Goal: Communication & Community: Answer question/provide support

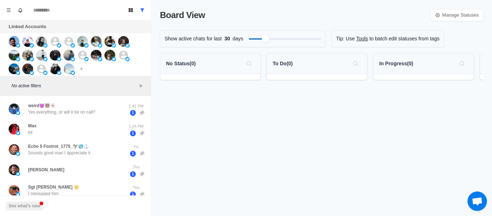
drag, startPoint x: 212, startPoint y: 93, endPoint x: 212, endPoint y: 86, distance: 7.6
click at [214, 92] on div "Board View Manage Statuses Show active chats for last 30 days Tip: Use Tools to…" at bounding box center [321, 108] width 340 height 216
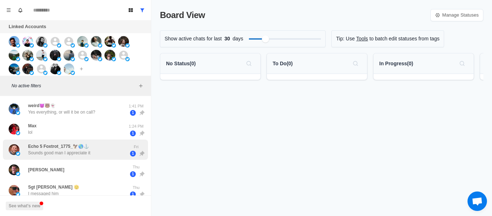
drag, startPoint x: 70, startPoint y: 101, endPoint x: 95, endPoint y: 150, distance: 55.4
click at [72, 100] on div "weird😈🐻👻 Yes everything, or will it be on call? 1:41 PM 1" at bounding box center [75, 109] width 145 height 21
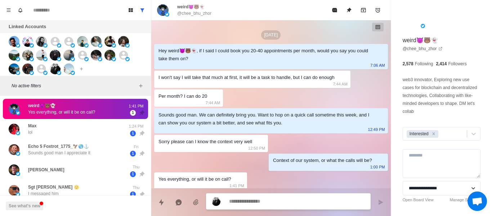
scroll to position [3, 0]
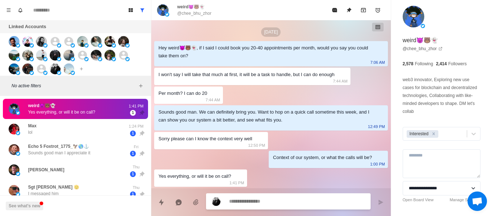
click at [288, 201] on textarea at bounding box center [297, 201] width 136 height 10
click at [289, 200] on textarea at bounding box center [297, 201] width 136 height 10
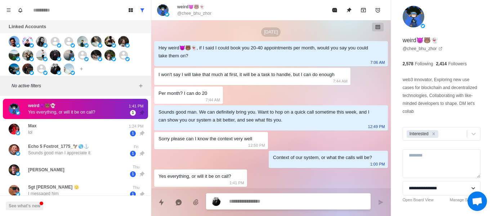
click at [289, 200] on textarea at bounding box center [297, 201] width 136 height 10
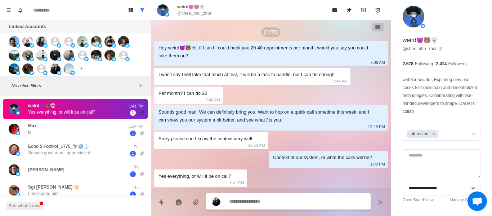
click at [289, 200] on textarea at bounding box center [297, 201] width 136 height 10
click at [289, 199] on textarea at bounding box center [297, 201] width 136 height 10
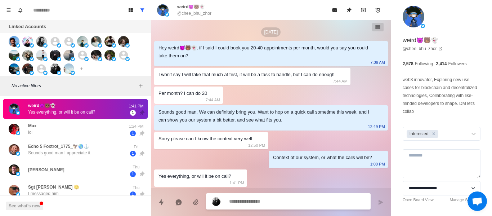
click at [289, 199] on textarea at bounding box center [297, 201] width 136 height 10
type textarea "*"
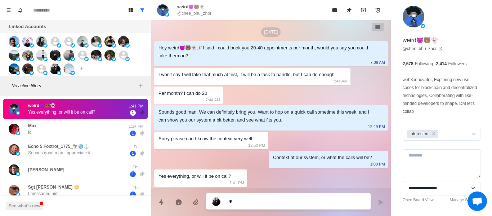
type textarea "*"
type textarea "**"
type textarea "*"
type textarea "***"
type textarea "*"
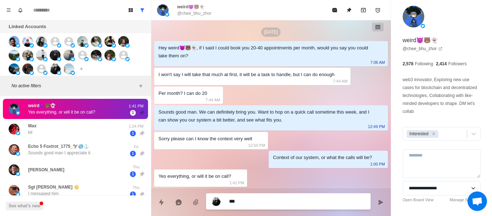
type textarea "****"
type textarea "*"
type textarea "****"
type textarea "*"
type textarea "******"
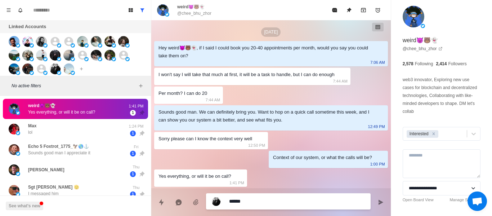
type textarea "*"
type textarea "*******"
type textarea "*"
type textarea "********"
type textarea "*"
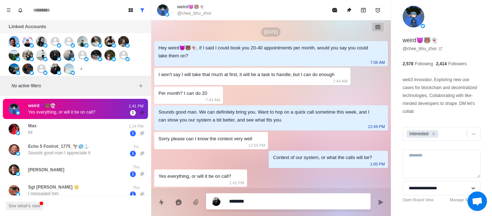
type textarea "********"
type textarea "*"
type textarea "**********"
type textarea "*"
type textarea "**********"
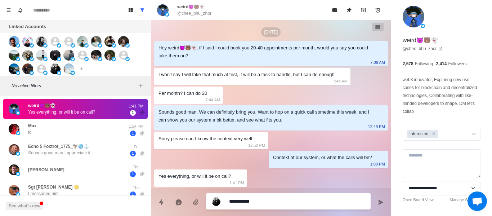
type textarea "*"
type textarea "**********"
type textarea "*"
type textarea "**********"
type textarea "*"
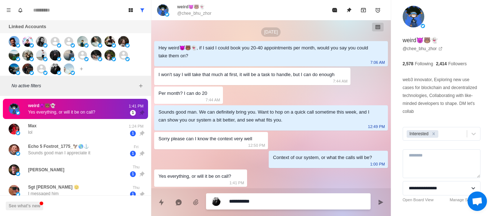
type textarea "**********"
type textarea "*"
type textarea "********"
type textarea "*"
type textarea "**********"
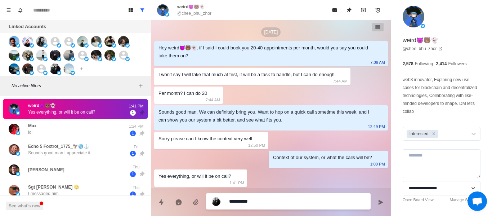
type textarea "*"
type textarea "**********"
type textarea "*"
type textarea "**********"
type textarea "*"
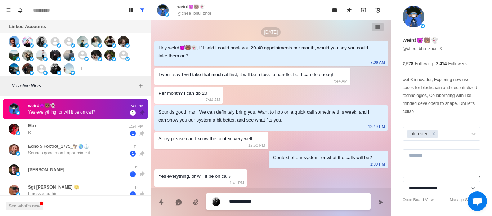
type textarea "**********"
type textarea "*"
type textarea "**********"
type textarea "*"
type textarea "**********"
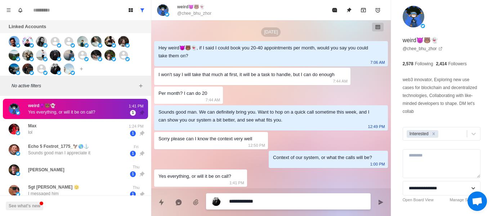
type textarea "*"
type textarea "**********"
type textarea "*"
type textarea "**********"
type textarea "*"
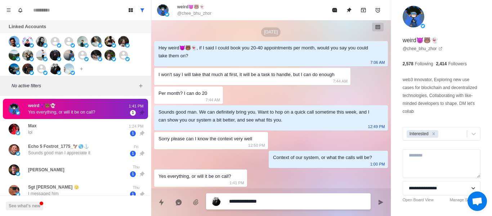
type textarea "**********"
type textarea "*"
type textarea "**********"
type textarea "*"
type textarea "**********"
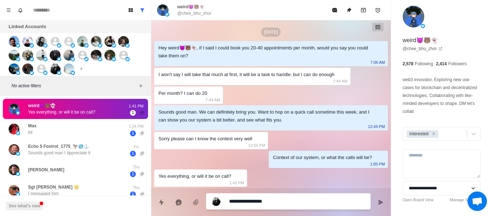
type textarea "*"
type textarea "**********"
type textarea "*"
type textarea "**********"
type textarea "*"
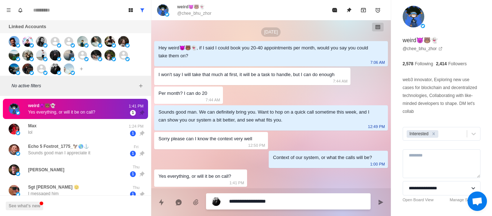
type textarea "**********"
type textarea "*"
type textarea "**********"
type textarea "*"
type textarea "**********"
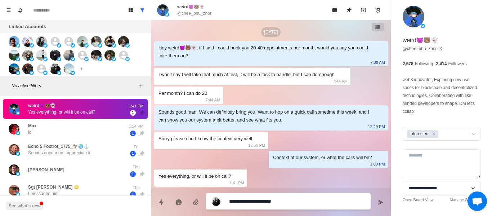
type textarea "*"
type textarea "**********"
type textarea "*"
type textarea "**********"
type textarea "*"
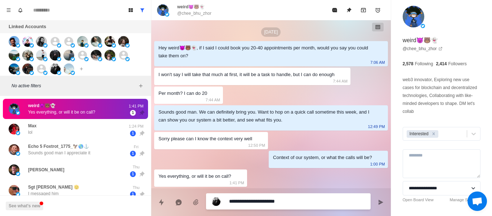
type textarea "**********"
type textarea "*"
type textarea "**********"
type textarea "*"
type textarea "**********"
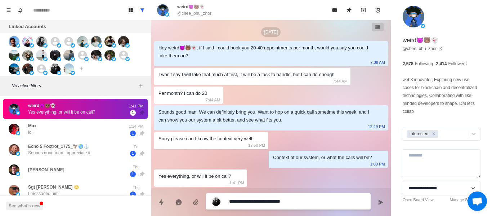
type textarea "*"
type textarea "**********"
type textarea "*"
type textarea "**********"
type textarea "*"
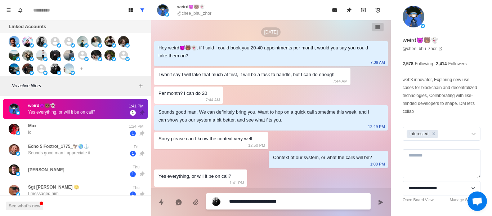
type textarea "**********"
type textarea "*"
type textarea "**********"
type textarea "*"
type textarea "**********"
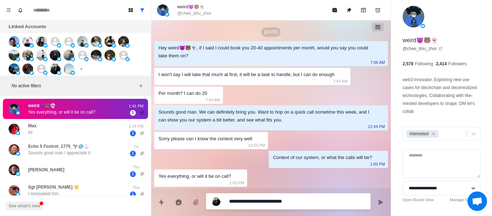
type textarea "*"
type textarea "**********"
type textarea "*"
type textarea "**********"
type textarea "*"
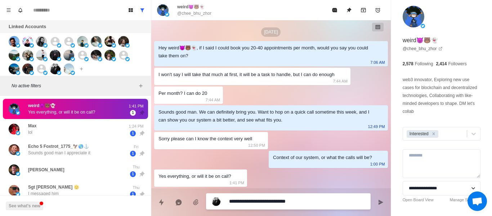
type textarea "**********"
type textarea "*"
type textarea "**********"
type textarea "*"
type textarea "**********"
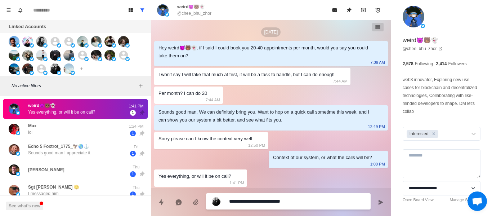
type textarea "*"
type textarea "**********"
type textarea "*"
type textarea "**********"
type textarea "*"
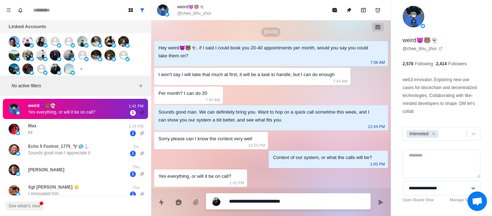
type textarea "**********"
type textarea "*"
type textarea "**********"
type textarea "*"
type textarea "**********"
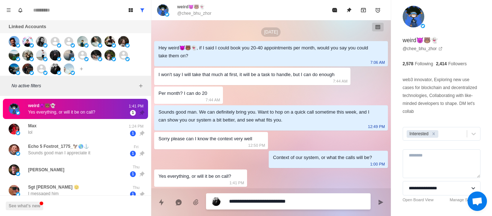
type textarea "*"
type textarea "**********"
type textarea "*"
type textarea "**********"
type textarea "*"
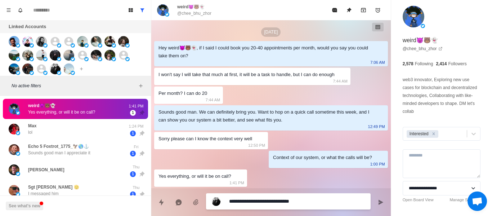
type textarea "**********"
type textarea "*"
type textarea "**********"
type textarea "*"
type textarea "**********"
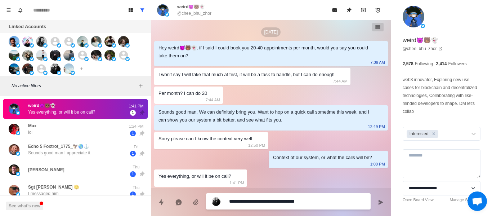
type textarea "*"
type textarea "**********"
type textarea "*"
type textarea "**********"
type textarea "*"
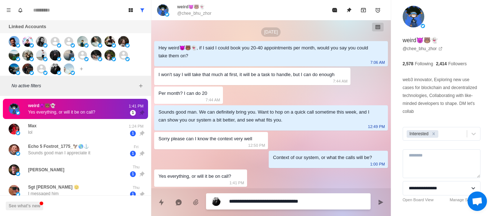
type textarea "**********"
type textarea "*"
type textarea "**********"
type textarea "*"
type textarea "**********"
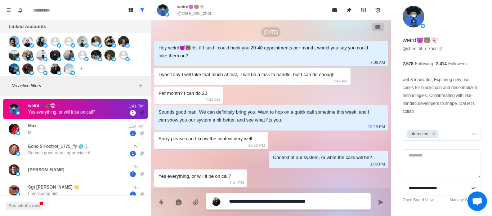
type textarea "*"
type textarea "**********"
type textarea "*"
type textarea "**********"
type textarea "*"
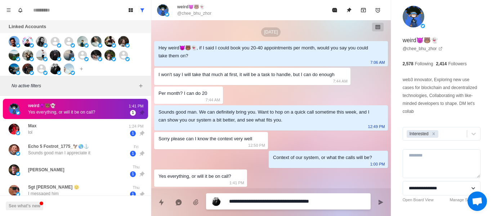
type textarea "**********"
type textarea "*"
type textarea "**********"
type textarea "*"
type textarea "**********"
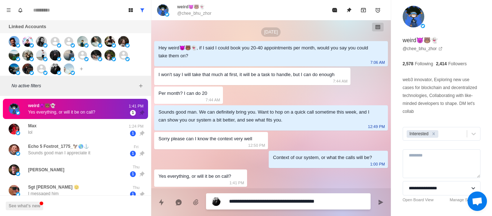
type textarea "*"
type textarea "**********"
type textarea "*"
type textarea "**********"
type textarea "*"
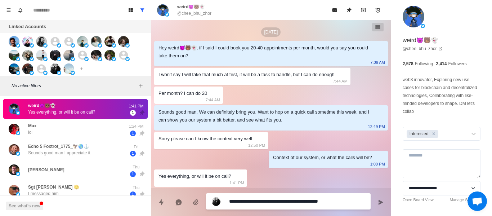
type textarea "**********"
type textarea "*"
type textarea "**********"
type textarea "*"
type textarea "**********"
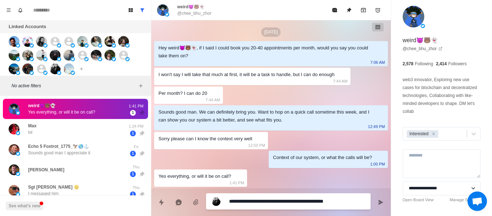
type textarea "*"
type textarea "**********"
type textarea "*"
type textarea "**********"
type textarea "*"
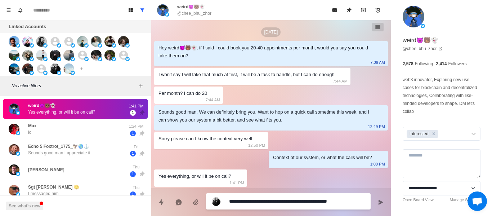
type textarea "**********"
type textarea "*"
type textarea "**********"
type textarea "*"
type textarea "**********"
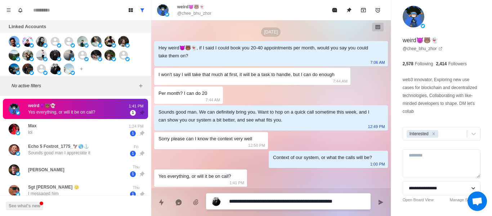
type textarea "*"
type textarea "**********"
type textarea "*"
type textarea "**********"
type textarea "*"
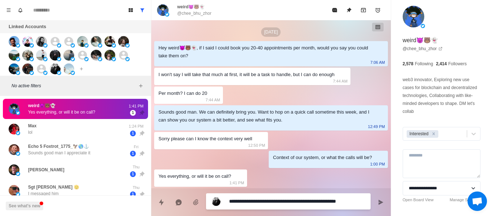
type textarea "**********"
type textarea "*"
type textarea "**********"
type textarea "*"
type textarea "**********"
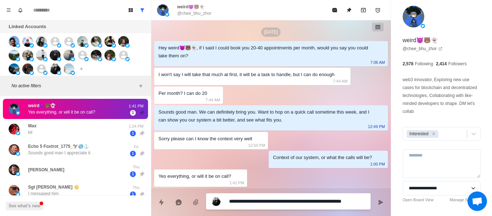
type textarea "*"
type textarea "**********"
type textarea "*"
type textarea "**********"
type textarea "*"
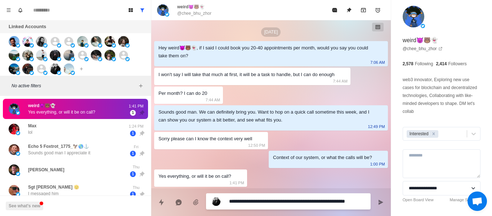
type textarea "**********"
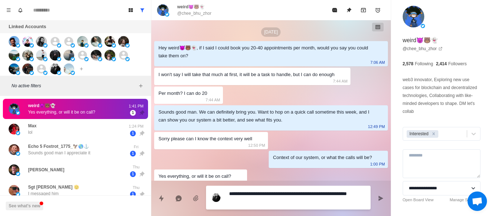
type textarea "*"
type textarea "**********"
type textarea "*"
type textarea "**********"
type textarea "*"
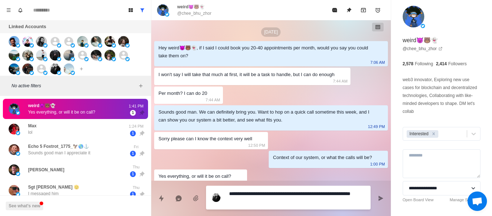
type textarea "**********"
type textarea "*"
type textarea "**********"
type textarea "*"
type textarea "**********"
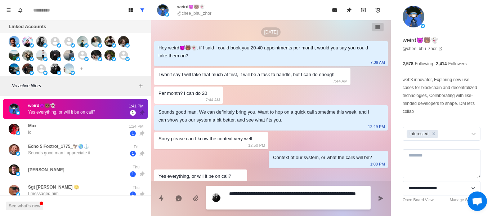
type textarea "*"
type textarea "**********"
type textarea "*"
type textarea "**********"
click at [282, 203] on textarea "**********" at bounding box center [297, 197] width 136 height 18
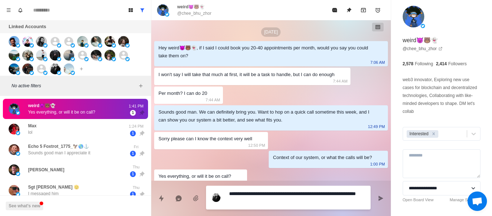
type textarea "*"
type textarea "**********"
type textarea "*"
type textarea "**********"
type textarea "*"
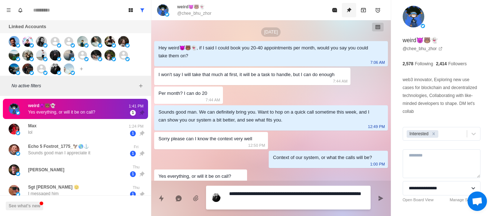
type textarea "**********"
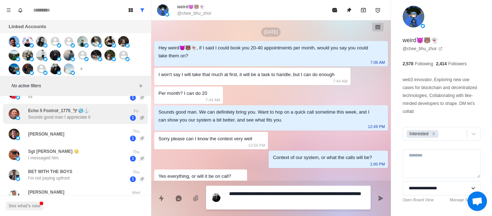
scroll to position [0, 0]
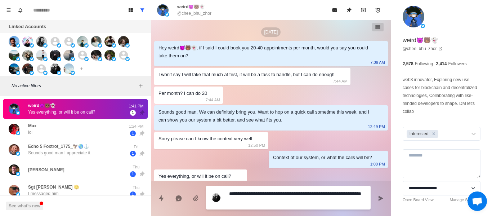
drag, startPoint x: 274, startPoint y: 201, endPoint x: 258, endPoint y: 200, distance: 16.2
click at [258, 200] on textarea "**********" at bounding box center [297, 197] width 136 height 18
type textarea "*"
type textarea "**********"
type textarea "*"
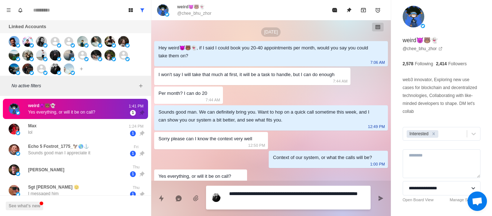
type textarea "**********"
type textarea "*"
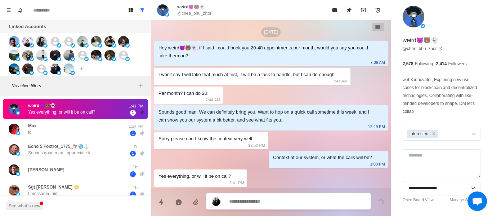
scroll to position [22, 0]
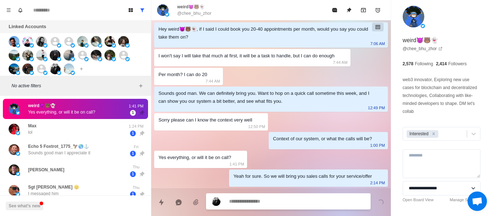
click at [263, 201] on textarea at bounding box center [297, 201] width 136 height 10
drag, startPoint x: 262, startPoint y: 201, endPoint x: 266, endPoint y: 155, distance: 46.7
click at [261, 131] on div "[DATE] Hey weird😈🐻👻, if I said I could book you 20-40 appointments per month, w…" at bounding box center [270, 93] width 239 height 189
click at [239, 208] on div at bounding box center [288, 202] width 164 height 16
paste textarea "**********"
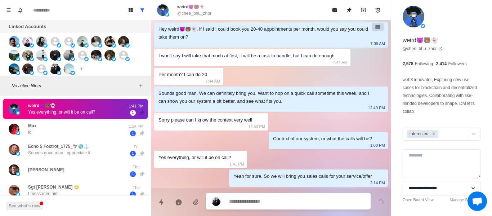
type textarea "*"
type textarea "**********"
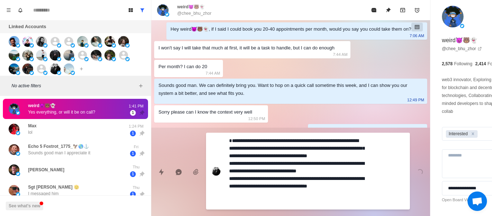
scroll to position [0, 0]
click at [230, 142] on textarea "**********" at bounding box center [297, 170] width 136 height 71
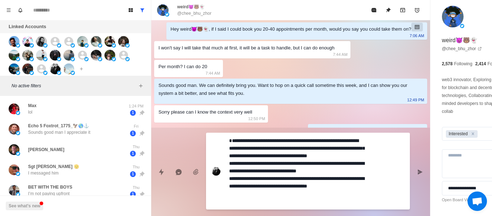
type textarea "*"
type textarea "**********"
type textarea "*"
type textarea "**********"
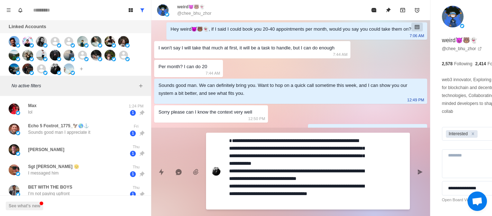
click at [327, 140] on textarea "**********" at bounding box center [297, 170] width 136 height 71
click at [243, 149] on textarea "**********" at bounding box center [297, 170] width 136 height 71
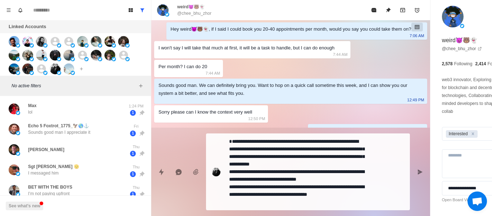
click at [334, 183] on textarea "**********" at bounding box center [297, 171] width 136 height 71
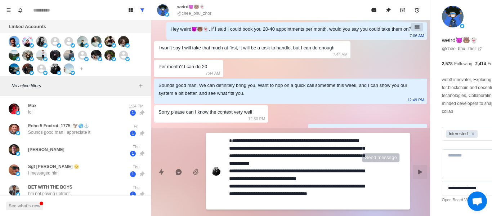
click at [417, 173] on icon "Send message" at bounding box center [420, 172] width 6 height 6
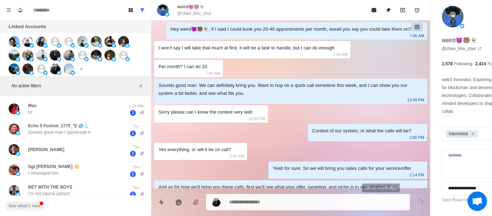
scroll to position [88, 0]
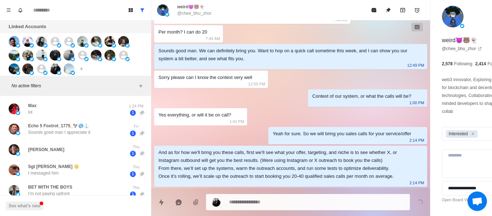
click at [269, 203] on textarea at bounding box center [297, 201] width 136 height 10
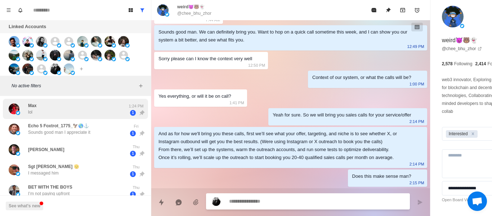
click at [48, 108] on div "[PERSON_NAME]" at bounding box center [68, 108] width 118 height 15
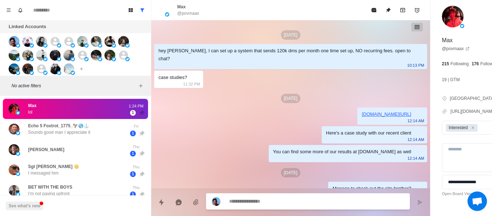
scroll to position [31, 0]
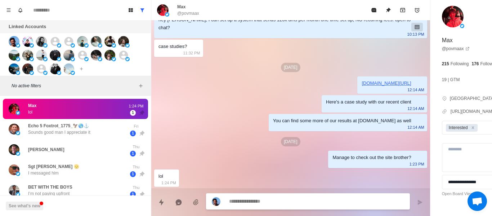
drag, startPoint x: 286, startPoint y: 195, endPoint x: 287, endPoint y: 187, distance: 8.6
click at [287, 195] on div at bounding box center [308, 201] width 204 height 16
click at [275, 201] on textarea at bounding box center [297, 201] width 136 height 10
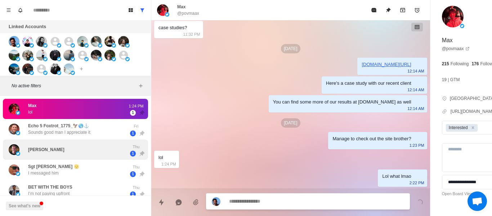
click at [120, 149] on div "[PERSON_NAME]" at bounding box center [68, 149] width 118 height 15
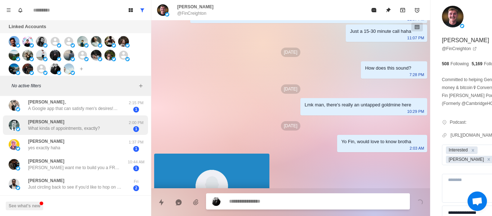
scroll to position [252, 0]
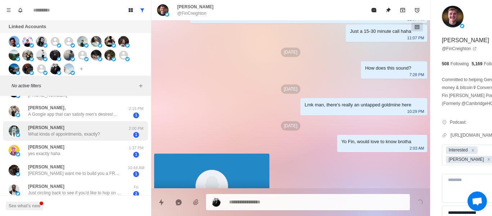
click at [57, 133] on p "What kinda of appointments, exactly?" at bounding box center [64, 134] width 72 height 6
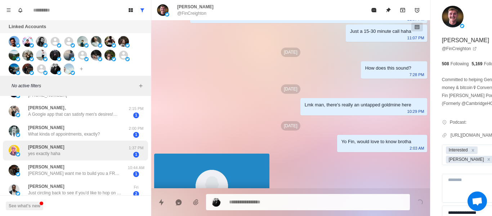
scroll to position [0, 0]
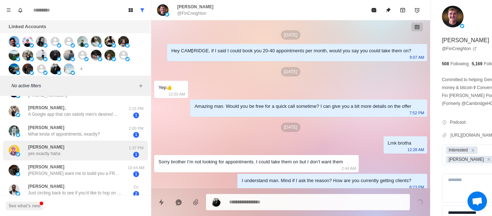
click at [53, 151] on p "yes exactly haha" at bounding box center [44, 153] width 32 height 6
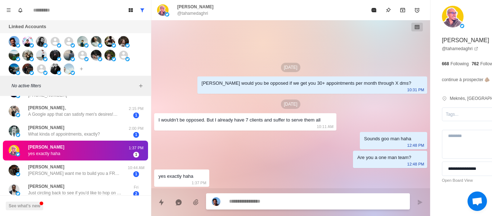
click at [256, 201] on textarea at bounding box center [297, 201] width 136 height 10
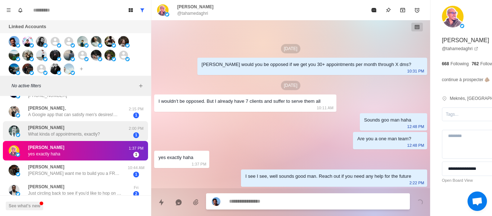
drag, startPoint x: 108, startPoint y: 133, endPoint x: 132, endPoint y: 143, distance: 26.1
click at [108, 133] on div "[PERSON_NAME] What kinda of appointments, exactly?" at bounding box center [68, 131] width 118 height 14
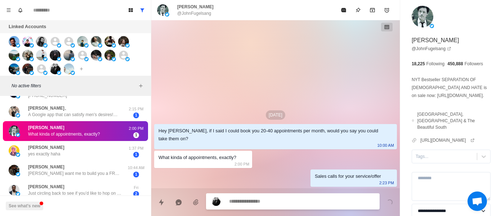
click at [49, 122] on div "[PERSON_NAME] What kinda of appointments, exactly? 2:00 PM 1" at bounding box center [75, 131] width 145 height 20
drag, startPoint x: 89, startPoint y: 114, endPoint x: 81, endPoint y: 126, distance: 14.5
click at [83, 121] on div "Echo 5 Foxtrot_1775_🦅🌎⚓ Sounds good man I appreciate it Fri 1 Fin [PERSON_NAME]…" at bounding box center [75, 87] width 151 height 440
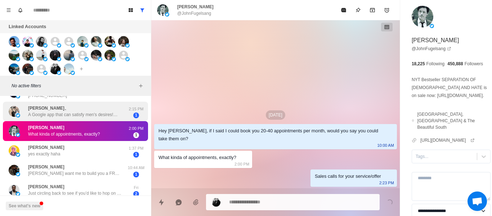
click at [99, 95] on div "Board View Tools Archived Chats Mark many as read Keyboard shortcuts Team Setti…" at bounding box center [75, 108] width 151 height 216
click at [98, 105] on div "[PERSON_NAME]、 A Google app that can satisfy men's desires!💋 Beauties from arou…" at bounding box center [75, 111] width 94 height 13
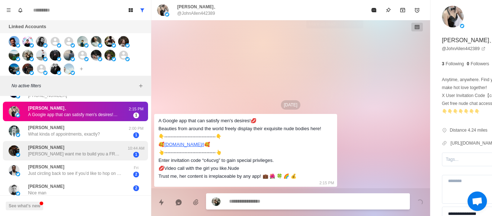
drag, startPoint x: 332, startPoint y: 11, endPoint x: 120, endPoint y: 149, distance: 253.2
click at [371, 11] on icon "Mark as read" at bounding box center [373, 10] width 5 height 4
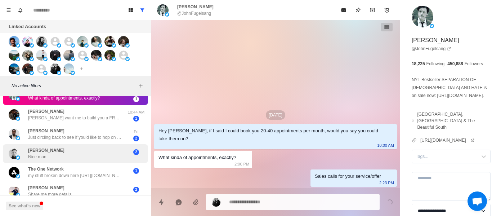
drag, startPoint x: 56, startPoint y: 160, endPoint x: 59, endPoint y: 157, distance: 4.3
click at [56, 160] on div "[PERSON_NAME] Nice man [DEMOGRAPHIC_DATA]" at bounding box center [75, 153] width 145 height 19
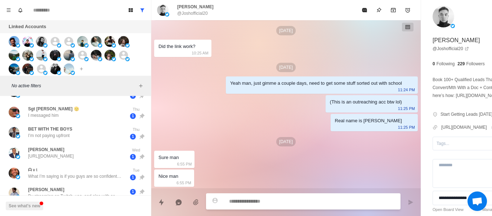
scroll to position [0, 0]
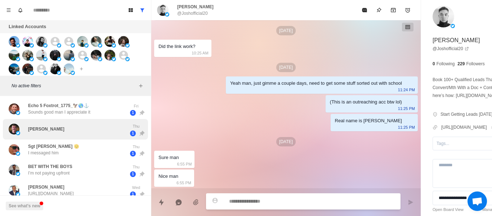
drag, startPoint x: 50, startPoint y: 141, endPoint x: 47, endPoint y: 122, distance: 19.6
click at [50, 140] on div "Sgt [PERSON_NAME] 🫡 I messaged him Thu 1" at bounding box center [75, 149] width 145 height 21
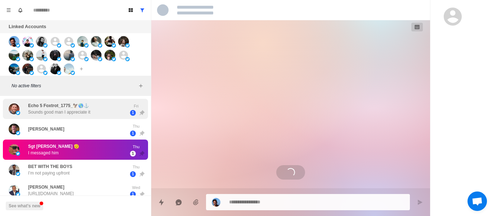
drag, startPoint x: 47, startPoint y: 119, endPoint x: 61, endPoint y: 112, distance: 15.1
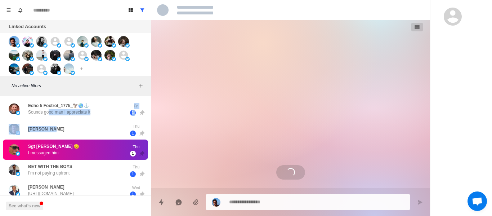
scroll to position [361, 0]
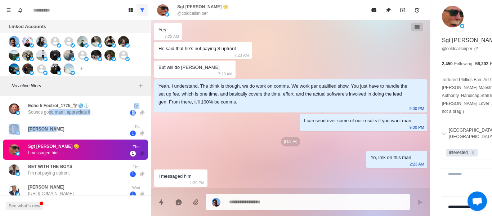
click at [145, 13] on button "Show all conversations" at bounding box center [142, 10] width 12 height 12
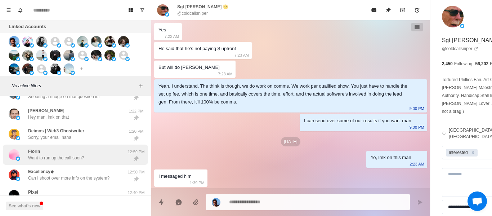
scroll to position [216, 0]
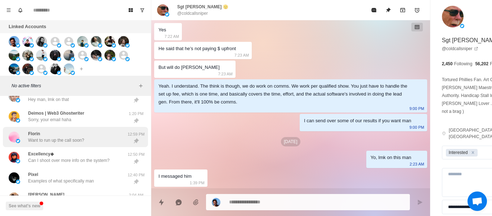
click at [80, 132] on div "[PERSON_NAME] Want to run up the call soon?" at bounding box center [56, 136] width 56 height 13
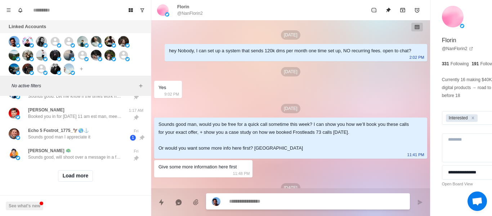
scroll to position [347, 0]
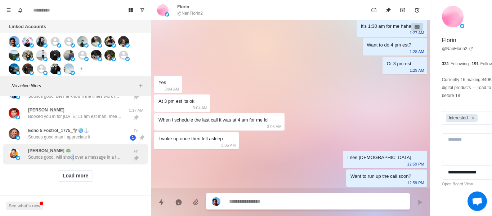
click at [73, 144] on div "[PERSON_NAME] 🦚 Sounds good, will shoot over a message in a few days Fri" at bounding box center [75, 154] width 145 height 21
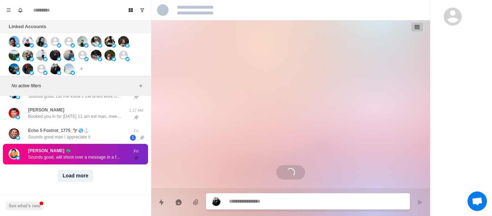
scroll to position [0, 0]
click at [69, 172] on button "Load more" at bounding box center [75, 176] width 35 height 12
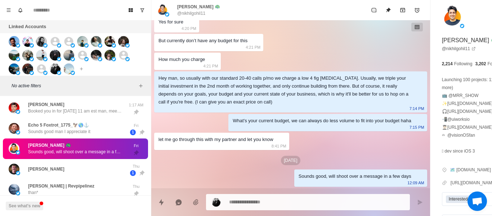
drag, startPoint x: 311, startPoint y: 157, endPoint x: 279, endPoint y: 45, distance: 116.4
click at [299, 141] on div "[DATE] Hey [PERSON_NAME], if I said I could book you 20-40 appointments per mon…" at bounding box center [290, 80] width 279 height 215
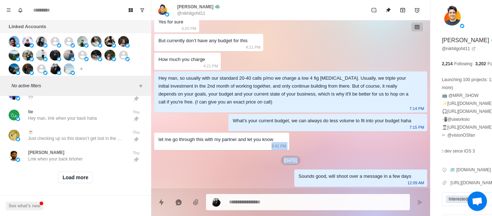
scroll to position [753, 0]
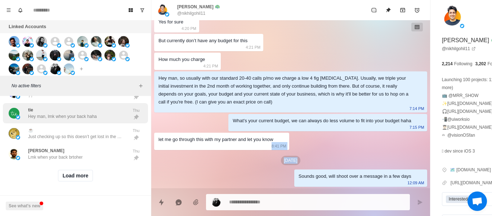
drag, startPoint x: 87, startPoint y: 167, endPoint x: 122, endPoint y: 108, distance: 67.9
click at [86, 169] on button "Load more" at bounding box center [75, 175] width 35 height 12
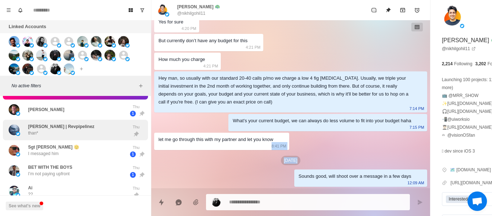
scroll to position [393, 0]
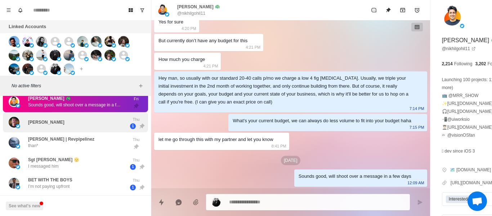
click at [49, 119] on p "[PERSON_NAME]" at bounding box center [46, 122] width 36 height 6
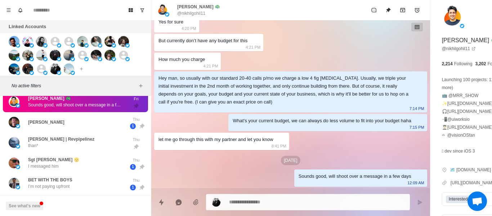
scroll to position [0, 0]
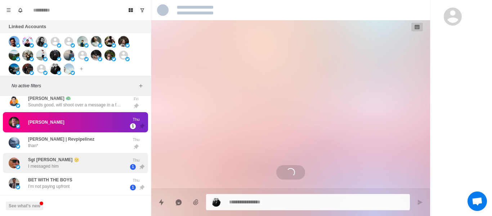
drag, startPoint x: 61, startPoint y: 105, endPoint x: 128, endPoint y: 168, distance: 92.4
click at [62, 105] on p "Sounds good, will shoot over a message in a few days" at bounding box center [75, 104] width 94 height 6
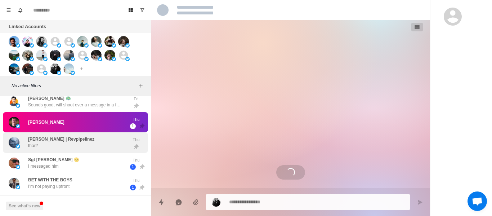
scroll to position [63, 0]
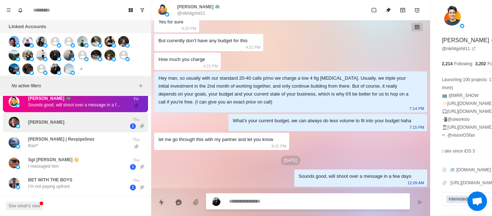
click at [47, 127] on div "[PERSON_NAME]" at bounding box center [68, 122] width 118 height 15
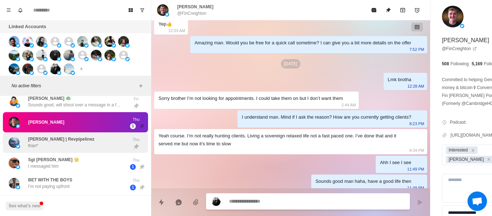
scroll to position [606, 0]
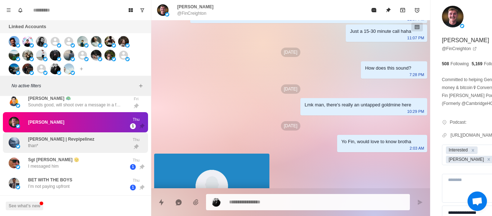
click at [53, 141] on p "[PERSON_NAME] | Revpipelinez" at bounding box center [61, 139] width 66 height 6
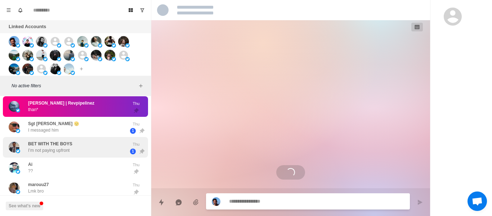
scroll to position [370, 0]
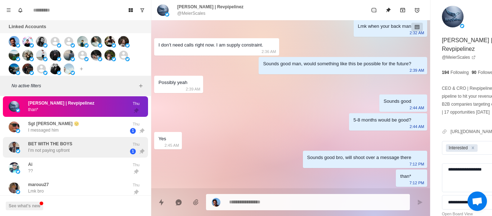
click at [74, 140] on div "BET WITH THE BOYS I’m not paying upfront" at bounding box center [68, 147] width 118 height 15
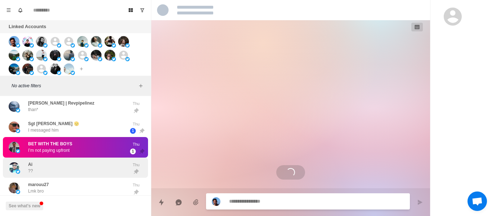
drag, startPoint x: 72, startPoint y: 153, endPoint x: 62, endPoint y: 168, distance: 18.0
click at [72, 153] on div "BET WITH THE BOYS I’m not paying upfront" at bounding box center [68, 147] width 118 height 15
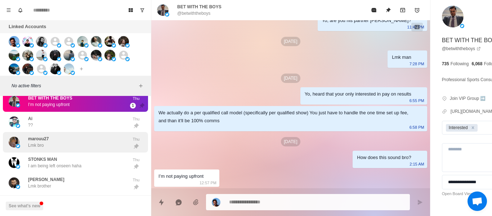
scroll to position [501, 0]
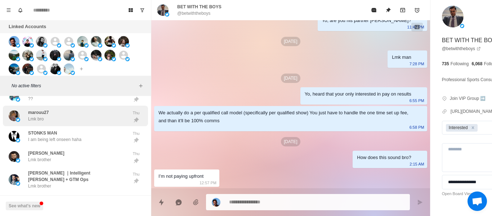
click at [55, 122] on div "marouu27 Lmk bro" at bounding box center [68, 115] width 118 height 15
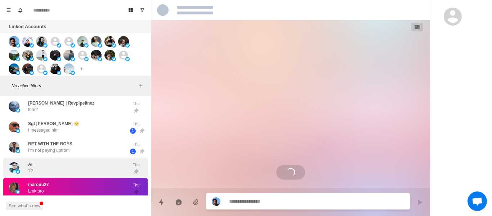
scroll to position [182, 0]
click at [54, 166] on div "Ai ??" at bounding box center [68, 167] width 118 height 15
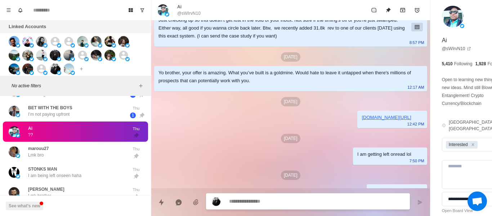
scroll to position [328, 0]
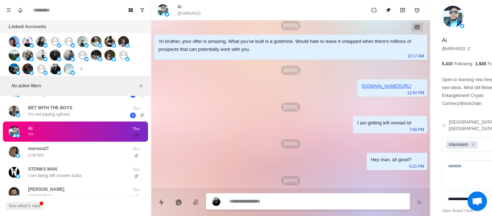
click at [181, 16] on p "@sWIrvN10" at bounding box center [188, 13] width 23 height 6
click at [182, 15] on p "@sWIrvN10" at bounding box center [188, 13] width 23 height 6
click at [183, 15] on p "@sWIrvN10" at bounding box center [188, 13] width 23 height 6
click at [335, 148] on div "[DATE]" at bounding box center [290, 143] width 273 height 9
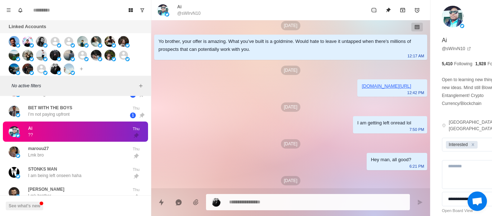
click at [317, 112] on div "[DATE]" at bounding box center [290, 106] width 273 height 9
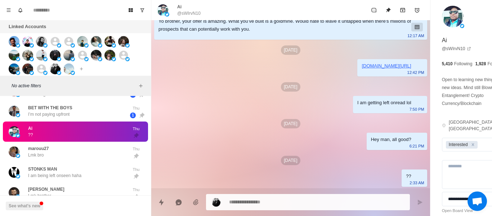
drag, startPoint x: 347, startPoint y: 169, endPoint x: 297, endPoint y: 158, distance: 51.0
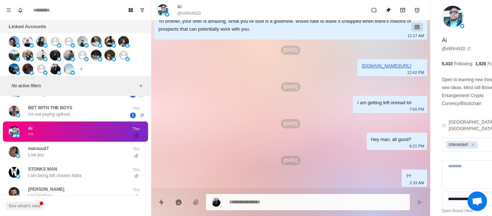
click at [291, 123] on div "[DATE]" at bounding box center [290, 123] width 273 height 9
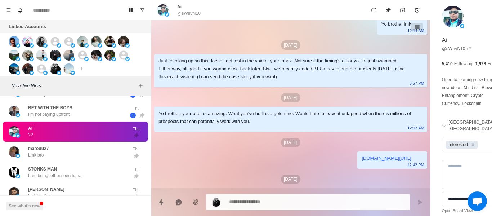
click at [263, 87] on div "Just checking up so this doesn’t get lost in the void of your inbox. Not sure i…" at bounding box center [290, 70] width 273 height 33
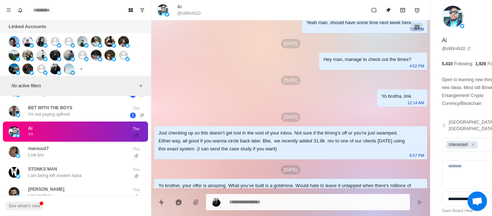
click at [278, 147] on div "Just checking up so this doesn’t get lost in the void of your inbox. Not sure i…" at bounding box center [284, 141] width 253 height 24
click at [307, 85] on div "[DATE]" at bounding box center [290, 80] width 273 height 9
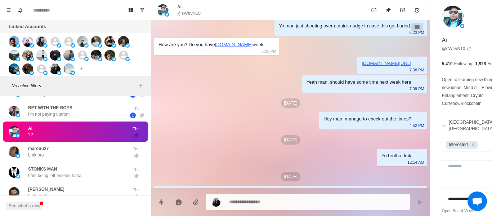
scroll to position [112, 0]
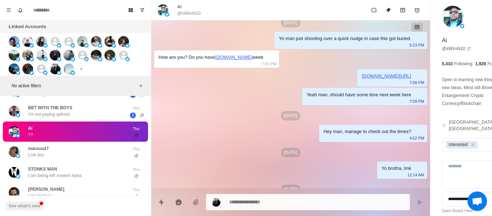
click at [284, 131] on div "[DATE] Hey Ai, if I said I could book you 20-40 appointments per month, would y…" at bounding box center [290, 166] width 279 height 516
paste textarea "**********"
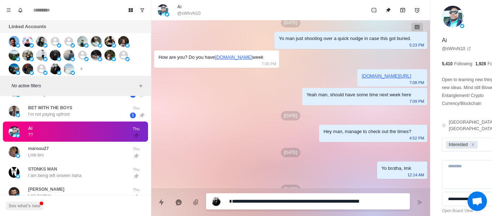
scroll to position [6, 0]
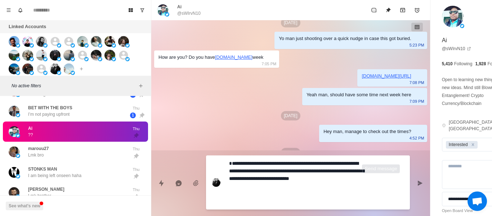
drag, startPoint x: 380, startPoint y: 181, endPoint x: 402, endPoint y: 148, distance: 40.4
click at [417, 182] on icon "Send message" at bounding box center [419, 182] width 5 height 5
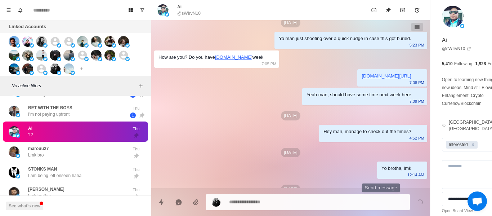
scroll to position [0, 0]
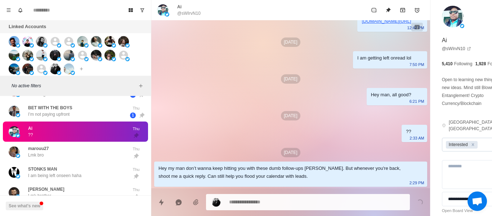
click at [470, 142] on icon "Remove Interested" at bounding box center [472, 144] width 5 height 5
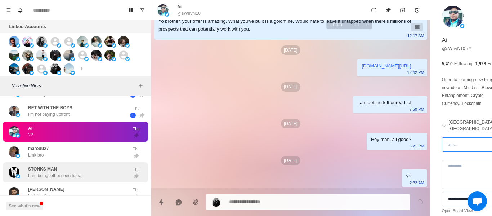
drag, startPoint x: 347, startPoint y: 11, endPoint x: 68, endPoint y: 175, distance: 323.2
click at [385, 11] on icon "Unpin" at bounding box center [388, 10] width 6 height 6
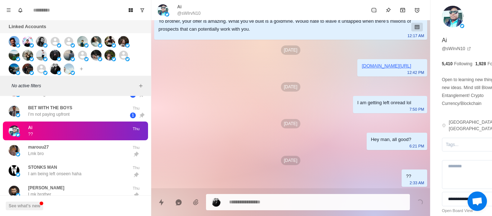
drag, startPoint x: 54, startPoint y: 152, endPoint x: 139, endPoint y: 133, distance: 87.5
click at [54, 151] on div "marouu27 Lmk bro" at bounding box center [68, 150] width 118 height 15
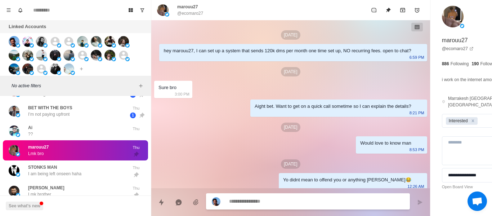
scroll to position [72, 0]
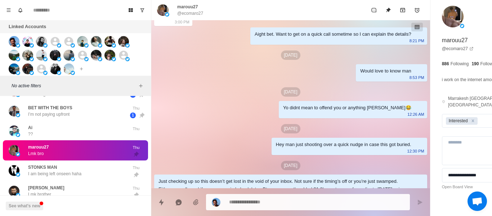
click at [356, 78] on div "Would love to know man [DEMOGRAPHIC_DATA]:53 PM" at bounding box center [391, 72] width 71 height 17
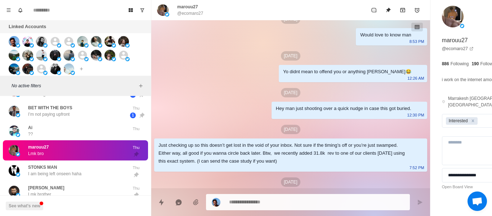
click at [281, 60] on p "[DATE]" at bounding box center [290, 55] width 19 height 9
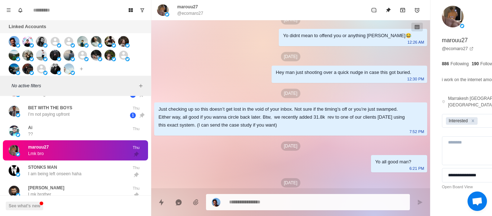
drag, startPoint x: 242, startPoint y: 68, endPoint x: 256, endPoint y: 78, distance: 17.5
click at [241, 61] on div "[DATE]" at bounding box center [290, 56] width 273 height 9
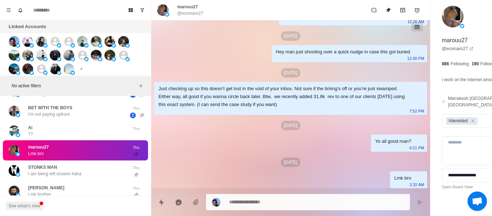
scroll to position [182, 0]
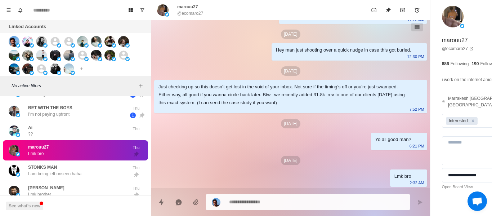
drag, startPoint x: 237, startPoint y: 90, endPoint x: 241, endPoint y: 96, distance: 6.9
click at [237, 91] on div "Just checking up so this doesn’t get lost in the void of your inbox. Not sure i…" at bounding box center [284, 95] width 253 height 24
click at [324, 144] on div "[DATE] hey marouu27, I can set up a system that sends 120k dms per month one ti…" at bounding box center [290, 21] width 279 height 334
click at [344, 162] on div "[DATE]" at bounding box center [290, 159] width 273 height 9
paste textarea "**********"
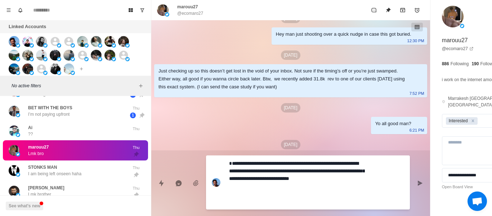
scroll to position [6, 0]
click at [308, 112] on div "[DATE]" at bounding box center [290, 107] width 273 height 9
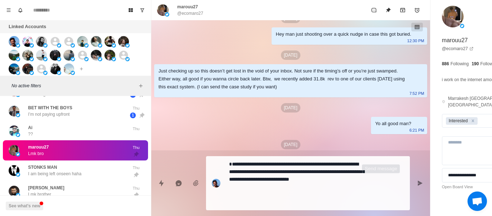
click at [417, 182] on icon "Send message" at bounding box center [420, 183] width 6 height 6
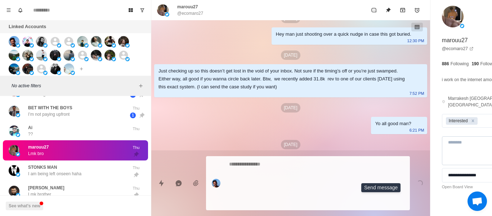
scroll to position [0, 0]
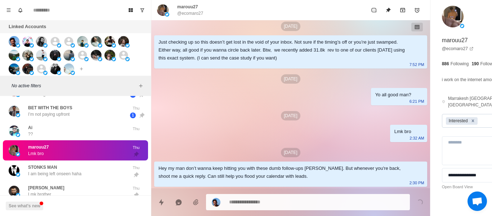
click at [470, 123] on icon "Remove Interested" at bounding box center [472, 120] width 5 height 5
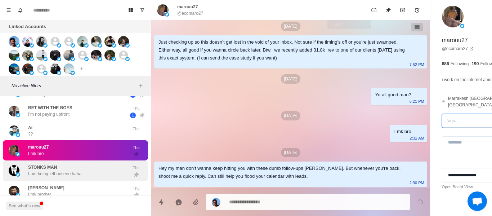
click at [381, 6] on button "Unpin" at bounding box center [388, 10] width 14 height 14
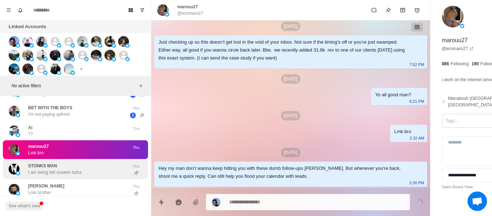
click at [69, 164] on div "STONKS MAN I am being left onseen haha" at bounding box center [54, 168] width 53 height 13
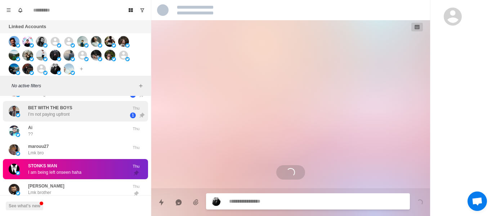
scroll to position [537, 0]
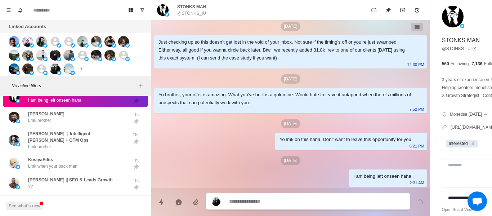
click at [288, 178] on div "[DATE] Hey STONKS, if I said I could book you 20-40 appointments per month, wou…" at bounding box center [290, 26] width 279 height 324
drag, startPoint x: 266, startPoint y: 146, endPoint x: 252, endPoint y: 128, distance: 22.7
click at [275, 146] on div "Yo lmk on this haha. Don't want to leave this opportunity for you 6:21 PM" at bounding box center [351, 140] width 152 height 17
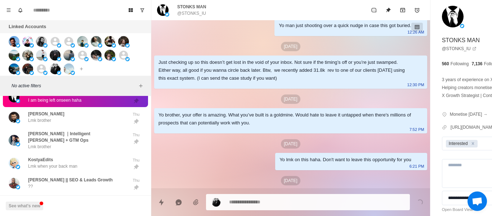
click at [252, 127] on div "Yo brother, your offer is amazing. What you’ve built is a goldmine. Would hate …" at bounding box center [284, 119] width 253 height 16
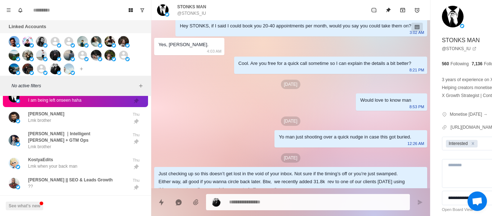
scroll to position [0, 0]
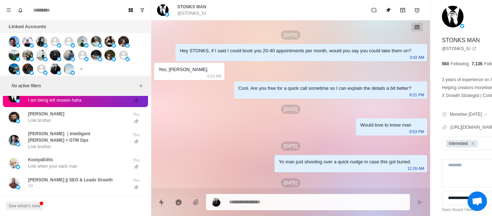
click at [320, 114] on div "[DATE]" at bounding box center [290, 108] width 273 height 9
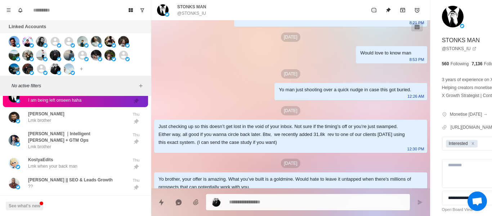
click at [279, 94] on div "Yo man just shooting over a quick nudge in case this got buried." at bounding box center [345, 90] width 132 height 8
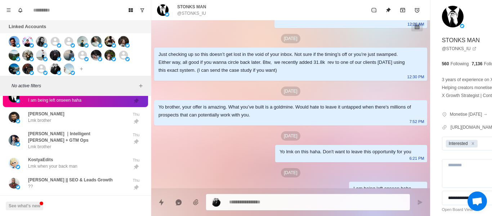
click at [231, 81] on div "Just checking up so this doesn’t get lost in the void of your inbox. Not sure i…" at bounding box center [290, 63] width 273 height 33
drag, startPoint x: 237, startPoint y: 119, endPoint x: 230, endPoint y: 113, distance: 8.9
click at [237, 119] on div "Yo brother, your offer is amazing. What you’ve built is a goldmine. Would hate …" at bounding box center [284, 111] width 253 height 16
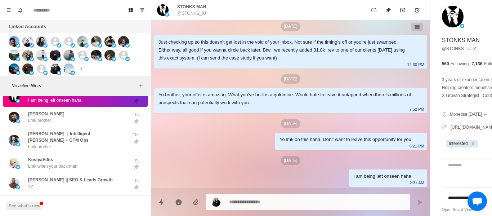
click at [236, 124] on div "[DATE]" at bounding box center [290, 123] width 273 height 9
drag, startPoint x: 272, startPoint y: 166, endPoint x: 272, endPoint y: 156, distance: 9.7
click at [272, 165] on div "[DATE] Hey STONKS, if I said I could book you 20-40 appointments per month, wou…" at bounding box center [290, 26] width 279 height 324
drag, startPoint x: 257, startPoint y: 195, endPoint x: 256, endPoint y: 201, distance: 5.9
paste textarea "**********"
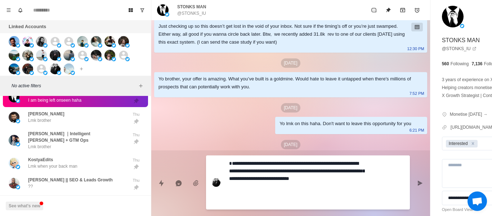
scroll to position [6, 0]
click at [412, 186] on button "Send message" at bounding box center [419, 183] width 14 height 14
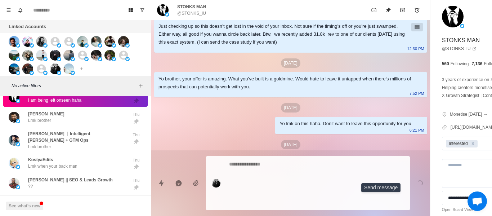
scroll to position [0, 0]
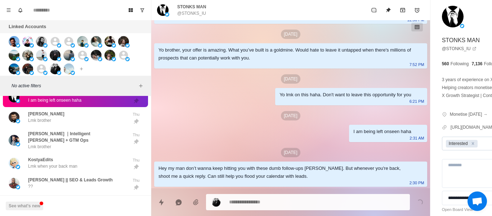
click at [470, 146] on icon "Remove Interested" at bounding box center [472, 143] width 5 height 5
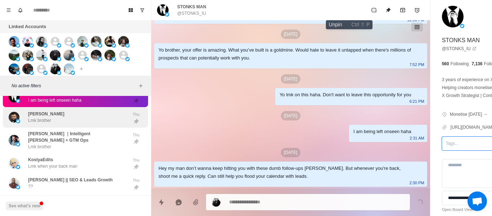
click at [385, 12] on icon "Unpin" at bounding box center [388, 10] width 6 height 6
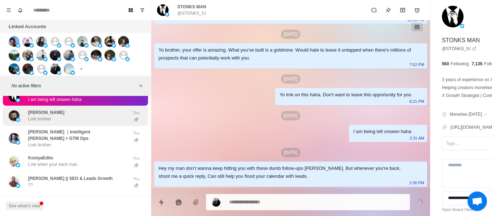
scroll to position [537, 0]
click at [42, 107] on div "[PERSON_NAME] brother [PERSON_NAME]" at bounding box center [75, 116] width 145 height 21
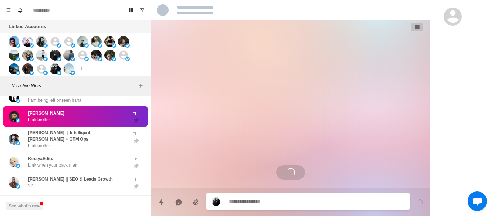
scroll to position [231, 0]
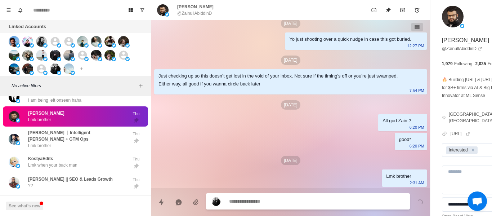
drag, startPoint x: 354, startPoint y: 177, endPoint x: 350, endPoint y: 173, distance: 6.4
click at [386, 177] on div "Lmk brother" at bounding box center [398, 176] width 25 height 8
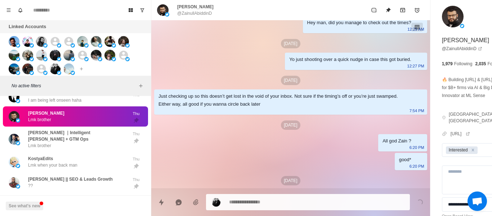
click at [344, 168] on div "[DATE] Hey [PERSON_NAME], if I said I could book you 20-40 appointments per mon…" at bounding box center [290, 16] width 279 height 383
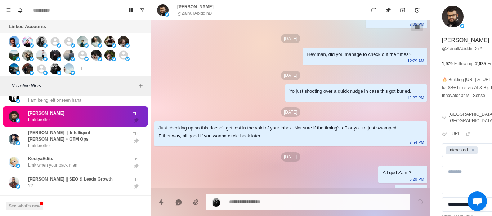
scroll to position [123, 0]
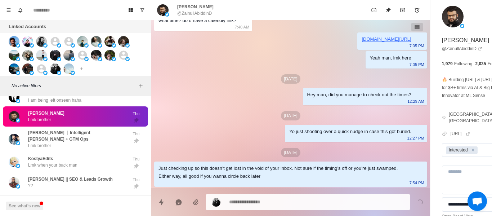
click at [306, 142] on div "Yo just shooting over a quick nudge in case this got buried. 12:27 PM" at bounding box center [356, 133] width 142 height 17
click at [294, 135] on div "Yo just shooting over a quick nudge in case this got buried." at bounding box center [350, 131] width 122 height 8
click at [283, 83] on div "[DATE]" at bounding box center [290, 78] width 273 height 9
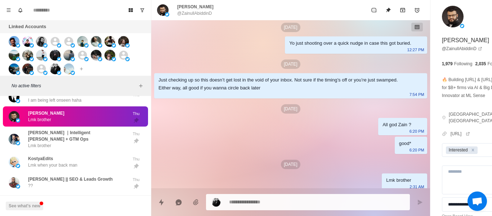
scroll to position [231, 0]
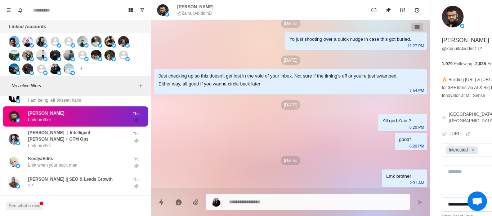
click at [197, 13] on p "@ZainullAbiddinD" at bounding box center [194, 13] width 35 height 6
copy div "@ZainullAbiddinD"
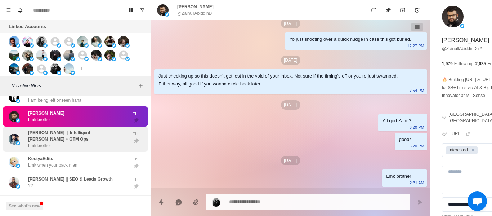
click at [91, 142] on div "[PERSON_NAME] ｜Intelligent [PERSON_NAME] + GTM Ops Lmk brother" at bounding box center [77, 138] width 99 height 19
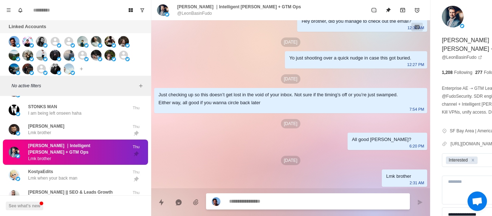
scroll to position [537, 0]
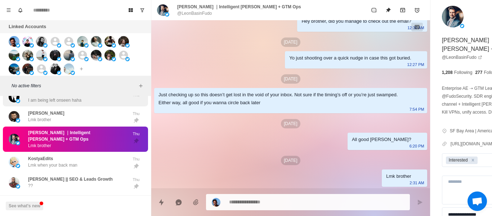
click at [105, 100] on div "STONKS MAN I am being left onseen haha" at bounding box center [68, 96] width 118 height 13
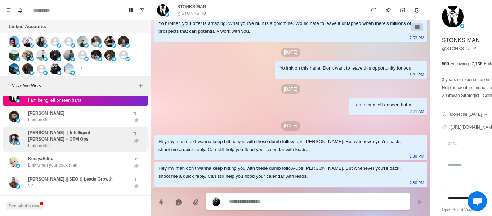
scroll to position [232, 0]
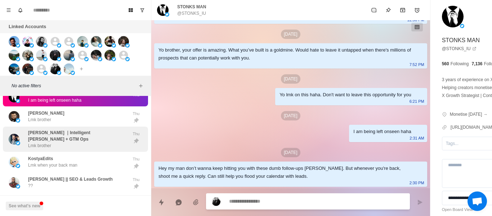
click at [84, 130] on div "[PERSON_NAME] ｜Intelligent [PERSON_NAME] + GTM Ops Lmk brother" at bounding box center [68, 138] width 118 height 19
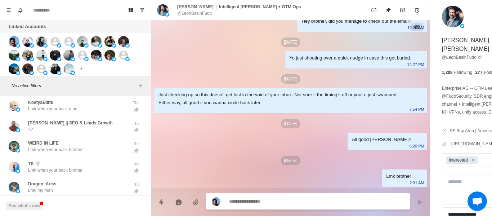
scroll to position [501, 0]
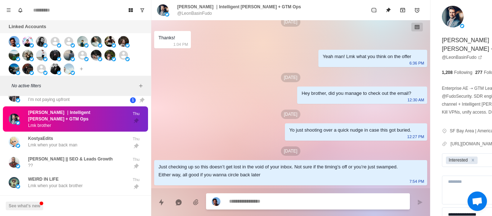
click at [274, 69] on div "[DATE] hey [PERSON_NAME], I can set up a system that sends 120k dms per month o…" at bounding box center [290, 83] width 279 height 353
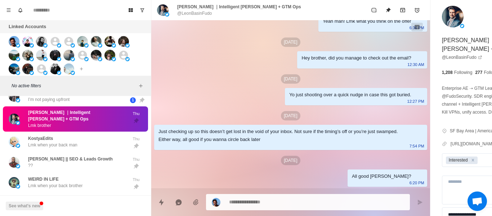
scroll to position [185, 0]
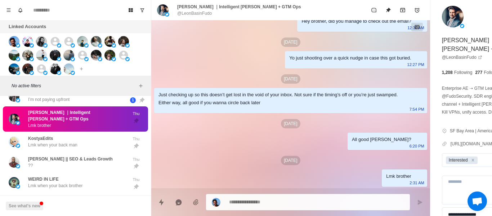
click at [194, 14] on p "@LeonBasinFudo" at bounding box center [194, 13] width 35 height 6
click at [195, 13] on p "@LeonBasinFudo" at bounding box center [194, 13] width 35 height 6
drag, startPoint x: 195, startPoint y: 13, endPoint x: 203, endPoint y: 23, distance: 13.3
click at [200, 17] on div "[PERSON_NAME] ｜Intelligent [PERSON_NAME] + GTM Ops @LeonBasinFudo" at bounding box center [290, 10] width 279 height 20
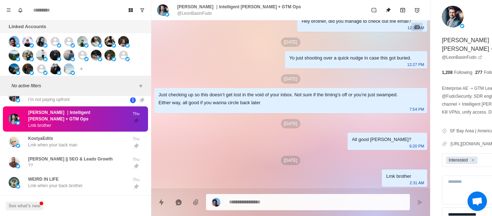
click at [195, 12] on p "@LeonBasinFudo" at bounding box center [194, 13] width 35 height 6
copy div "@LeonBasinFudo"
click at [246, 96] on div "Just checking up so this doesn’t get lost in the void of your inbox. Not sure i…" at bounding box center [284, 99] width 253 height 16
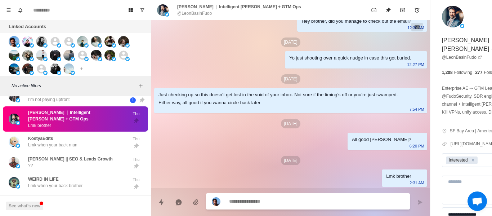
paste textarea "**********"
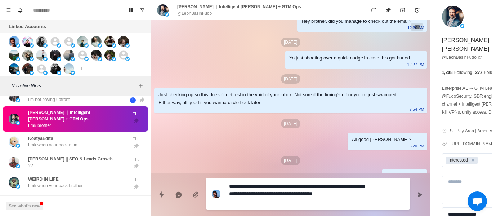
scroll to position [6, 0]
drag, startPoint x: 382, startPoint y: 193, endPoint x: 346, endPoint y: 202, distance: 37.4
click at [417, 193] on icon "Send message" at bounding box center [420, 194] width 6 height 6
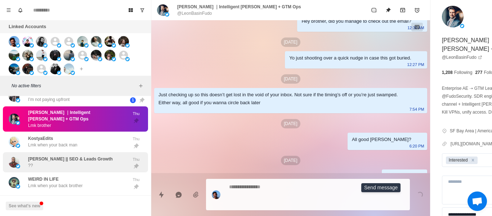
scroll to position [0, 0]
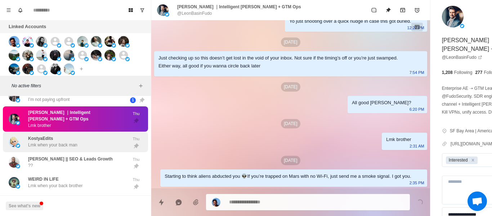
drag, startPoint x: 83, startPoint y: 153, endPoint x: 89, endPoint y: 145, distance: 10.0
click at [81, 155] on p "[PERSON_NAME] || SEO & Leads Growth" at bounding box center [70, 158] width 85 height 6
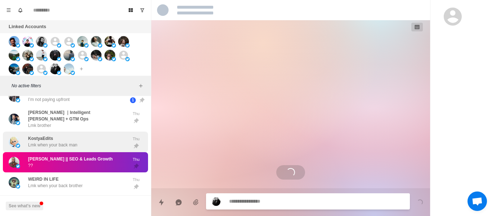
drag, startPoint x: 90, startPoint y: 138, endPoint x: 94, endPoint y: 136, distance: 4.4
click at [90, 138] on div "KostyaEdits Lmk when your back man" at bounding box center [68, 141] width 118 height 15
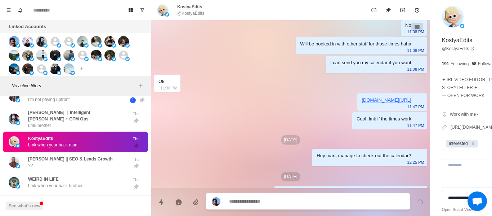
scroll to position [264, 0]
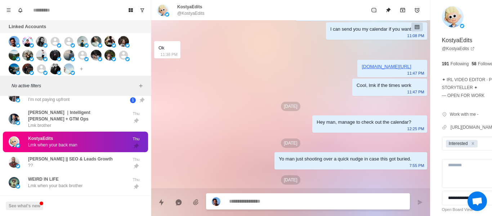
click at [195, 14] on p "@KostyaEdits" at bounding box center [190, 13] width 27 height 6
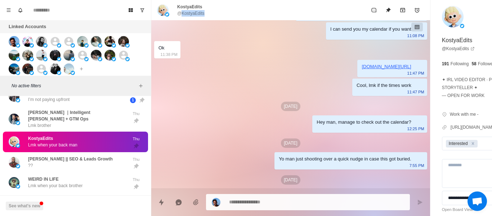
click at [195, 14] on p "@KostyaEdits" at bounding box center [190, 13] width 27 height 6
copy div "@KostyaEdits"
drag, startPoint x: 204, startPoint y: 109, endPoint x: 222, endPoint y: 176, distance: 69.7
click at [204, 108] on div "[DATE] hey [PERSON_NAME], I can set up a system that sends 120k dms per month o…" at bounding box center [290, 0] width 279 height 488
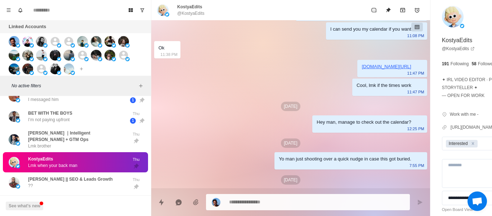
scroll to position [521, 0]
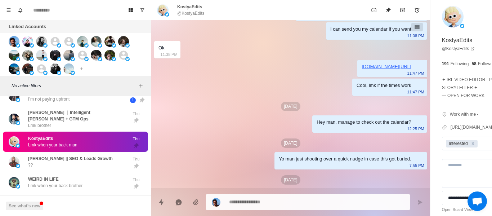
click at [186, 16] on p "@KostyaEdits" at bounding box center [190, 13] width 27 height 6
click at [186, 15] on p "@KostyaEdits" at bounding box center [190, 13] width 27 height 6
drag, startPoint x: 187, startPoint y: 15, endPoint x: 185, endPoint y: 11, distance: 4.7
click at [185, 11] on p "@KostyaEdits" at bounding box center [190, 13] width 27 height 6
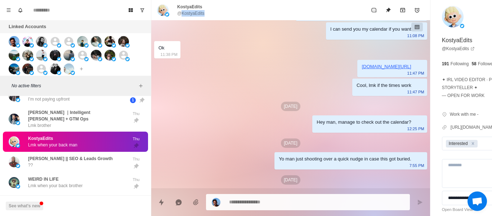
click at [185, 11] on p "@KostyaEdits" at bounding box center [190, 13] width 27 height 6
copy div "@KostyaEdits"
drag, startPoint x: 265, startPoint y: 154, endPoint x: 308, endPoint y: 191, distance: 56.9
click at [265, 153] on div "[DATE] hey [PERSON_NAME], I can set up a system that sends 120k dms per month o…" at bounding box center [290, 0] width 279 height 488
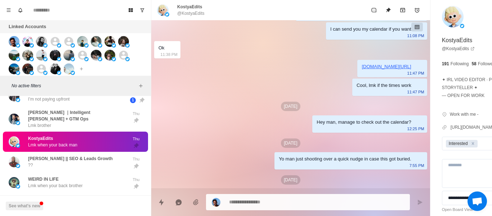
click at [53, 163] on div "[PERSON_NAME] || SEO & Leads Growth ??" at bounding box center [70, 161] width 85 height 13
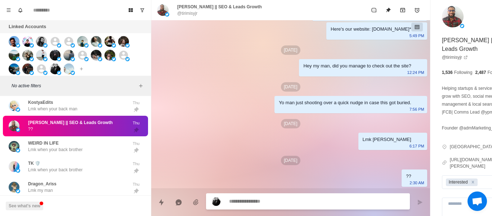
scroll to position [227, 0]
click at [188, 14] on p "@tirimisyjr" at bounding box center [187, 13] width 20 height 6
click at [189, 8] on p "[PERSON_NAME] || SEO & Leads Growth" at bounding box center [219, 7] width 85 height 6
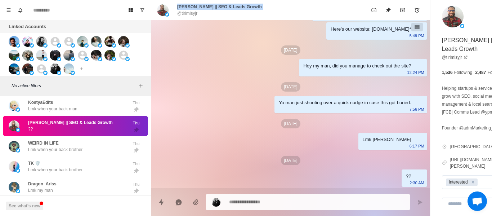
click at [189, 8] on p "[PERSON_NAME] || SEO & Leads Growth" at bounding box center [219, 7] width 85 height 6
click at [187, 13] on p "@tirimisyjr" at bounding box center [187, 13] width 20 height 6
copy div "@tirimisyjr"
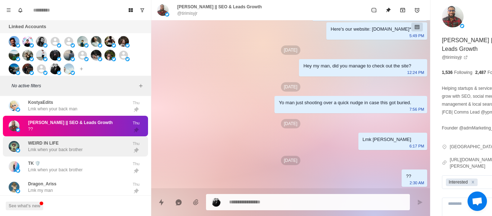
click at [68, 146] on p "Lmk when your back brother" at bounding box center [55, 149] width 54 height 6
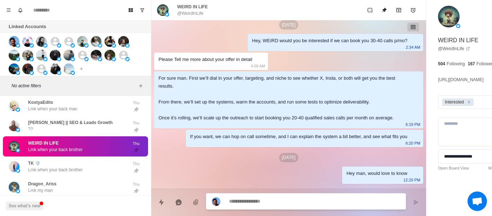
scroll to position [0, 0]
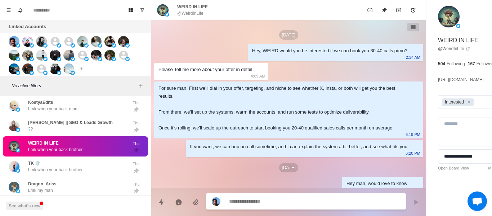
click at [178, 14] on p "@WeirdInLife" at bounding box center [190, 13] width 26 height 6
click at [180, 13] on p "@WeirdInLife" at bounding box center [190, 13] width 26 height 6
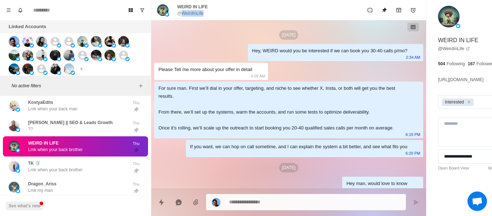
click at [180, 13] on p "@WeirdInLife" at bounding box center [190, 13] width 26 height 6
drag, startPoint x: 205, startPoint y: 62, endPoint x: 207, endPoint y: 112, distance: 50.4
click at [205, 62] on div "[DATE] Hey, WEIRD would you be interested if we can book you 30-40 calls p/mo? …" at bounding box center [288, 162] width 275 height 285
click at [38, 160] on p "TK 🛡️" at bounding box center [34, 163] width 12 height 6
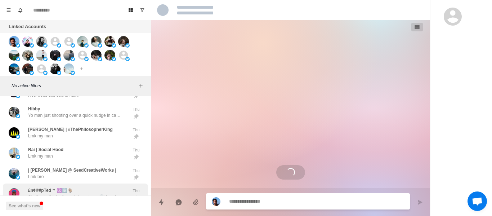
scroll to position [173, 0]
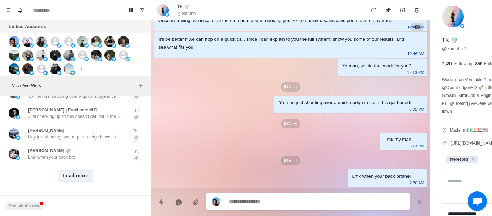
click at [78, 171] on button "Load more" at bounding box center [75, 176] width 35 height 12
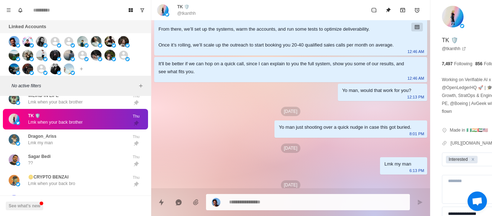
scroll to position [0, 0]
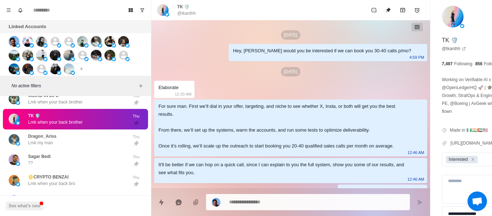
click at [191, 14] on p "@tkanthh" at bounding box center [186, 13] width 19 height 6
click at [190, 14] on p "@tkanthh" at bounding box center [186, 13] width 19 height 6
copy div "@tkanthh"
click at [210, 60] on div "[DATE] Hey, [PERSON_NAME] would you be interested if we can book you 30-40 call…" at bounding box center [290, 166] width 279 height 293
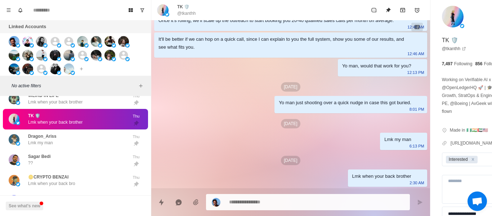
scroll to position [173, 0]
click at [281, 160] on p "[DATE]" at bounding box center [290, 159] width 19 height 9
paste textarea "**********"
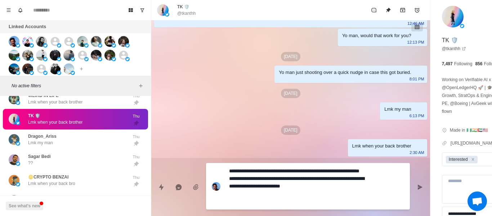
click at [412, 193] on button "Send message" at bounding box center [419, 187] width 14 height 14
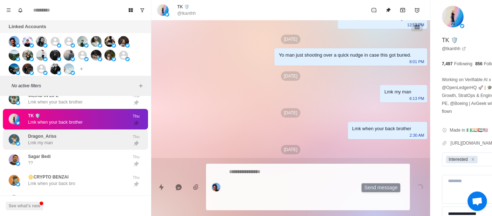
scroll to position [217, 0]
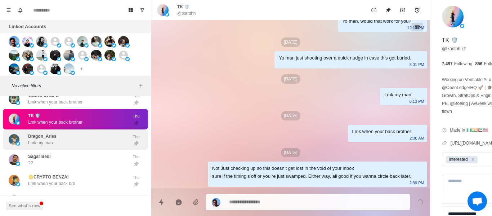
drag, startPoint x: 102, startPoint y: 135, endPoint x: 69, endPoint y: 125, distance: 33.9
click at [100, 135] on div "Dragon_Ariss Lmk my man" at bounding box center [68, 139] width 118 height 15
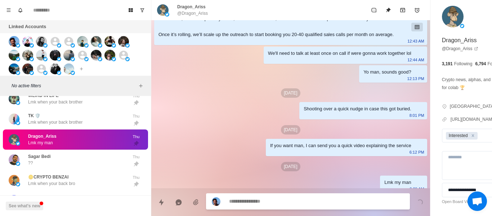
scroll to position [232, 0]
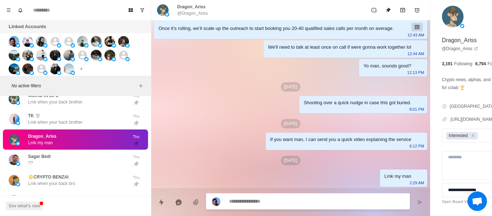
paste textarea "**********"
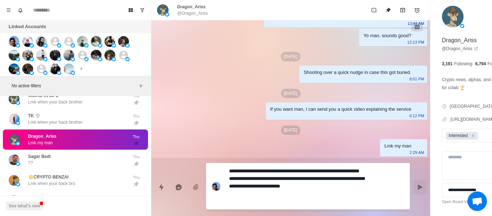
drag, startPoint x: 388, startPoint y: 195, endPoint x: 385, endPoint y: 191, distance: 4.8
click at [388, 194] on div "**********" at bounding box center [290, 184] width 279 height 52
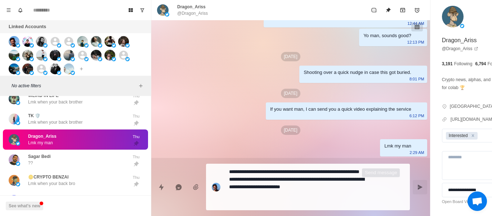
click at [412, 190] on button "Send message" at bounding box center [419, 187] width 14 height 14
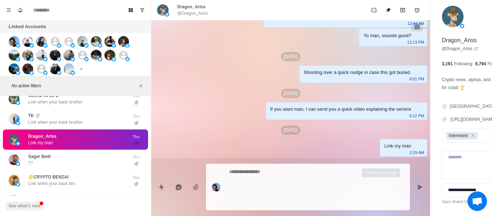
scroll to position [276, 0]
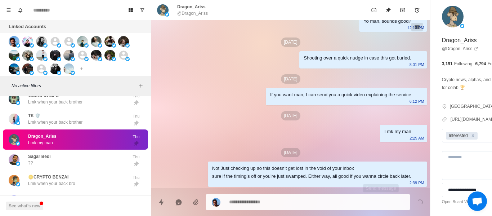
drag, startPoint x: 383, startPoint y: 189, endPoint x: 323, endPoint y: 150, distance: 71.3
click at [382, 189] on div "Loading..." at bounding box center [290, 199] width 279 height 22
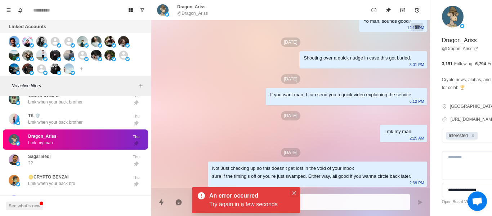
click at [295, 191] on icon "Close" at bounding box center [294, 193] width 4 height 4
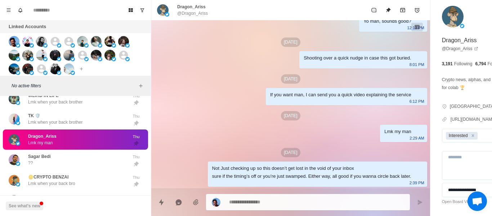
click at [202, 14] on p "@Dragon_Ariss" at bounding box center [192, 13] width 31 height 6
copy div "@Dragon_Ariss"
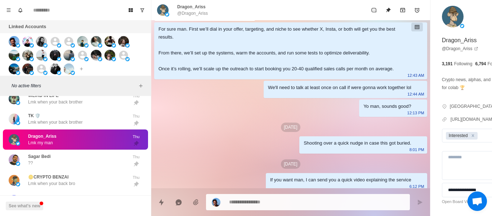
scroll to position [232, 0]
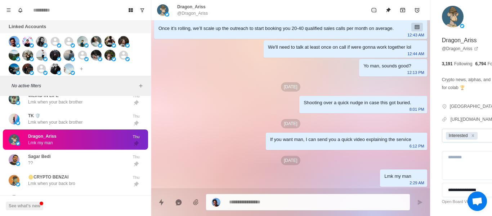
click at [469, 138] on div "Remove Interested" at bounding box center [473, 136] width 8 height 8
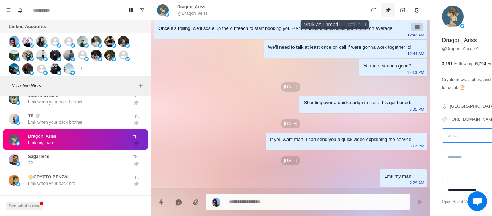
click at [385, 12] on icon "Unpin" at bounding box center [388, 10] width 6 height 6
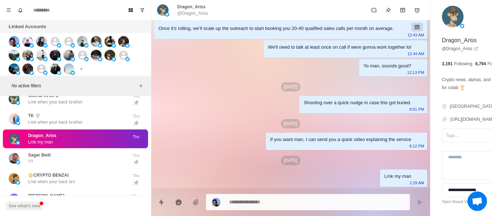
click at [109, 151] on div "Sagar Bedi ??" at bounding box center [68, 158] width 118 height 15
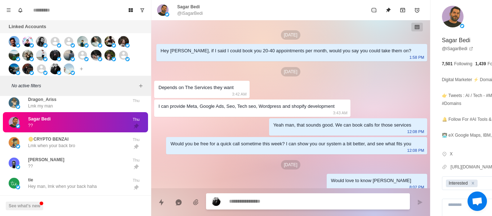
scroll to position [94, 0]
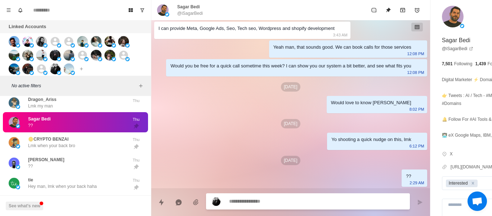
click at [193, 16] on p "@iSagarBedi" at bounding box center [190, 13] width 26 height 6
click at [193, 15] on p "@iSagarBedi" at bounding box center [190, 13] width 26 height 6
copy p "iSagarBedi"
click at [242, 128] on div "[DATE] Hey Sagar, if I said I could book you 20-40 appointments per month, woul…" at bounding box center [290, 64] width 279 height 245
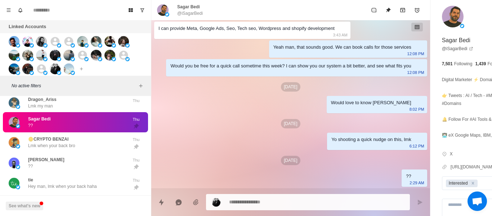
click at [187, 10] on p "Sagar Bedi" at bounding box center [188, 7] width 23 height 6
click at [188, 11] on p "@iSagarBedi" at bounding box center [190, 13] width 26 height 6
click at [188, 12] on p "@iSagarBedi" at bounding box center [190, 13] width 26 height 6
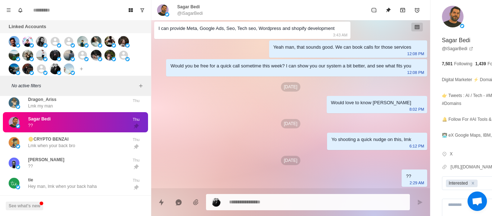
drag, startPoint x: 257, startPoint y: 133, endPoint x: 250, endPoint y: 121, distance: 13.8
click at [257, 134] on div "[DATE] Hey Sagar, if I said I could book you 20-40 appointments per month, woul…" at bounding box center [290, 64] width 279 height 245
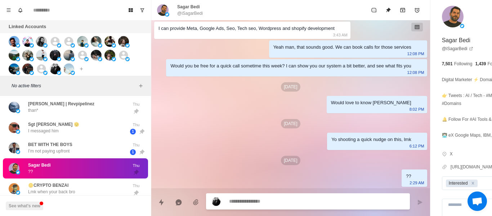
click at [270, 202] on textarea at bounding box center [297, 201] width 136 height 10
paste textarea "**********"
click at [294, 123] on div "[DATE]" at bounding box center [290, 123] width 273 height 9
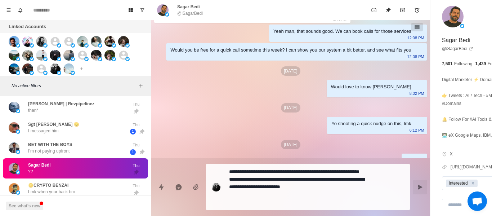
click at [412, 184] on button "Send message" at bounding box center [419, 187] width 14 height 14
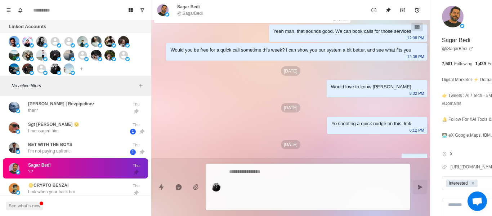
scroll to position [138, 0]
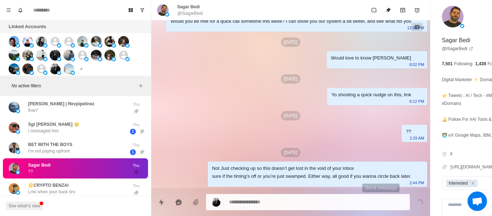
click at [376, 186] on div "[DATE] Hey Sagar, if I said I could book you 20-40 appointments per month, woul…" at bounding box center [290, 43] width 279 height 290
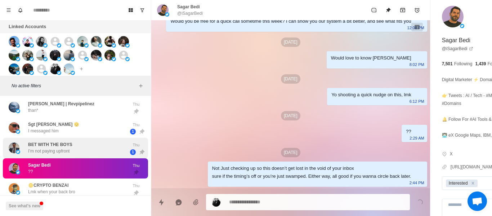
click at [70, 183] on div "🪙CRYPTO BENZAI Lmk when your back bro" at bounding box center [51, 188] width 47 height 13
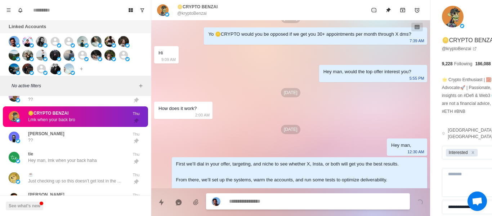
scroll to position [196, 0]
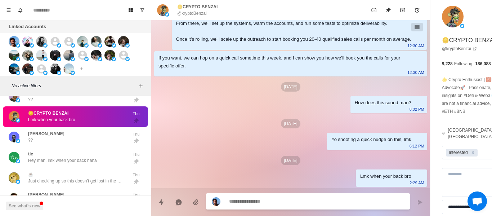
paste textarea "**********"
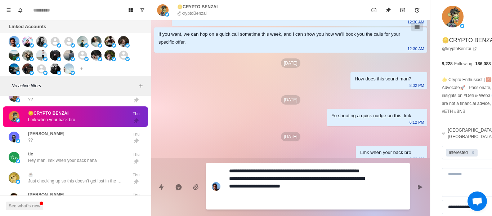
click at [235, 171] on textarea "**********" at bounding box center [297, 186] width 136 height 41
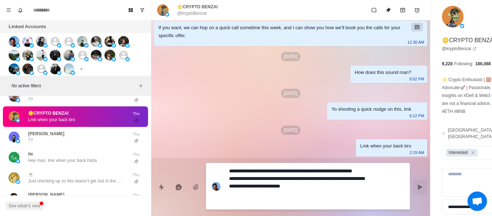
click at [417, 186] on icon "Send message" at bounding box center [420, 187] width 6 height 6
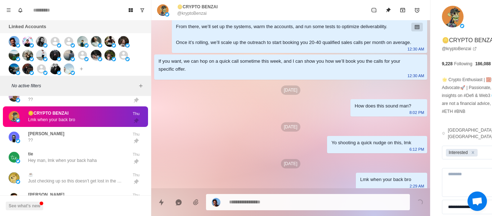
scroll to position [169, 0]
click at [46, 127] on div "[PERSON_NAME] ?? Thu" at bounding box center [75, 137] width 145 height 21
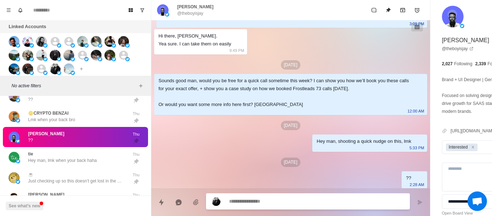
scroll to position [59, 0]
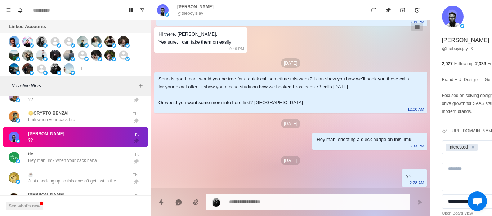
click at [188, 13] on p "@theboyisjay" at bounding box center [190, 13] width 26 height 6
copy div "@theboyisjay"
drag, startPoint x: 230, startPoint y: 95, endPoint x: 266, endPoint y: 132, distance: 51.9
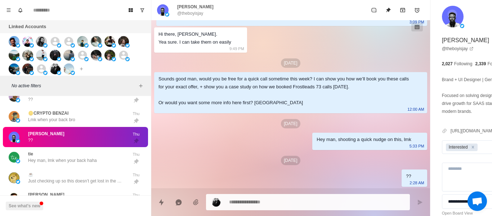
click at [231, 95] on div "Sounds good man, would you be free for a quick call sometime this week? I can s…" at bounding box center [284, 91] width 253 height 32
drag, startPoint x: 261, startPoint y: 208, endPoint x: 253, endPoint y: 202, distance: 9.3
paste textarea "**********"
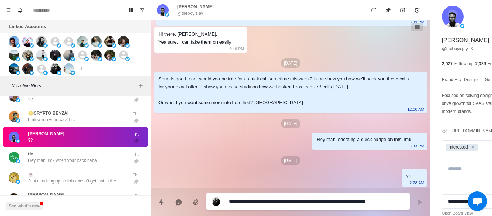
scroll to position [6, 0]
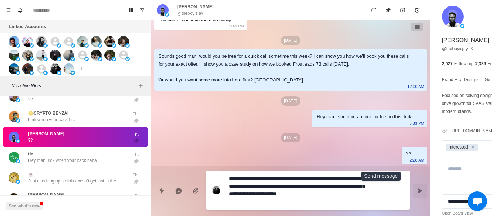
drag, startPoint x: 380, startPoint y: 192, endPoint x: 193, endPoint y: 191, distance: 186.8
click at [417, 191] on icon "Send message" at bounding box center [419, 190] width 5 height 5
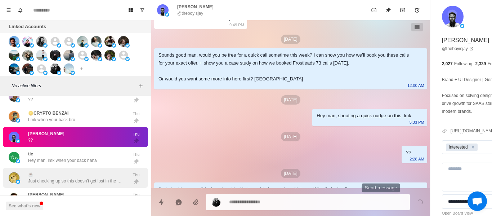
scroll to position [0, 0]
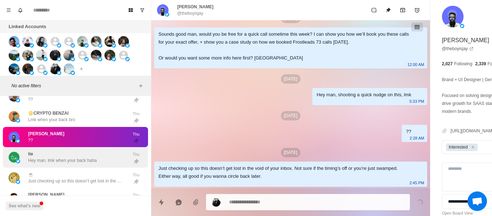
click at [76, 157] on p "Hey man, lmk when your back haha" at bounding box center [62, 160] width 69 height 6
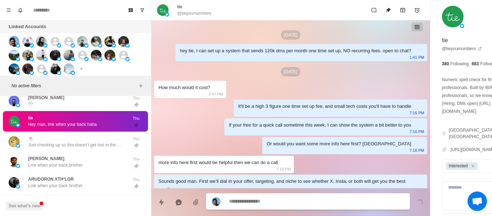
scroll to position [457, 0]
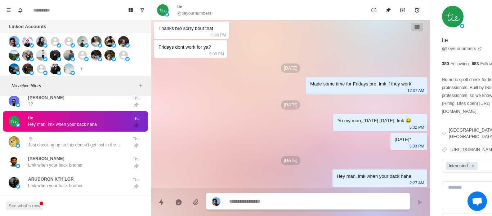
click at [195, 13] on p "@tieyournumbers" at bounding box center [194, 13] width 34 height 6
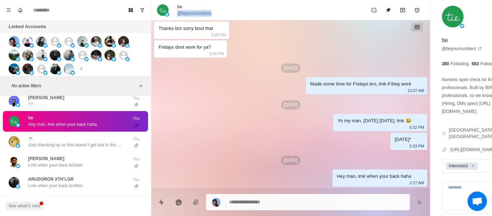
click at [195, 13] on p "@tieyournumbers" at bounding box center [194, 13] width 34 height 6
copy div "@tieyournumbers"
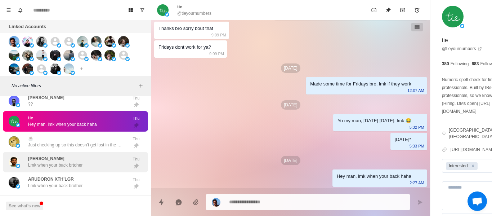
click at [61, 162] on p "Lmk when your back brtoher" at bounding box center [55, 165] width 54 height 6
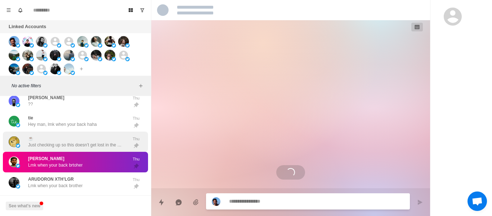
scroll to position [0, 0]
drag, startPoint x: 59, startPoint y: 153, endPoint x: 79, endPoint y: 142, distance: 22.2
click at [60, 155] on div "[PERSON_NAME] Lmk when your back brtoher" at bounding box center [55, 161] width 54 height 13
click at [51, 135] on div "☕️ Just checking up so this doesn’t get lost in the void of your inbox. Not sur…" at bounding box center [75, 141] width 94 height 13
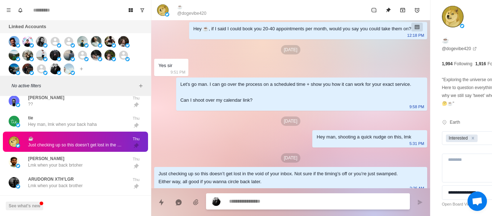
scroll to position [43, 0]
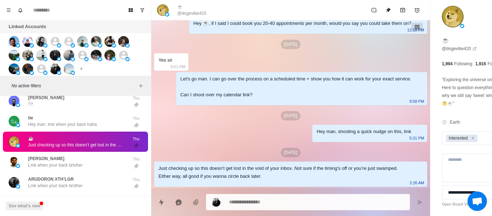
click at [185, 14] on p "@dogevibe420" at bounding box center [191, 13] width 29 height 6
paste textarea "**********"
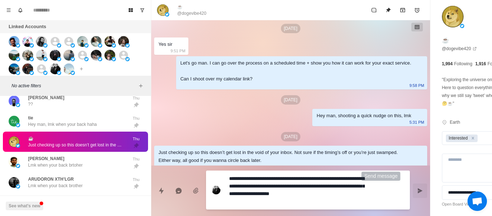
click at [417, 191] on icon "Send message" at bounding box center [419, 190] width 5 height 5
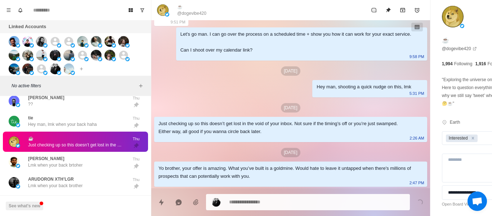
drag, startPoint x: 93, startPoint y: 160, endPoint x: 60, endPoint y: 137, distance: 40.3
click at [92, 160] on div "[PERSON_NAME] Lmk when your back brtoher" at bounding box center [68, 161] width 118 height 15
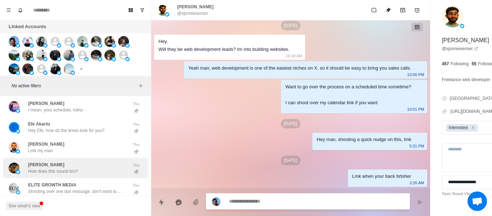
scroll to position [1592, 0]
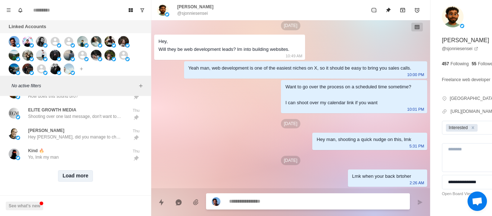
click at [75, 170] on button "Load more" at bounding box center [75, 176] width 35 height 12
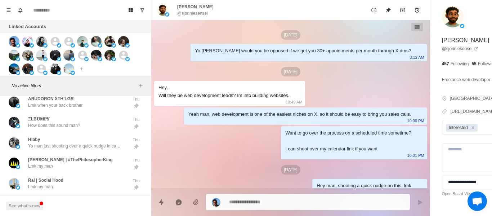
scroll to position [54, 0]
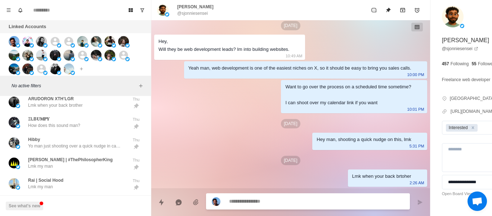
drag, startPoint x: 269, startPoint y: 194, endPoint x: 266, endPoint y: 199, distance: 6.4
paste textarea "**********"
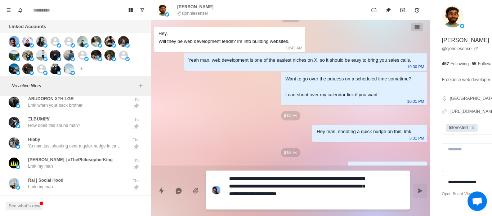
click at [412, 189] on button "Send message" at bounding box center [419, 190] width 14 height 14
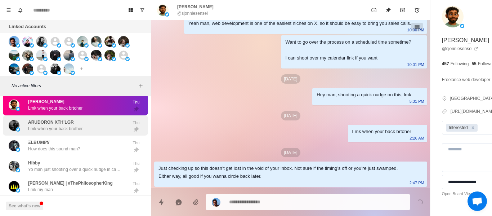
scroll to position [728, 0]
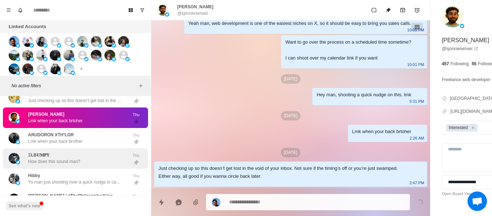
click at [68, 131] on p "ARUDORON XTH’LGR" at bounding box center [51, 134] width 46 height 6
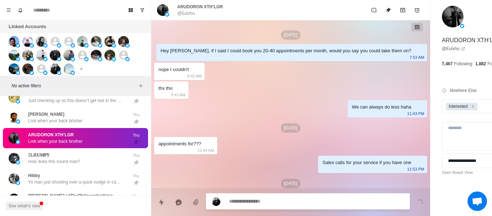
scroll to position [791, 0]
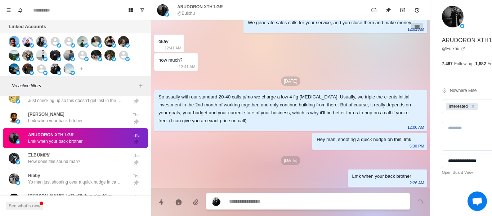
paste textarea "**********"
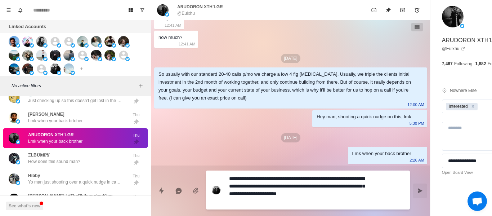
click at [270, 194] on textarea "**********" at bounding box center [297, 189] width 136 height 33
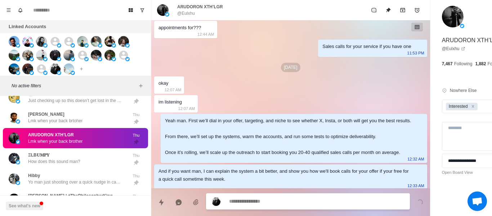
scroll to position [0, 0]
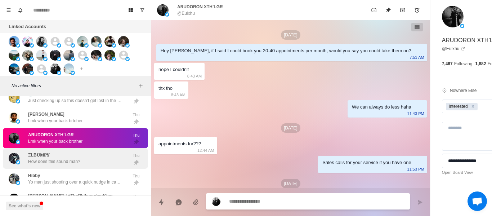
click at [83, 151] on div "ΞLB𝐔𝐌𝐏𝐘 How does this sound man?" at bounding box center [68, 158] width 118 height 15
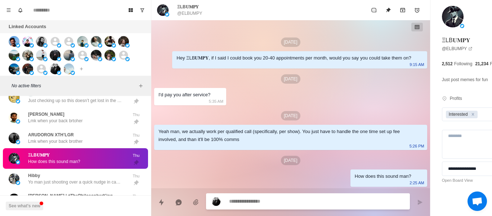
scroll to position [1, 0]
drag, startPoint x: 257, startPoint y: 203, endPoint x: 233, endPoint y: 131, distance: 75.8
click at [233, 131] on div "Yeah man, we actually work per qualified call (specifically, per show). You jus…" at bounding box center [284, 135] width 253 height 16
paste textarea "**********"
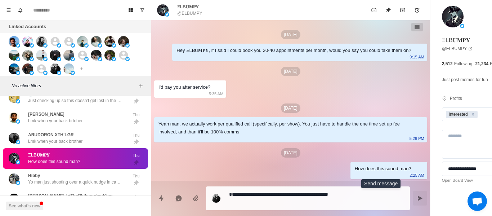
click at [417, 195] on icon "Send message" at bounding box center [420, 198] width 6 height 6
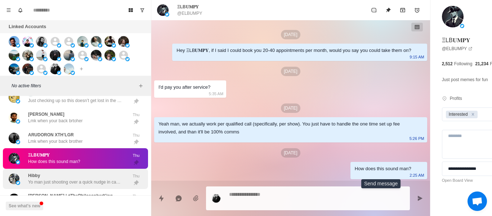
scroll to position [37, 0]
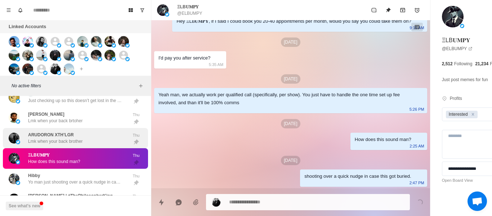
click at [85, 178] on p "Yo man just shooting over a quick nudge in case this got buried." at bounding box center [75, 181] width 94 height 6
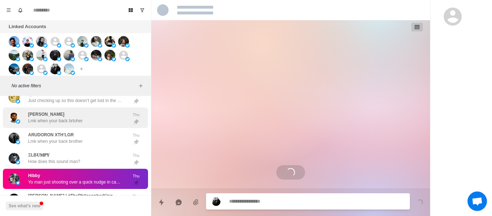
scroll to position [0, 0]
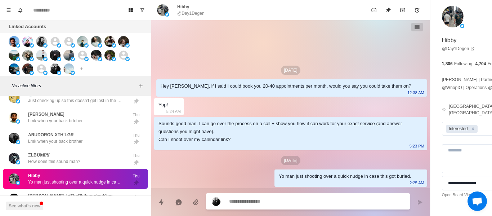
paste textarea "**********"
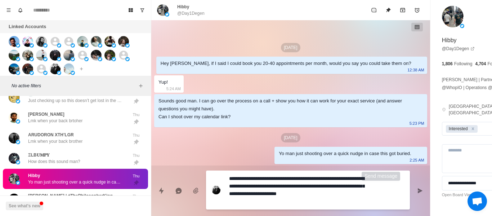
click at [417, 191] on icon "Send message" at bounding box center [420, 190] width 6 height 6
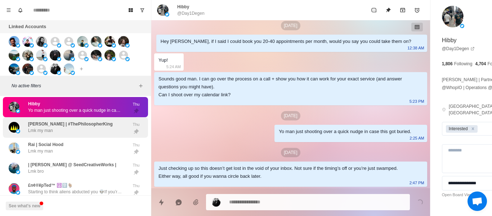
scroll to position [800, 0]
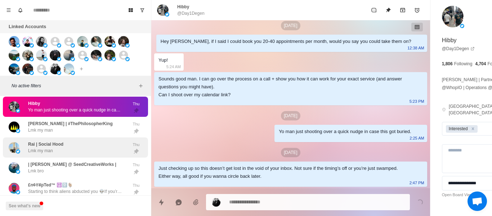
click at [56, 120] on p "[PERSON_NAME] | #ThePhilosopherKing" at bounding box center [70, 123] width 85 height 6
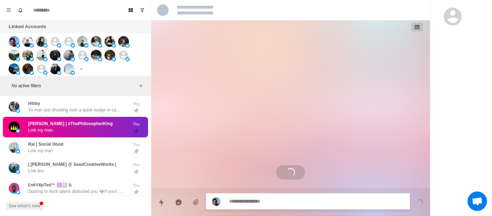
scroll to position [0, 0]
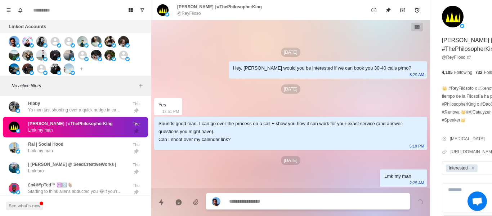
drag, startPoint x: 270, startPoint y: 201, endPoint x: 228, endPoint y: 111, distance: 99.2
click at [252, 202] on textarea at bounding box center [297, 201] width 136 height 10
paste textarea "**********"
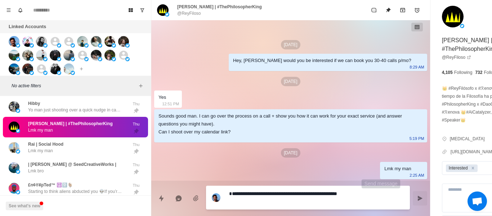
drag, startPoint x: 387, startPoint y: 195, endPoint x: 383, endPoint y: 198, distance: 5.4
click at [412, 195] on button "Send message" at bounding box center [419, 198] width 14 height 14
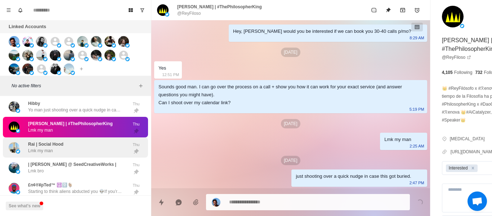
click at [91, 137] on div "Rai | Social Hood Lmk my man Thu" at bounding box center [75, 147] width 145 height 21
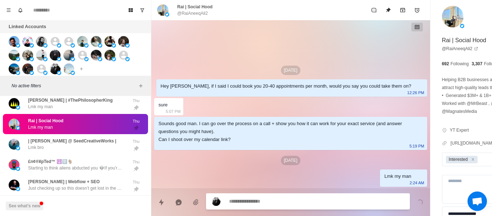
scroll to position [836, 0]
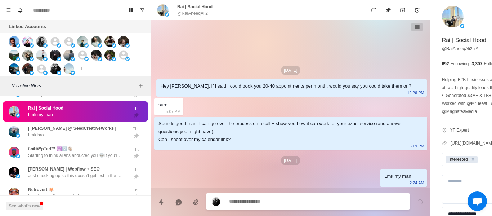
paste textarea "**********"
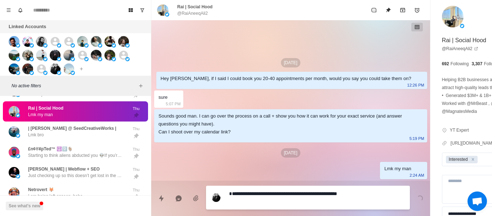
click at [329, 199] on textarea "**********" at bounding box center [297, 197] width 136 height 18
drag, startPoint x: 232, startPoint y: 193, endPoint x: 247, endPoint y: 197, distance: 14.9
click at [232, 193] on textarea "**********" at bounding box center [297, 197] width 136 height 18
drag, startPoint x: 241, startPoint y: 196, endPoint x: 206, endPoint y: 195, distance: 34.9
click at [206, 195] on div "**********" at bounding box center [308, 197] width 204 height 24
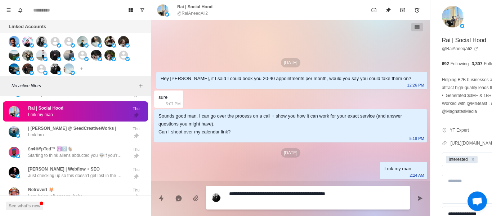
click at [272, 190] on textarea "**********" at bounding box center [297, 197] width 136 height 18
click at [272, 192] on textarea "**********" at bounding box center [297, 197] width 136 height 18
click at [412, 196] on button "Send message" at bounding box center [419, 198] width 14 height 14
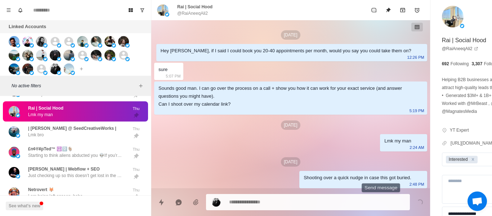
scroll to position [17, 0]
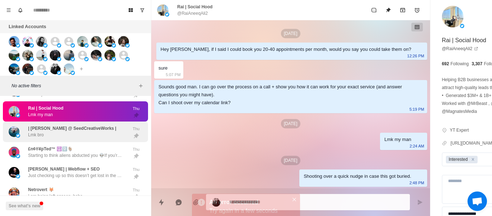
click at [73, 125] on p "| [PERSON_NAME] @ SeedCreativeWorks |" at bounding box center [72, 128] width 88 height 6
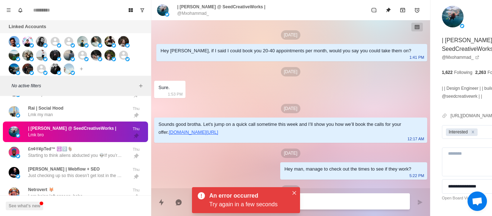
scroll to position [475, 0]
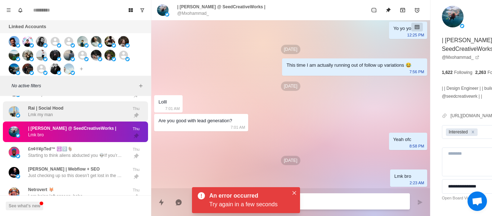
click at [59, 109] on div "Rai | Social Hood Lmk my man" at bounding box center [45, 111] width 35 height 13
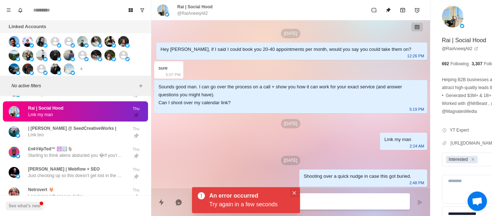
scroll to position [0, 0]
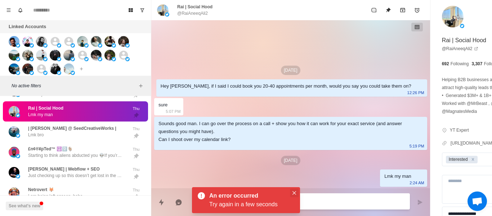
click at [295, 193] on icon "Close" at bounding box center [294, 193] width 4 height 4
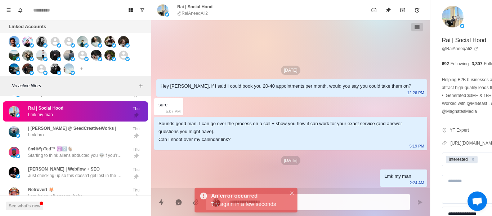
click at [275, 168] on div "[DATE] Hey [PERSON_NAME], if I said I could book you 20-40 appointments per mon…" at bounding box center [290, 104] width 279 height 168
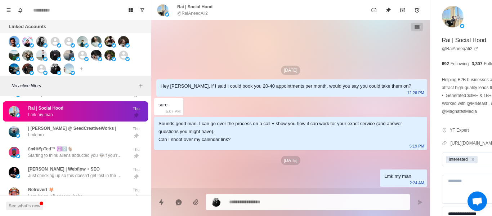
click at [186, 12] on p "@RaiAneeqAli2" at bounding box center [192, 13] width 31 height 6
click at [187, 12] on p "@RaiAneeqAli2" at bounding box center [192, 13] width 31 height 6
drag, startPoint x: 264, startPoint y: 141, endPoint x: 309, endPoint y: 206, distance: 78.9
click at [262, 135] on div "Sounds good man. I can go over the process on a call + show you how it can work…" at bounding box center [284, 131] width 253 height 24
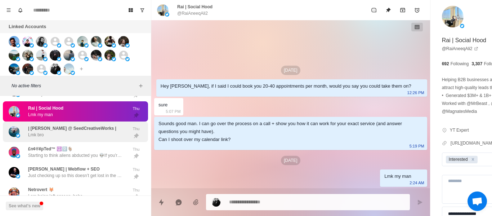
click at [60, 131] on div "| [PERSON_NAME] @ SeedCreativeWorks | Lmk bro" at bounding box center [72, 131] width 88 height 13
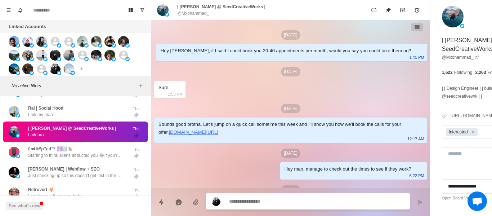
scroll to position [475, 0]
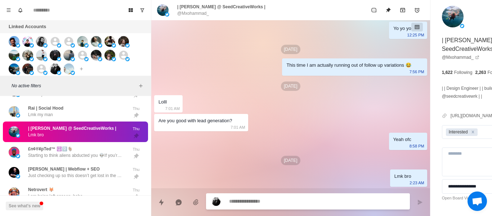
click at [191, 11] on p "@Mxohammad_" at bounding box center [193, 13] width 32 height 6
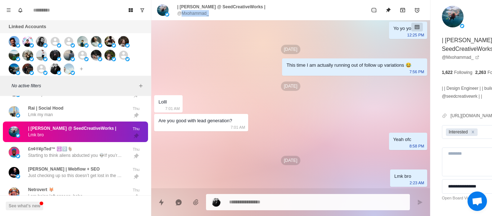
click at [191, 11] on p "@Mxohammad_" at bounding box center [193, 13] width 32 height 6
drag, startPoint x: 301, startPoint y: 189, endPoint x: 338, endPoint y: 214, distance: 45.0
click at [301, 188] on div at bounding box center [290, 199] width 279 height 22
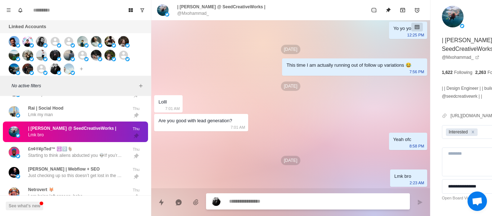
paste textarea "**********"
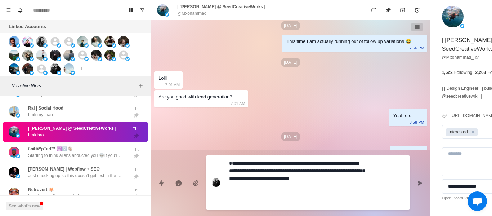
scroll to position [0, 0]
click at [417, 184] on icon "Send message" at bounding box center [419, 182] width 5 height 5
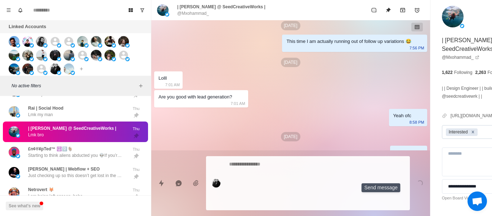
scroll to position [535, 0]
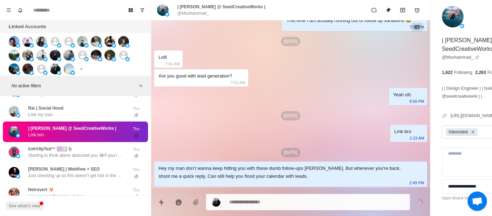
click at [469, 136] on div "Remove Interested" at bounding box center [473, 132] width 8 height 8
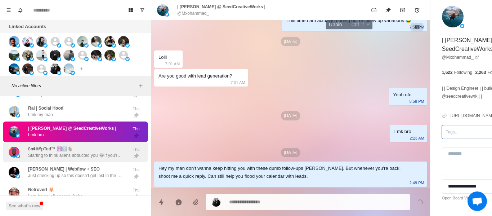
drag, startPoint x: 351, startPoint y: 8, endPoint x: 113, endPoint y: 140, distance: 271.7
click at [385, 9] on icon "Unpin" at bounding box center [388, 10] width 6 height 6
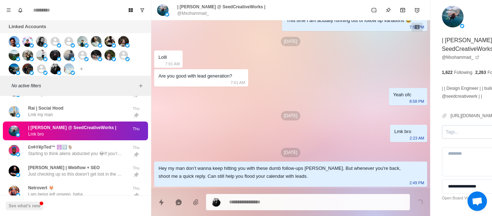
click at [102, 150] on p "Starting to think aliens abducted you 👽If you’re trapped on Mars with no Wi-Fi,…" at bounding box center [75, 153] width 94 height 6
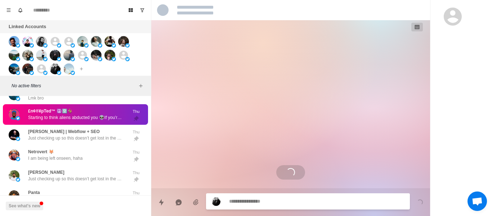
scroll to position [597, 0]
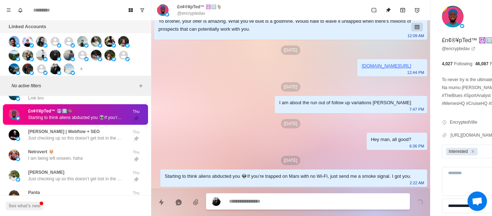
drag, startPoint x: 254, startPoint y: 203, endPoint x: 210, endPoint y: 112, distance: 101.1
click at [210, 119] on div "[DATE]" at bounding box center [290, 123] width 273 height 9
paste textarea "**********"
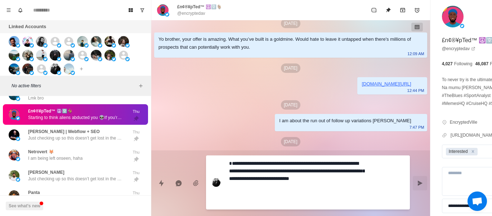
scroll to position [635, 0]
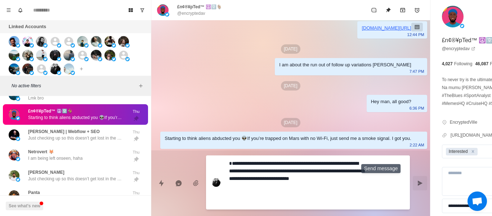
click at [417, 182] on icon "Send message" at bounding box center [419, 182] width 5 height 5
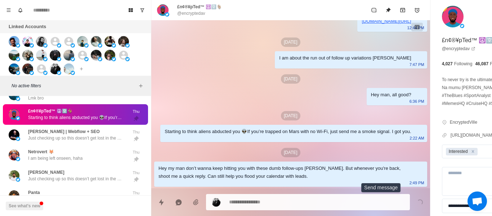
scroll to position [0, 0]
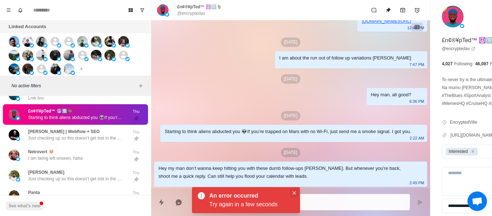
click at [297, 190] on button "Close" at bounding box center [294, 192] width 9 height 9
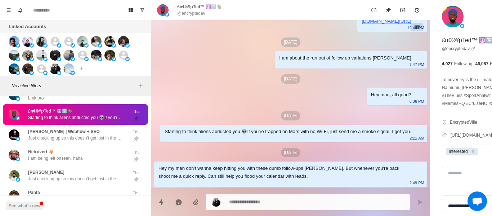
click at [199, 18] on div "£n¢®¥pTed™ ☮️🈳🐐 @encryptedav" at bounding box center [290, 10] width 279 height 20
click at [198, 18] on div "£n¢®¥pTed™ ☮️🈳🐐 @encryptedav" at bounding box center [290, 10] width 279 height 20
click at [196, 16] on p "@encryptedav" at bounding box center [191, 13] width 28 height 6
drag, startPoint x: 195, startPoint y: 15, endPoint x: 191, endPoint y: 13, distance: 5.0
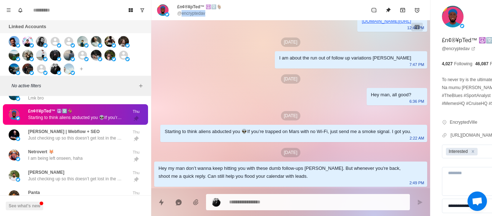
click at [191, 13] on p "@encryptedav" at bounding box center [191, 13] width 28 height 6
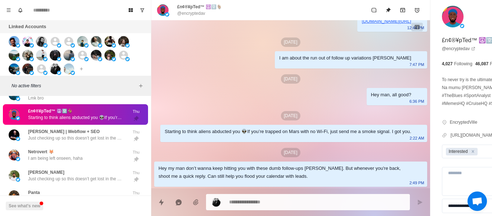
click at [196, 15] on p "@encryptedav" at bounding box center [191, 13] width 28 height 6
drag, startPoint x: 217, startPoint y: 15, endPoint x: 158, endPoint y: 11, distance: 59.5
click at [151, 14] on div "£n¢®¥pTed™ ☮️🈳🐐 @encryptedav" at bounding box center [290, 10] width 279 height 20
click at [205, 14] on div "£n¢®¥pTed™ ☮️🈳🐐 @encryptedav" at bounding box center [199, 10] width 45 height 13
drag, startPoint x: 206, startPoint y: 14, endPoint x: 176, endPoint y: 14, distance: 30.2
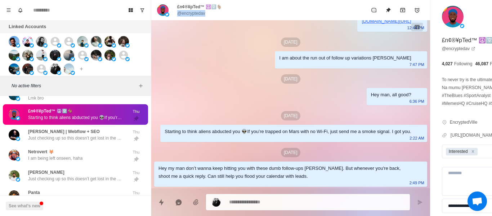
click at [176, 14] on div "£n¢®¥pTed™ ☮️🈳🐐 @encryptedav" at bounding box center [189, 10] width 65 height 13
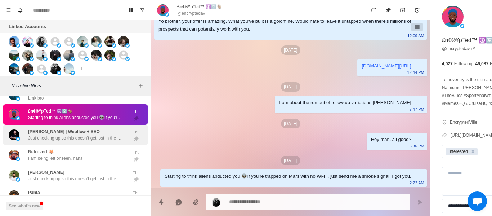
drag, startPoint x: 106, startPoint y: 108, endPoint x: 98, endPoint y: 138, distance: 31.3
click at [105, 109] on div "£n¢®¥pTed™ ☮️🈳🐐 Starting to think aliens abducted you 👽If you’re trapped on Mar…" at bounding box center [75, 114] width 94 height 13
click at [98, 138] on div "[PERSON_NAME] | Webflow + SEO Just checking up so this doesn’t get lost in the …" at bounding box center [75, 135] width 145 height 21
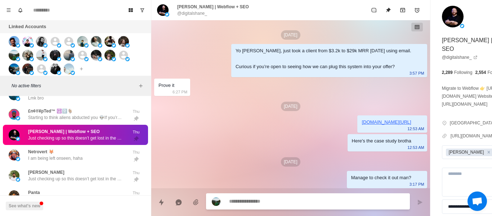
scroll to position [119, 0]
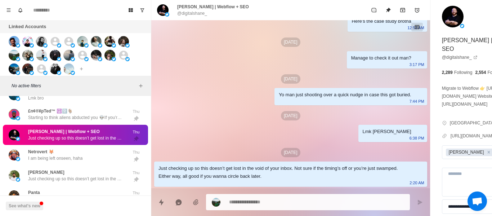
click at [269, 133] on div "[DATE][DEMOGRAPHIC_DATA] [PERSON_NAME], just took a client from $3.2k to $29k M…" at bounding box center [290, 44] width 279 height 287
click at [189, 17] on div "[PERSON_NAME] | Webflow + SEO @digitalshane_" at bounding box center [290, 10] width 279 height 20
click at [189, 16] on div "[PERSON_NAME] | Webflow + SEO @digitalshane_" at bounding box center [290, 10] width 279 height 20
drag, startPoint x: 277, startPoint y: 165, endPoint x: 327, endPoint y: 215, distance: 70.5
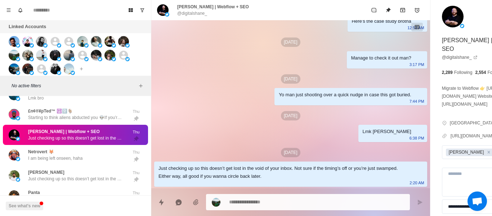
click at [276, 164] on div "Just checking up so this doesn’t get lost in the void of your inbox. Not sure i…" at bounding box center [284, 172] width 253 height 16
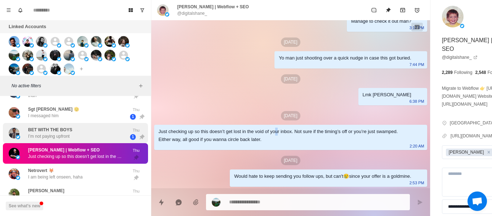
scroll to position [868, 0]
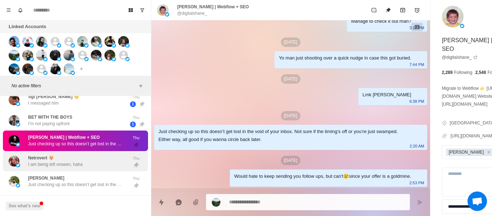
click at [59, 163] on div "Netrovert 🦊 I am being left onseen, haha Thu" at bounding box center [75, 161] width 145 height 21
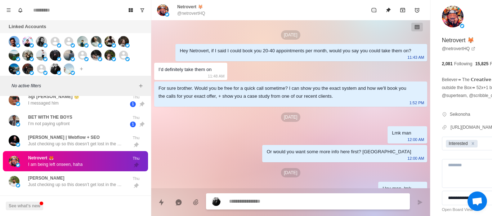
scroll to position [138, 0]
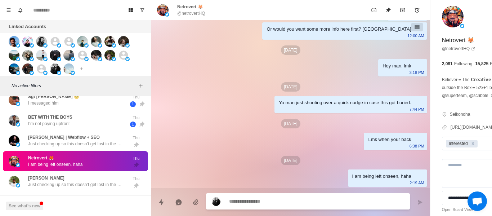
paste textarea "**********"
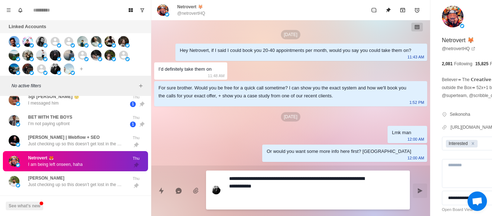
scroll to position [0, 0]
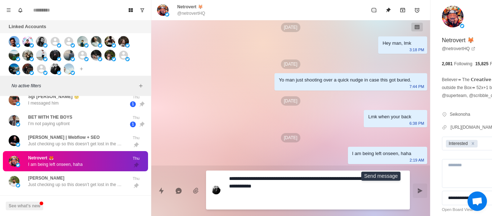
click at [412, 193] on button "Send message" at bounding box center [419, 190] width 14 height 14
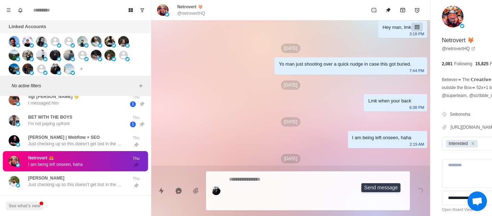
scroll to position [183, 0]
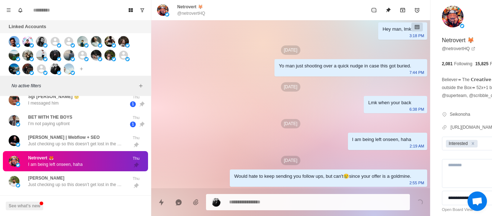
drag, startPoint x: 97, startPoint y: 176, endPoint x: 81, endPoint y: 146, distance: 34.0
click at [96, 181] on p "Just checking up so this doesn’t get lost in the void of your inbox. Not sure i…" at bounding box center [75, 184] width 94 height 6
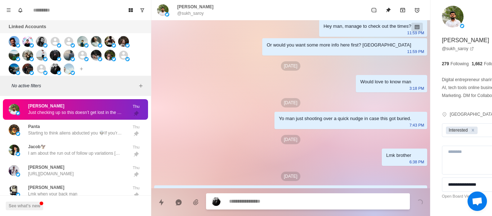
scroll to position [138, 0]
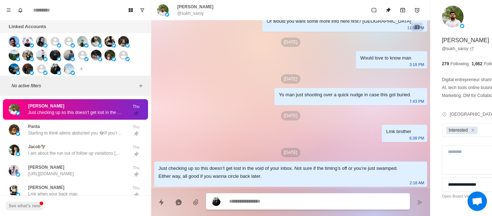
paste textarea "**********"
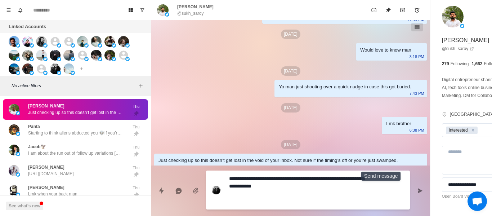
drag, startPoint x: 381, startPoint y: 190, endPoint x: 366, endPoint y: 198, distance: 17.5
click at [417, 190] on icon "Send message" at bounding box center [420, 190] width 6 height 6
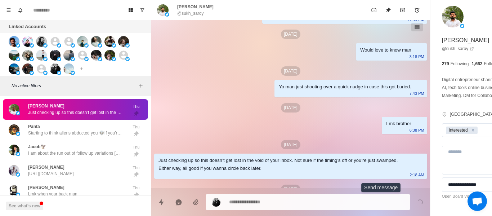
scroll to position [183, 0]
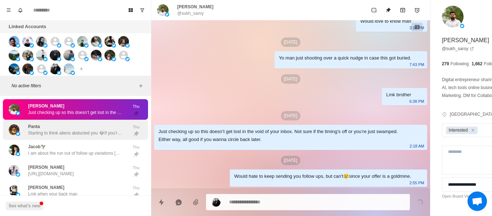
drag, startPoint x: 50, startPoint y: 130, endPoint x: 53, endPoint y: 130, distance: 3.7
click at [50, 130] on p "Starting to think aliens abducted you 👽If you’re trapped on Mars with no Wi-Fi,…" at bounding box center [75, 133] width 94 height 6
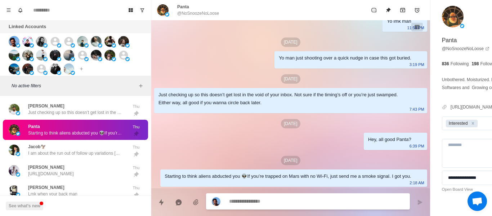
scroll to position [943, 0]
paste textarea "**********"
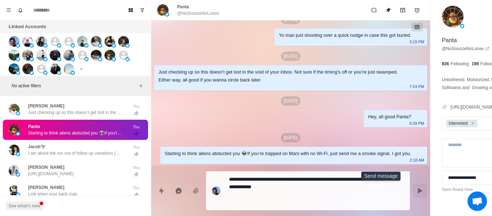
click at [417, 191] on icon "Send message" at bounding box center [419, 190] width 5 height 5
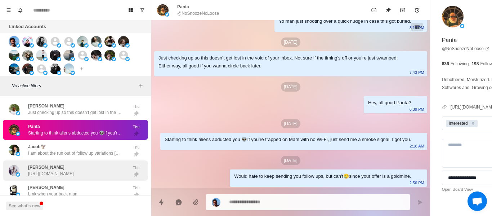
drag, startPoint x: 61, startPoint y: 136, endPoint x: 139, endPoint y: 165, distance: 82.5
click at [62, 140] on div "[PERSON_NAME]🦅 I am about the run out of follow up variations [PERSON_NAME]" at bounding box center [75, 150] width 145 height 21
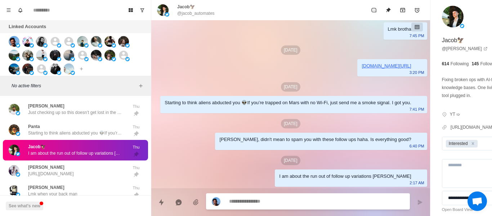
scroll to position [678, 0]
paste textarea "**********"
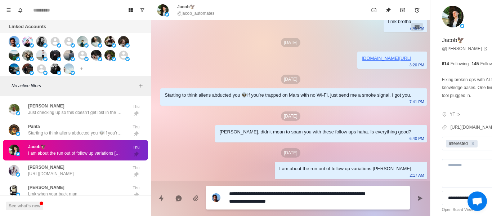
scroll to position [685, 0]
click at [412, 195] on button "Send message" at bounding box center [419, 198] width 14 height 14
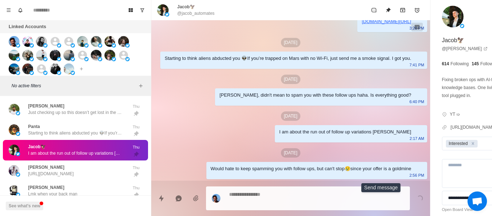
scroll to position [715, 0]
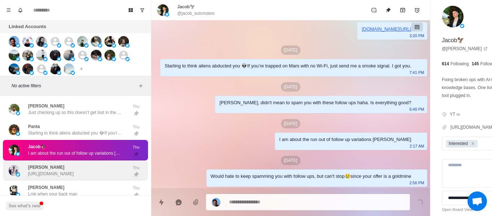
click at [66, 164] on div "[PERSON_NAME] [URL][DOMAIN_NAME]" at bounding box center [51, 170] width 46 height 13
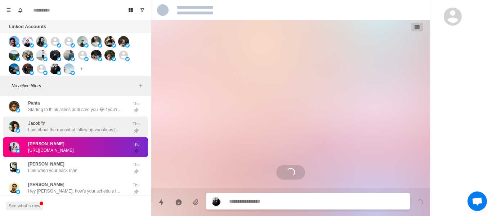
scroll to position [976, 0]
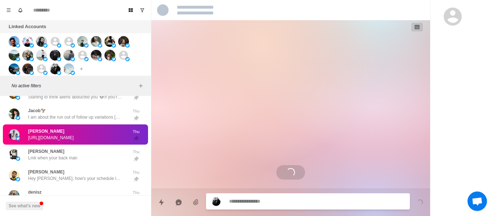
click at [253, 204] on textarea at bounding box center [297, 201] width 136 height 10
paste textarea "**********"
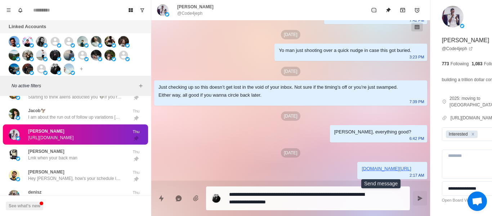
click at [417, 200] on icon "Send message" at bounding box center [420, 198] width 6 height 6
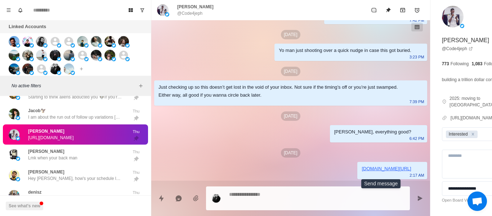
scroll to position [340, 0]
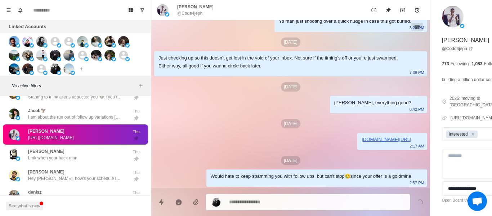
drag, startPoint x: 59, startPoint y: 156, endPoint x: 68, endPoint y: 127, distance: 30.5
click at [59, 155] on div "[PERSON_NAME] Lmk when your back man" at bounding box center [68, 154] width 118 height 15
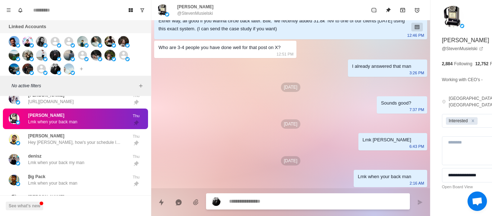
scroll to position [320, 0]
paste textarea "**********"
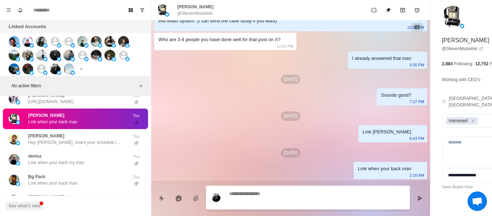
scroll to position [365, 0]
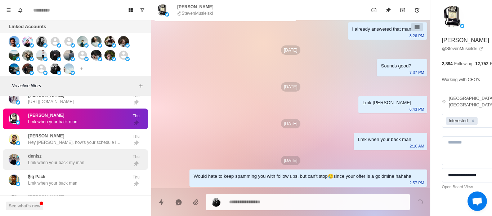
click at [94, 149] on div "[PERSON_NAME] when your back my man Thu" at bounding box center [75, 159] width 145 height 21
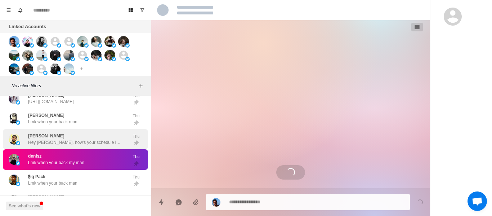
scroll to position [0, 0]
click at [95, 139] on p "Hey [PERSON_NAME], how's your schedule looking?" at bounding box center [75, 142] width 94 height 6
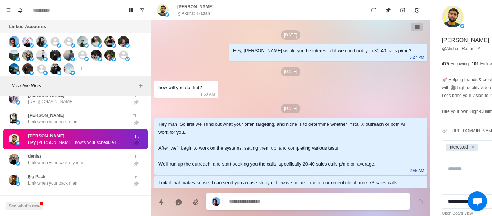
scroll to position [389, 0]
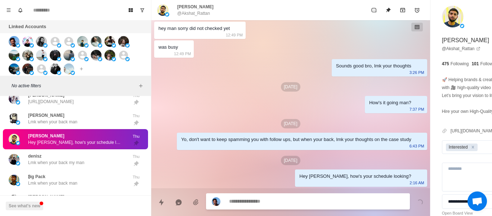
drag, startPoint x: 291, startPoint y: 197, endPoint x: 290, endPoint y: 200, distance: 3.8
paste textarea "**********"
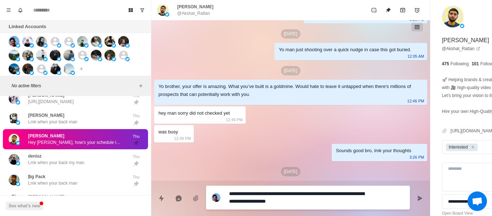
scroll to position [397, 0]
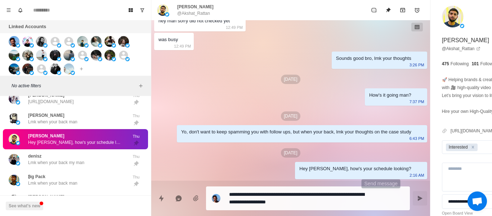
click at [412, 199] on button "Send message" at bounding box center [419, 198] width 14 height 14
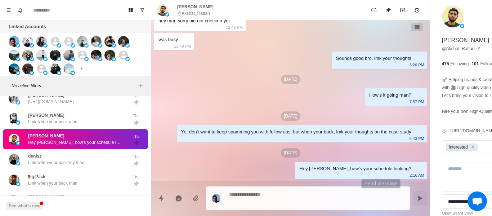
scroll to position [426, 0]
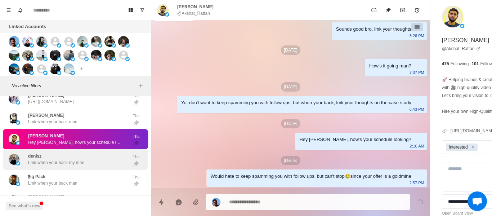
click at [85, 172] on div "₿ig Pack Lmk when your back man" at bounding box center [68, 179] width 118 height 15
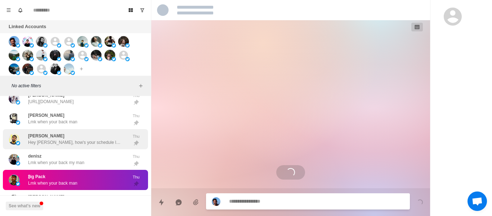
scroll to position [0, 0]
click at [83, 162] on div "[PERSON_NAME] when your back my man Thu" at bounding box center [75, 159] width 145 height 21
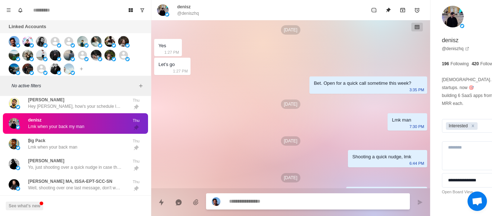
scroll to position [59, 0]
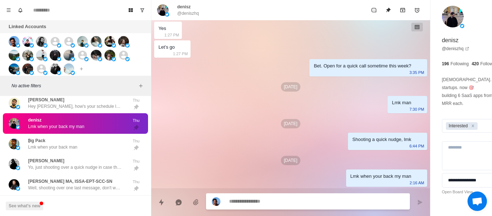
paste textarea "**********"
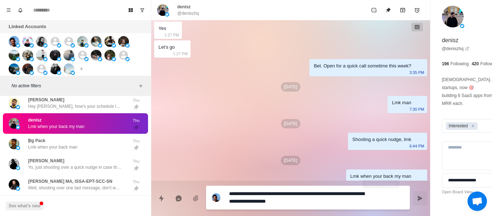
click at [412, 192] on button "Send message" at bounding box center [419, 198] width 14 height 14
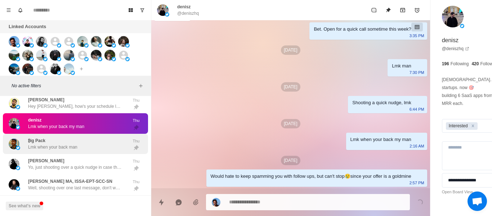
click at [66, 134] on div "₿ig Pack Lmk when your back man Thu" at bounding box center [75, 144] width 145 height 21
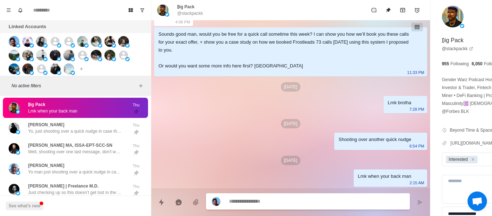
scroll to position [62, 0]
paste textarea "**********"
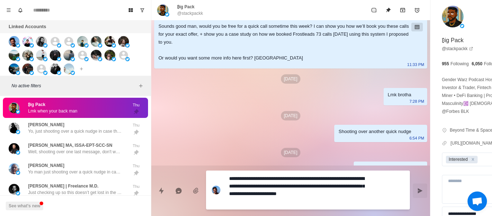
scroll to position [6, 0]
drag, startPoint x: 380, startPoint y: 189, endPoint x: 294, endPoint y: 187, distance: 86.0
click at [417, 189] on icon "Send message" at bounding box center [419, 190] width 5 height 5
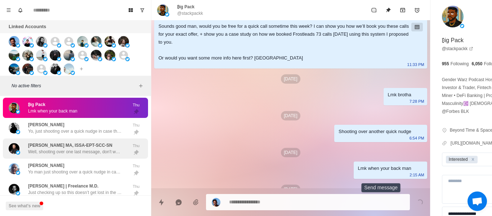
scroll to position [0, 0]
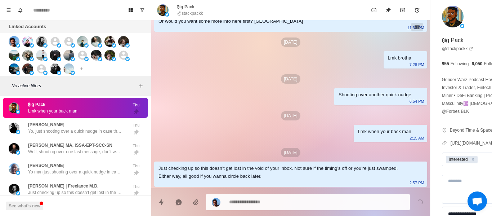
drag, startPoint x: 72, startPoint y: 114, endPoint x: 189, endPoint y: 168, distance: 129.0
click at [72, 118] on div "[PERSON_NAME], just shooting over a quick nudge in case this got buried. Thu" at bounding box center [75, 128] width 145 height 21
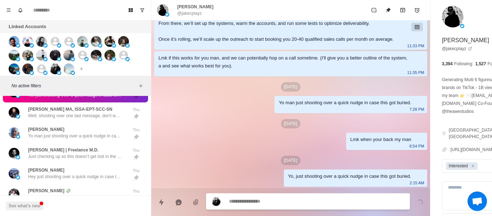
paste textarea "**********"
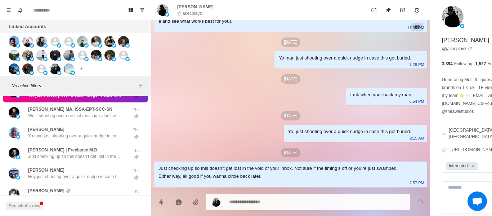
click at [91, 96] on div "[PERSON_NAME], just shooting over a quick nudge in case this got buried. Thu" at bounding box center [75, 92] width 145 height 21
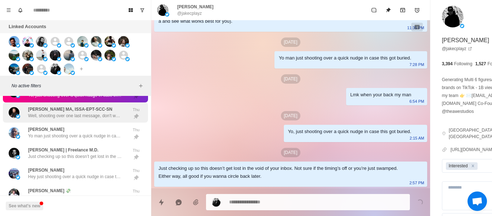
click at [91, 107] on p "[PERSON_NAME] MA, ISSA-EPT-SCC-SN" at bounding box center [70, 109] width 84 height 6
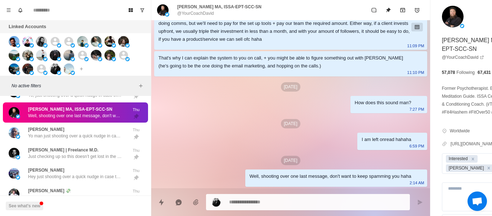
click at [188, 14] on p "@YourCoachDavid" at bounding box center [195, 13] width 37 height 6
click at [225, 119] on div "[DATE]" at bounding box center [290, 123] width 273 height 9
drag, startPoint x: 275, startPoint y: 207, endPoint x: 264, endPoint y: 202, distance: 11.9
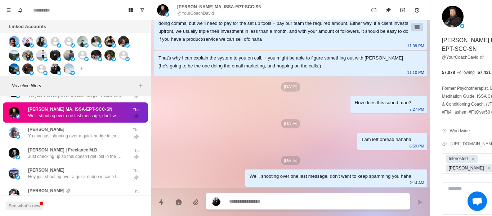
paste textarea "**********"
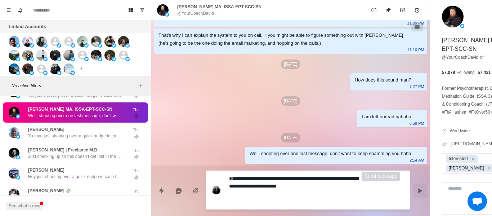
click at [412, 194] on button "Send message" at bounding box center [419, 190] width 14 height 14
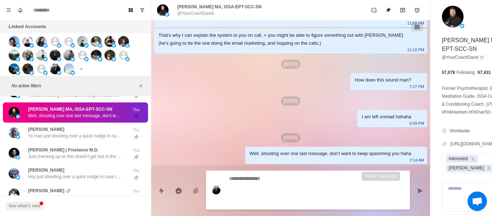
scroll to position [779, 0]
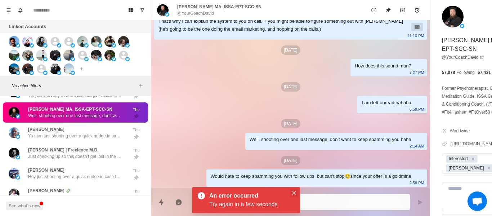
click at [295, 192] on icon "Close" at bounding box center [294, 193] width 4 height 4
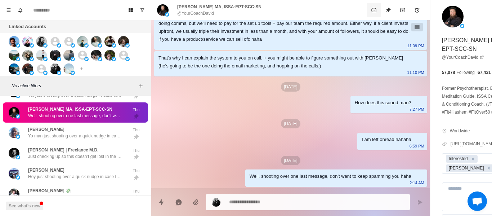
scroll to position [735, 0]
click at [205, 14] on p "@YourCoachDavid" at bounding box center [195, 13] width 37 height 6
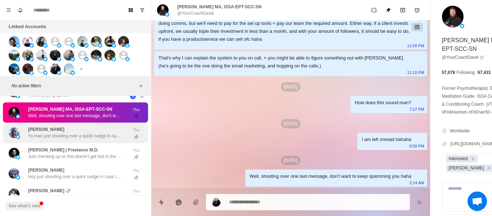
click at [80, 126] on div "[PERSON_NAME] man just shooting over a quick nudge in case this got buried." at bounding box center [75, 132] width 94 height 13
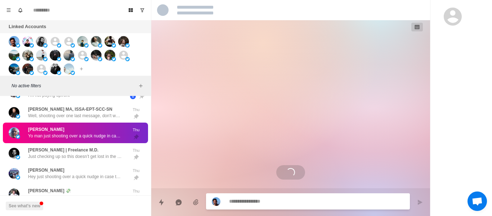
scroll to position [40, 0]
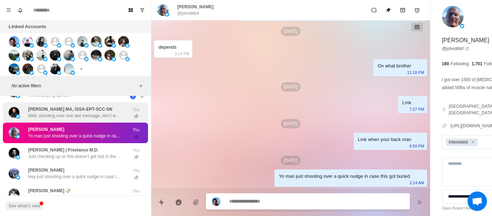
click at [64, 113] on p "Well, shooting over one last message, don't want to keep spamming you haha" at bounding box center [75, 115] width 94 height 6
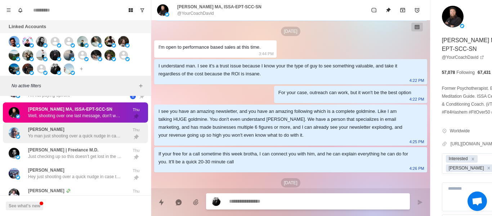
scroll to position [735, 0]
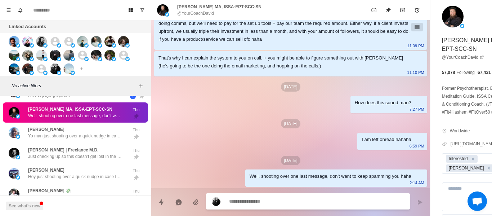
click at [258, 203] on textarea at bounding box center [297, 201] width 136 height 10
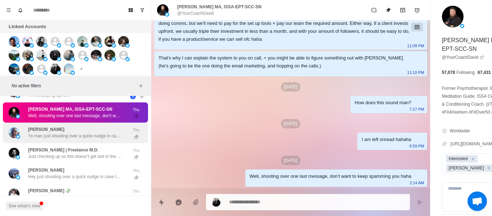
click at [94, 126] on div "[PERSON_NAME] man just shooting over a quick nudge in case this got buried." at bounding box center [75, 132] width 94 height 13
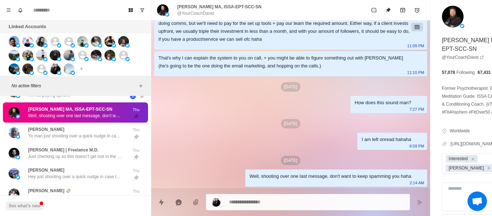
scroll to position [40, 0]
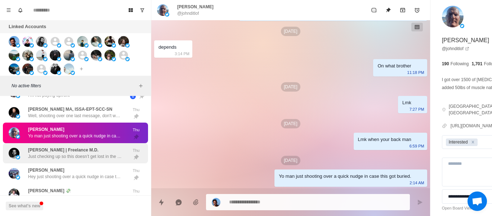
drag, startPoint x: 86, startPoint y: 112, endPoint x: 115, endPoint y: 148, distance: 45.8
click at [87, 112] on p "Well, shooting over one last message, don't want to keep spamming you haha" at bounding box center [75, 115] width 94 height 6
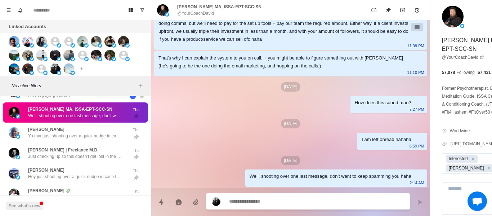
click at [273, 192] on div at bounding box center [290, 199] width 279 height 22
click at [281, 202] on textarea at bounding box center [297, 201] width 136 height 10
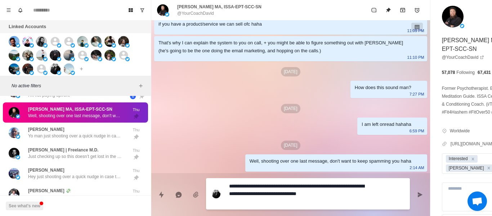
drag, startPoint x: 356, startPoint y: 193, endPoint x: 362, endPoint y: 196, distance: 6.6
click at [356, 193] on textarea "**********" at bounding box center [297, 194] width 136 height 26
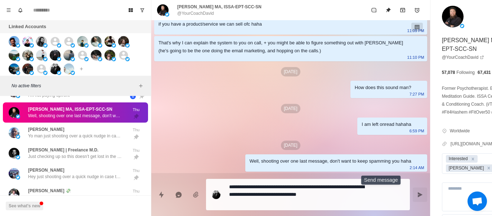
click at [417, 195] on icon "Send message" at bounding box center [420, 194] width 6 height 6
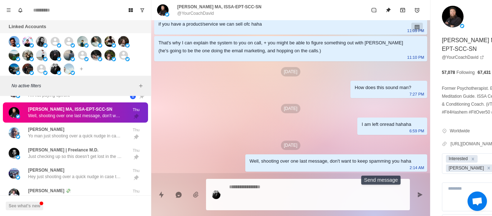
scroll to position [779, 0]
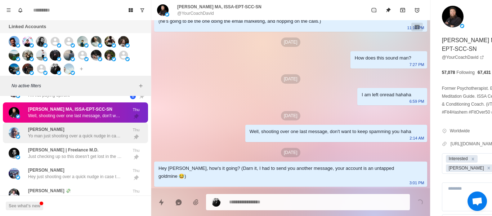
click at [69, 132] on p "Yo man just shooting over a quick nudge in case this got buried." at bounding box center [75, 135] width 94 height 6
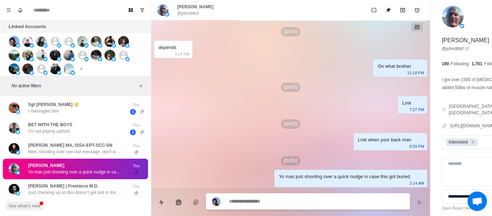
scroll to position [40, 0]
paste textarea "**********"
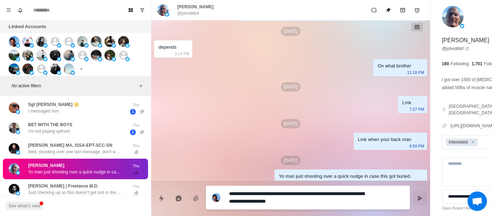
click at [417, 198] on icon "Send message" at bounding box center [419, 197] width 5 height 5
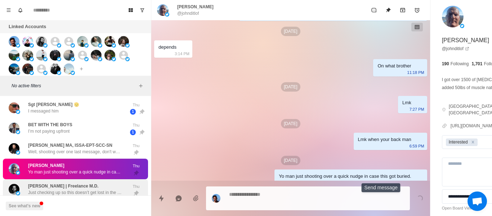
scroll to position [77, 0]
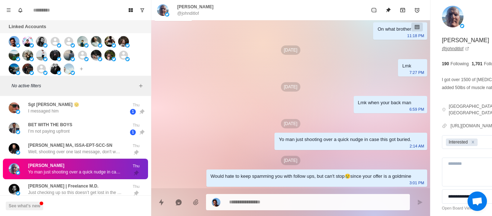
click at [442, 49] on link "@ johnditlof" at bounding box center [455, 48] width 27 height 6
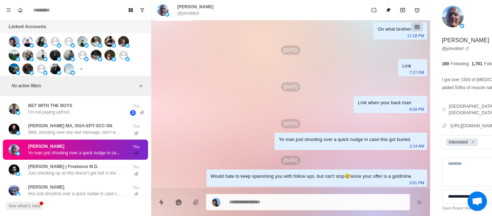
scroll to position [1221, 0]
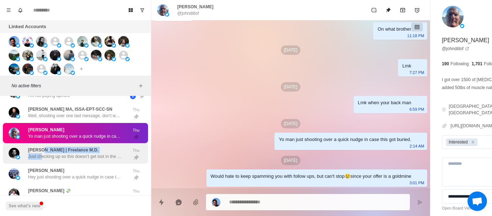
drag, startPoint x: 41, startPoint y: 147, endPoint x: 41, endPoint y: 143, distance: 4.3
click at [41, 146] on div "[PERSON_NAME] | Freelance M.D. Just checking up so this doesn’t get lost in the…" at bounding box center [75, 152] width 94 height 13
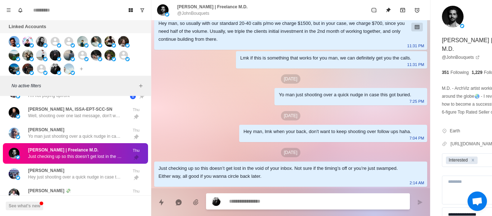
scroll to position [237, 0]
drag, startPoint x: 278, startPoint y: 190, endPoint x: 277, endPoint y: 198, distance: 8.7
paste textarea "**********"
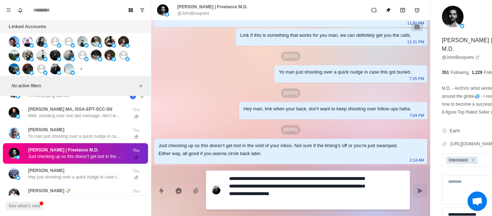
click at [412, 195] on button "Send message" at bounding box center [419, 190] width 14 height 14
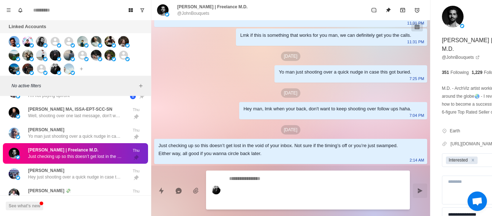
scroll to position [281, 0]
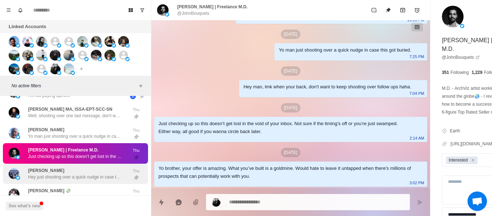
click at [92, 166] on div "[PERSON_NAME] Hey just shooting over a quick nudge in case this got buried." at bounding box center [68, 173] width 118 height 15
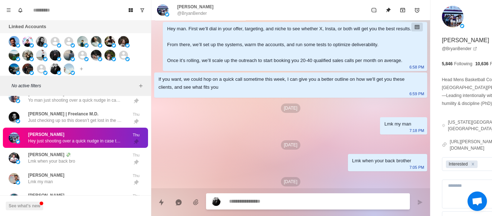
scroll to position [112, 0]
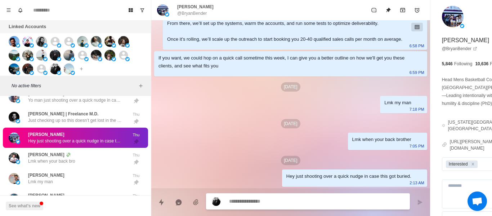
paste textarea "**********"
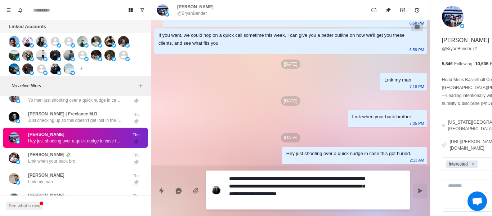
click at [412, 191] on button "Send message" at bounding box center [419, 190] width 14 height 14
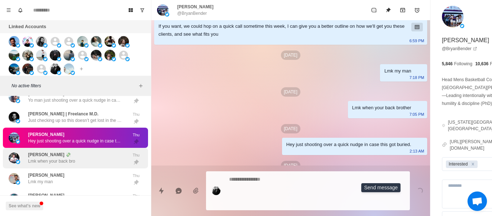
scroll to position [0, 0]
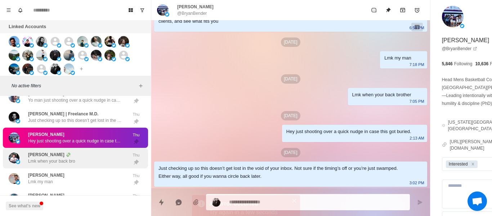
drag, startPoint x: 66, startPoint y: 160, endPoint x: 70, endPoint y: 158, distance: 4.0
click at [67, 160] on div "[PERSON_NAME] 💸 Lmk when your back bro" at bounding box center [68, 157] width 118 height 15
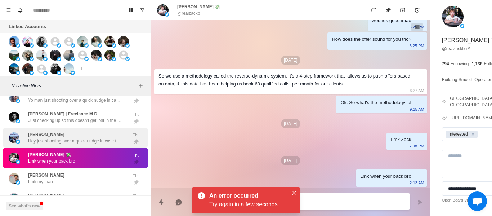
drag, startPoint x: 41, startPoint y: 132, endPoint x: 61, endPoint y: 132, distance: 19.4
click at [42, 132] on p "[PERSON_NAME]" at bounding box center [46, 134] width 36 height 6
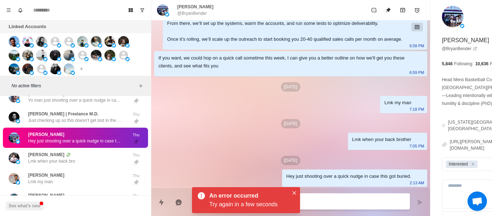
scroll to position [112, 0]
click at [293, 193] on icon "Close" at bounding box center [294, 193] width 4 height 4
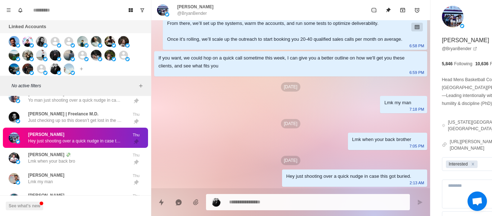
click at [187, 12] on p "@BryanBender" at bounding box center [192, 13] width 30 height 6
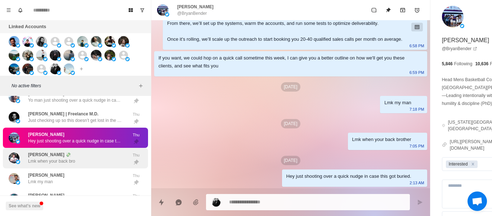
click at [96, 151] on div "[PERSON_NAME] 💸 Lmk when your back bro" at bounding box center [68, 157] width 118 height 15
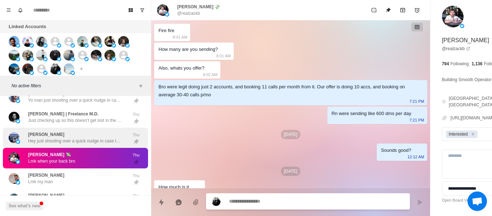
scroll to position [614, 0]
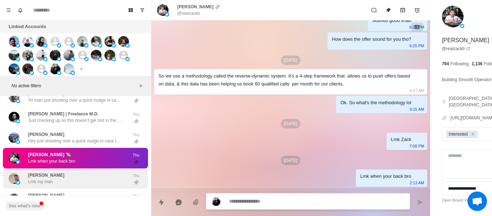
click at [116, 181] on div "[PERSON_NAME] Lmk my man Thu" at bounding box center [75, 178] width 145 height 21
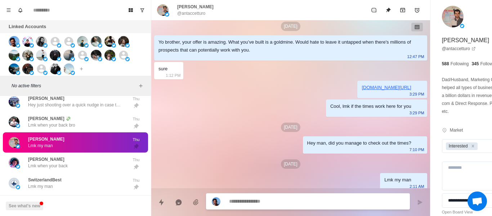
scroll to position [220, 0]
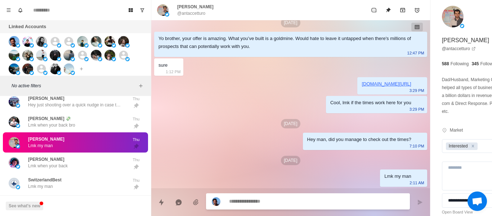
click at [198, 16] on p "@antaccetturo" at bounding box center [191, 13] width 28 height 6
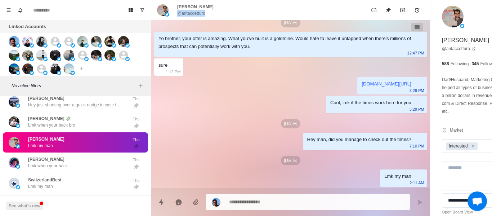
click at [198, 16] on p "@antaccetturo" at bounding box center [191, 13] width 28 height 6
click at [262, 206] on textarea at bounding box center [297, 201] width 136 height 10
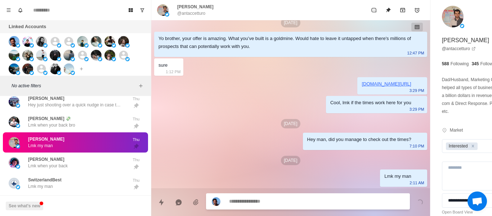
scroll to position [256, 0]
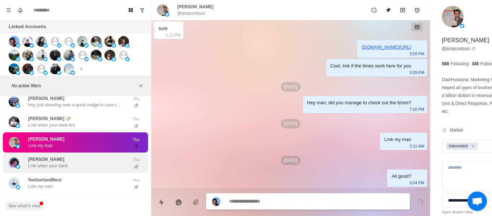
click at [50, 155] on div "[PERSON_NAME] when your back" at bounding box center [68, 162] width 118 height 15
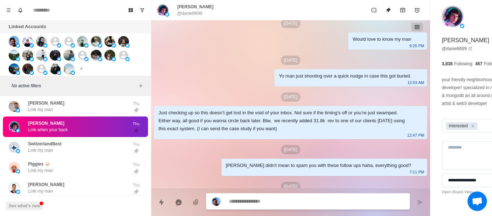
scroll to position [222, 0]
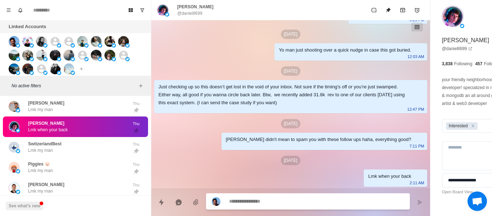
paste textarea "**********"
click at [412, 195] on button "Send message" at bounding box center [419, 202] width 14 height 14
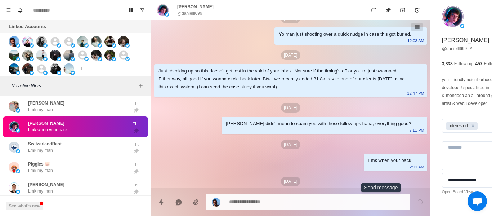
scroll to position [258, 0]
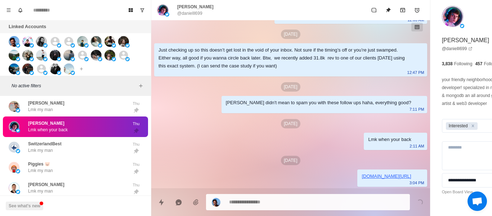
drag, startPoint x: 63, startPoint y: 148, endPoint x: 79, endPoint y: 114, distance: 37.0
click at [63, 146] on div "SwitzerlandBest Lmk my man" at bounding box center [68, 147] width 118 height 15
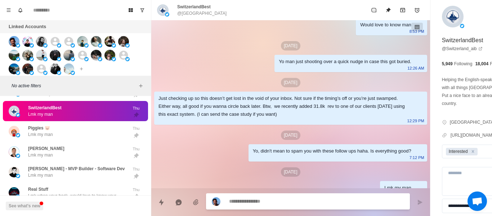
scroll to position [127, 0]
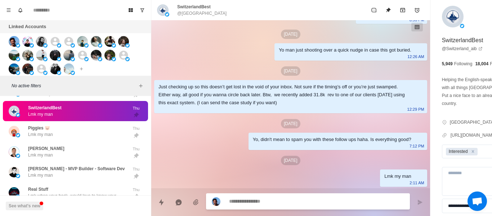
click at [384, 178] on div "Lmk my man" at bounding box center [397, 176] width 27 height 8
click at [317, 151] on div "[DATE] Hey, [GEOGRAPHIC_DATA] would you be interested if we can book you 30-40 …" at bounding box center [290, 48] width 279 height 279
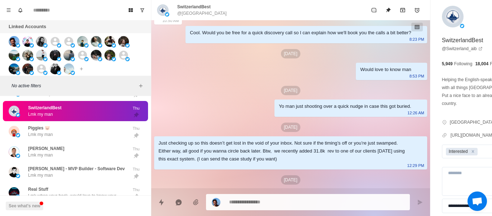
click at [280, 163] on div "Just checking up so this doesn’t get lost in the void of your inbox. Not sure i…" at bounding box center [284, 151] width 253 height 24
click at [276, 127] on div "[DATE] Hey, [GEOGRAPHIC_DATA] would you be interested if we can book you 30-40 …" at bounding box center [290, 104] width 279 height 279
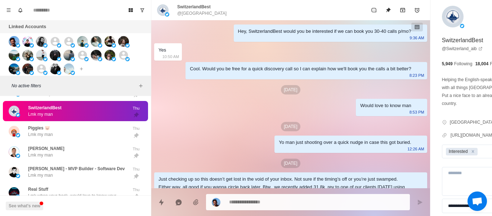
click at [356, 116] on div "Would love to know man [DEMOGRAPHIC_DATA]:53 PM" at bounding box center [391, 107] width 71 height 17
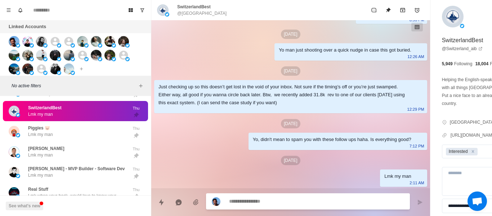
click at [243, 197] on textarea at bounding box center [297, 201] width 136 height 10
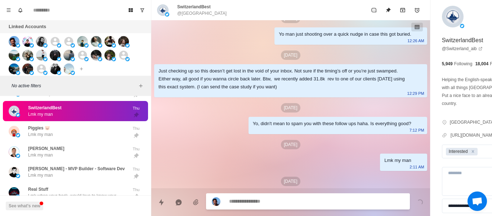
scroll to position [164, 0]
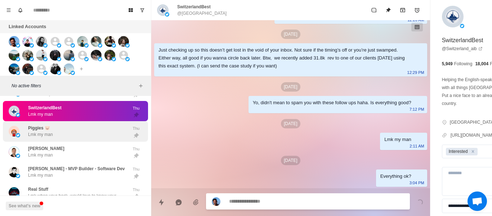
drag, startPoint x: 47, startPoint y: 117, endPoint x: 52, endPoint y: 118, distance: 4.4
click at [48, 121] on div "Piggies 🐷 Lmk my man Thu" at bounding box center [75, 131] width 145 height 21
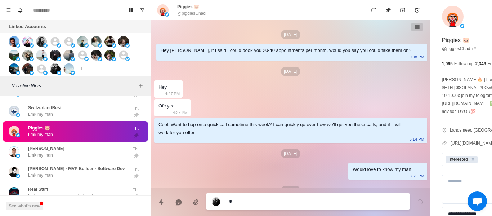
scroll to position [0, 0]
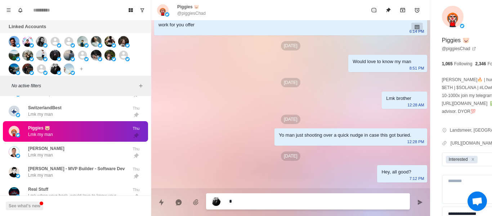
click at [379, 50] on div "[DATE]" at bounding box center [290, 45] width 273 height 9
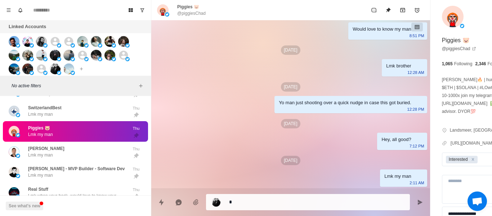
drag, startPoint x: 335, startPoint y: 79, endPoint x: 320, endPoint y: 90, distance: 18.7
click at [335, 78] on div "[DATE] Hey Piggies, if I said I could book you 20-40 appointments per month, wo…" at bounding box center [290, 34] width 279 height 308
click at [306, 101] on div "Yo man just shooting over a quick nudge in case this got buried. 12:28 PM" at bounding box center [350, 104] width 152 height 17
drag, startPoint x: 321, startPoint y: 108, endPoint x: 333, endPoint y: 162, distance: 55.3
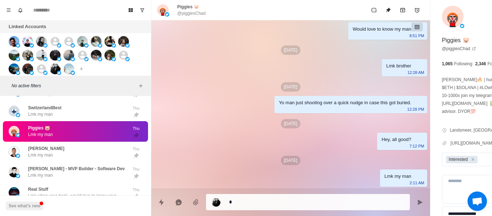
click at [322, 108] on div "Yo man just shooting over a quick nudge in case this got buried. 12:28 PM" at bounding box center [350, 104] width 152 height 17
click at [380, 178] on div "Lmk my man [DEMOGRAPHIC_DATA]:11 AM" at bounding box center [403, 177] width 47 height 17
click at [191, 16] on div "Piggies 🐷 @piggiesChad" at bounding box center [290, 10] width 279 height 20
click at [191, 15] on p "@piggiesChad" at bounding box center [191, 13] width 28 height 6
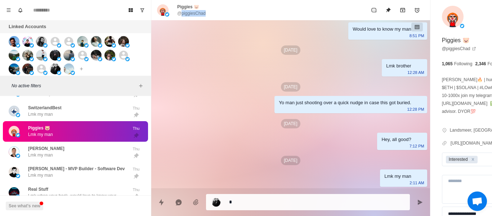
click at [191, 14] on p "@piggiesChad" at bounding box center [191, 13] width 28 height 6
click at [190, 16] on p "@piggiesChad" at bounding box center [191, 13] width 28 height 6
click at [190, 15] on p "@piggiesChad" at bounding box center [191, 13] width 28 height 6
drag, startPoint x: 201, startPoint y: 76, endPoint x: 306, endPoint y: 206, distance: 167.0
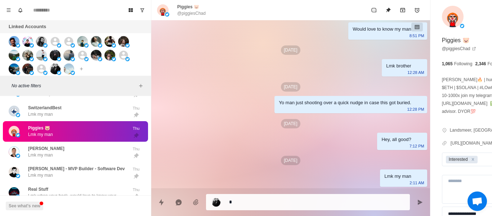
click at [205, 80] on div "[DATE] Hey Piggies, if I said I could book you 20-40 appointments per month, wo…" at bounding box center [290, 34] width 279 height 308
click at [253, 202] on textarea "*" at bounding box center [297, 201] width 136 height 10
paste textarea "**********"
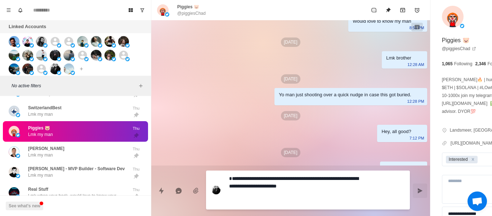
drag, startPoint x: 378, startPoint y: 190, endPoint x: 379, endPoint y: 193, distance: 3.7
click at [417, 190] on icon "Send message" at bounding box center [420, 190] width 6 height 6
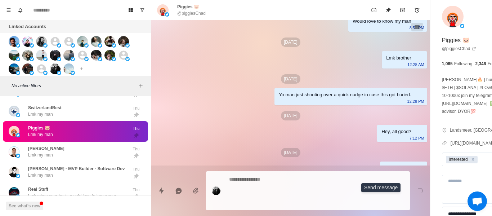
scroll to position [193, 0]
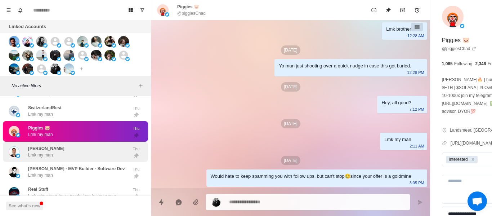
drag, startPoint x: 60, startPoint y: 137, endPoint x: 60, endPoint y: 131, distance: 5.4
click at [60, 141] on div "[PERSON_NAME] Lmk my man Thu" at bounding box center [75, 151] width 145 height 21
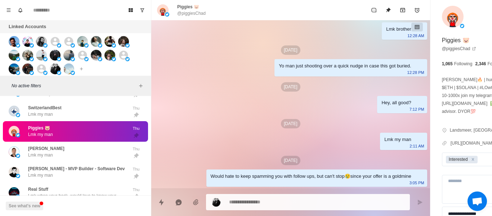
scroll to position [0, 0]
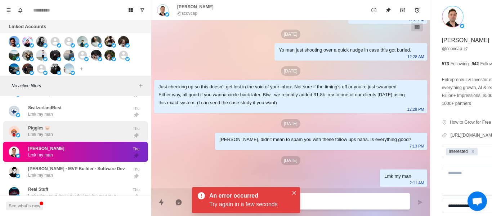
drag, startPoint x: 63, startPoint y: 129, endPoint x: 60, endPoint y: 121, distance: 8.1
click at [63, 128] on div "Piggies 🐷 Lmk my man" at bounding box center [68, 131] width 118 height 15
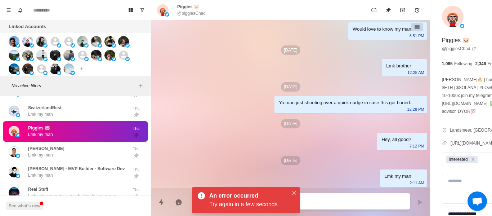
scroll to position [148, 0]
click at [293, 190] on button "Close" at bounding box center [294, 192] width 9 height 9
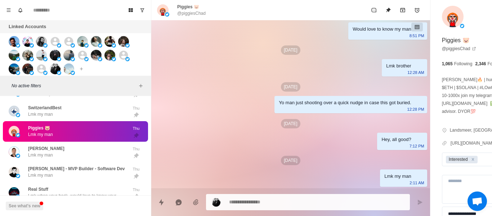
click at [280, 207] on div at bounding box center [308, 202] width 204 height 16
click at [262, 200] on textarea at bounding box center [297, 201] width 136 height 10
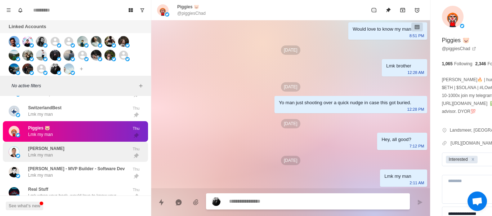
click at [104, 149] on div "[PERSON_NAME] Lmk my man" at bounding box center [68, 151] width 118 height 15
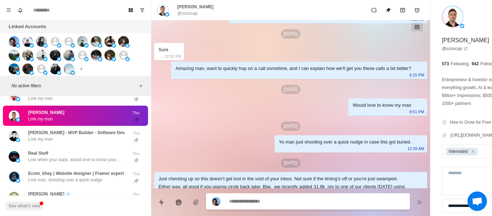
scroll to position [72, 0]
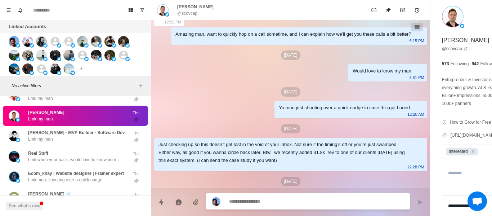
click at [189, 9] on p "[PERSON_NAME]" at bounding box center [195, 7] width 36 height 6
click at [188, 10] on p "[PERSON_NAME]" at bounding box center [195, 7] width 36 height 6
click at [188, 13] on p "@scovcap" at bounding box center [187, 13] width 20 height 6
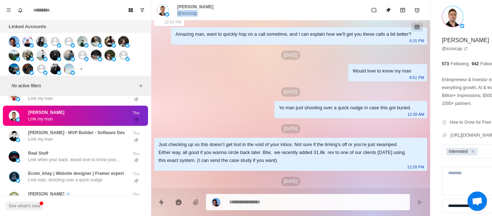
click at [188, 13] on p "@scovcap" at bounding box center [187, 13] width 20 height 6
drag, startPoint x: 264, startPoint y: 139, endPoint x: 331, endPoint y: 207, distance: 95.9
click at [281, 133] on p "[DATE]" at bounding box center [290, 128] width 19 height 9
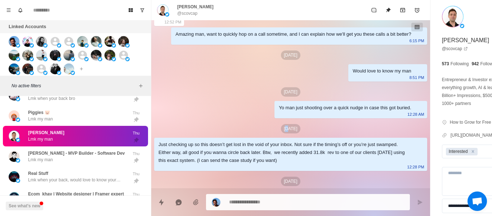
scroll to position [1421, 0]
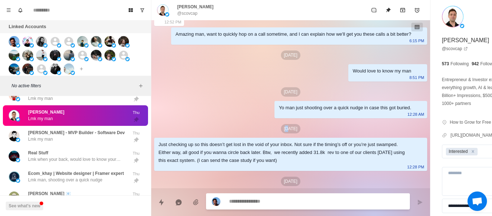
click at [259, 201] on textarea at bounding box center [297, 201] width 136 height 10
paste textarea "**********"
drag, startPoint x: 380, startPoint y: 196, endPoint x: 341, endPoint y: 210, distance: 41.8
click at [412, 196] on button "Send message" at bounding box center [419, 202] width 14 height 14
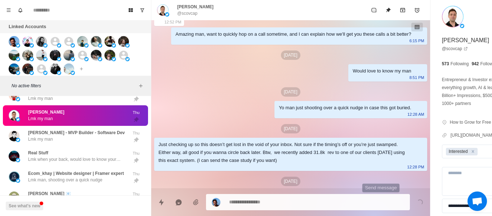
scroll to position [182, 0]
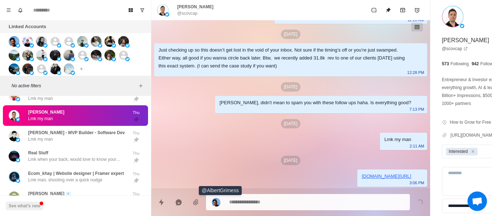
click at [218, 160] on div "[DATE]" at bounding box center [290, 159] width 273 height 9
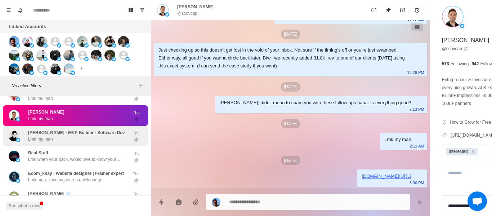
click at [78, 135] on div "[PERSON_NAME] - MVP Builder - Software Dev Lmk my man" at bounding box center [76, 135] width 97 height 13
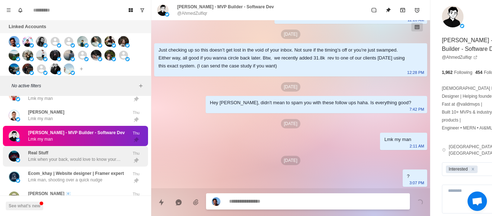
click at [73, 146] on div "Real Stuff Lmk when your back, would love to know your thoughts Thu" at bounding box center [75, 156] width 145 height 21
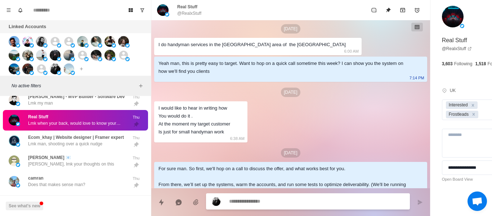
scroll to position [324, 0]
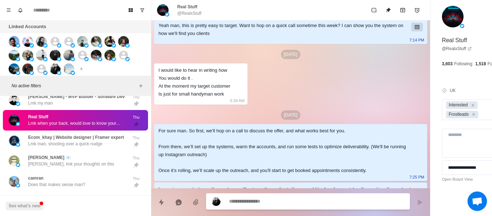
paste textarea "**********"
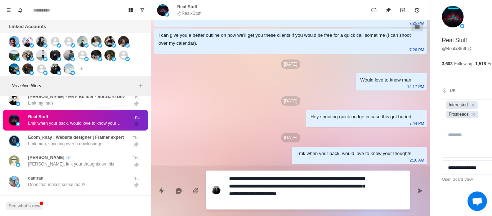
scroll to position [509, 0]
click at [412, 186] on button "Send message" at bounding box center [419, 190] width 14 height 14
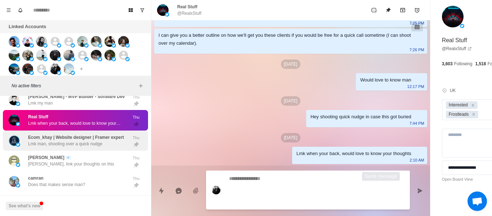
scroll to position [0, 0]
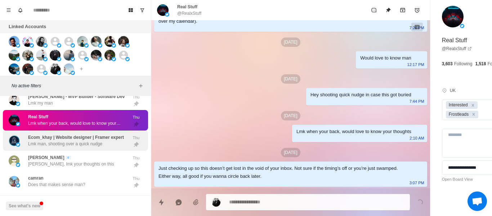
drag, startPoint x: 79, startPoint y: 120, endPoint x: 80, endPoint y: 125, distance: 5.4
click at [80, 121] on p "Lmk when your back, would love to know your thoughts" at bounding box center [75, 123] width 94 height 6
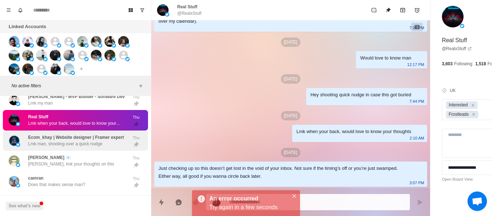
click at [80, 130] on div "Ecom_khay | Website designer | Framer expert Lmk man, shooting over a quick nud…" at bounding box center [75, 140] width 145 height 21
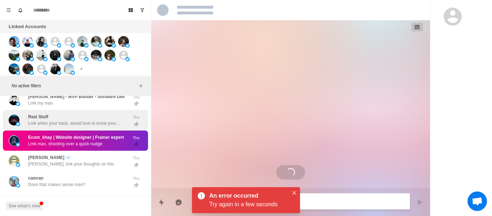
click at [109, 114] on div "Real Stuff Lmk when your back, would love to know your thoughts" at bounding box center [75, 119] width 94 height 13
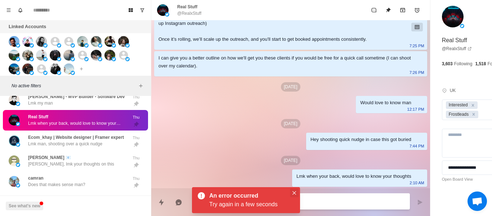
scroll to position [487, 0]
click at [294, 191] on icon "Close" at bounding box center [294, 193] width 4 height 4
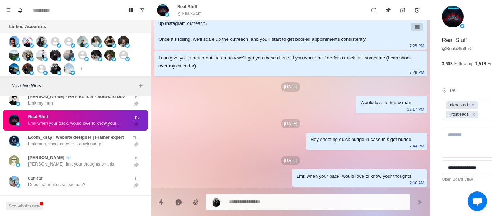
click at [194, 13] on p "@RealxStuff" at bounding box center [189, 13] width 24 height 6
click at [292, 171] on div "Lmk when your back, would love to know your thoughts 2:10 AM" at bounding box center [359, 177] width 135 height 17
click at [189, 13] on p "@RealxStuff" at bounding box center [189, 13] width 24 height 6
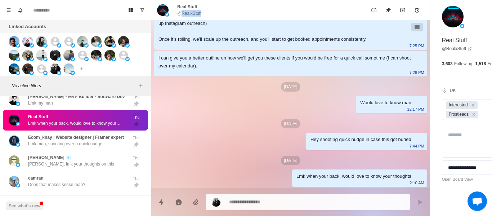
click at [189, 13] on p "@RealxStuff" at bounding box center [189, 13] width 24 height 6
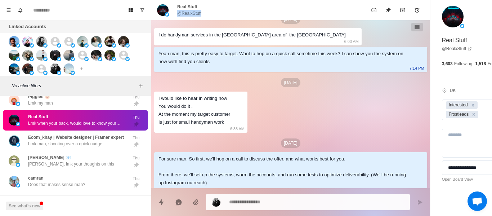
scroll to position [379, 0]
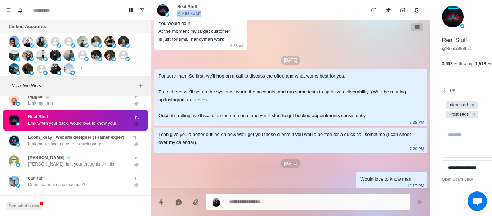
click at [470, 104] on icon "Remove Interested" at bounding box center [472, 105] width 5 height 5
click at [471, 105] on icon "Remove Frostleads" at bounding box center [473, 106] width 5 height 5
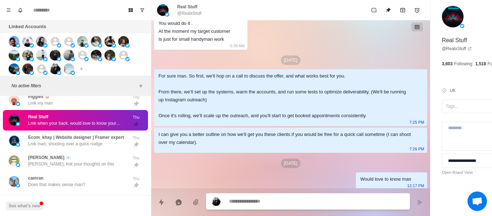
click at [281, 204] on textarea at bounding box center [297, 201] width 136 height 10
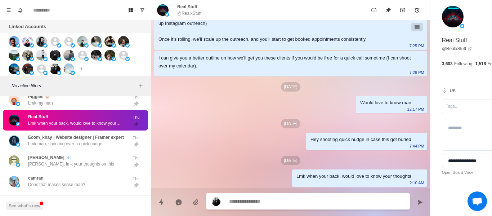
scroll to position [523, 0]
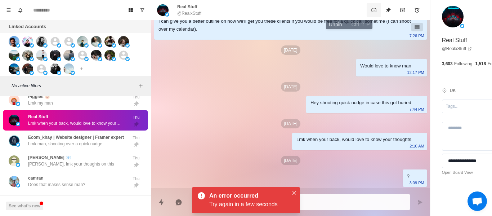
drag, startPoint x: 347, startPoint y: 16, endPoint x: 337, endPoint y: 14, distance: 9.5
click at [381, 15] on button "Unpin" at bounding box center [388, 10] width 14 height 14
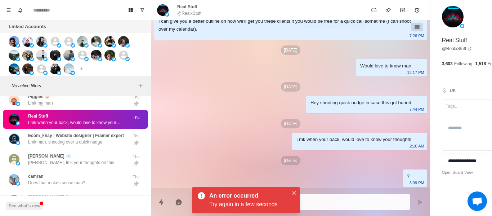
drag, startPoint x: 337, startPoint y: 14, endPoint x: 191, endPoint y: 93, distance: 165.8
click at [366, 14] on button "Mark as unread" at bounding box center [373, 10] width 14 height 14
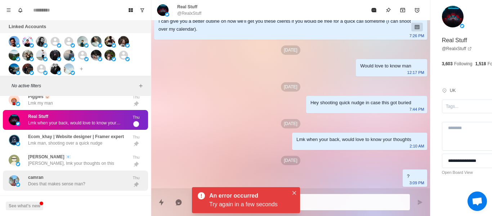
drag, startPoint x: 98, startPoint y: 135, endPoint x: 124, endPoint y: 179, distance: 51.5
click at [98, 136] on p "Ecom_khay | Website designer | Framer expert" at bounding box center [76, 136] width 96 height 6
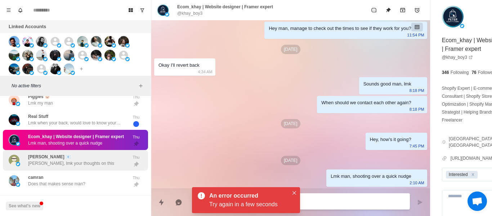
scroll to position [544, 0]
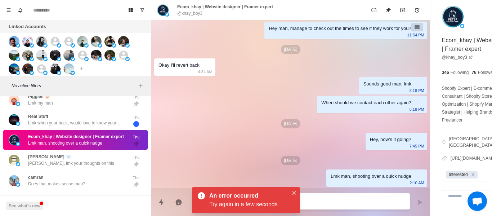
click at [299, 193] on div "An error occurred Try again in a few seconds" at bounding box center [246, 200] width 108 height 26
click at [294, 187] on body "Board View Tools Archived Chats Mark many as read Keyboard shortcuts Team Setti…" at bounding box center [246, 108] width 492 height 216
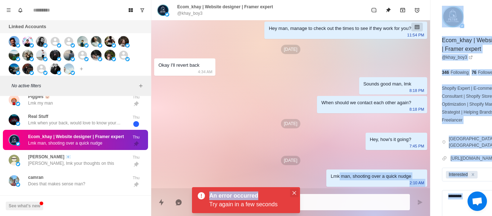
click at [296, 189] on button "Close" at bounding box center [294, 192] width 9 height 9
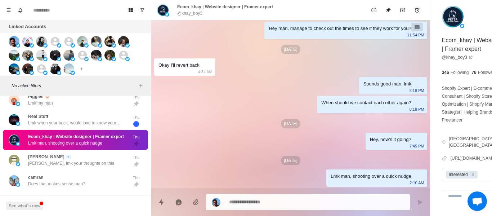
click at [293, 155] on div "[DATE]" at bounding box center [290, 159] width 273 height 9
click at [295, 158] on div "[DATE]" at bounding box center [290, 159] width 273 height 9
click at [297, 159] on div "[DATE]" at bounding box center [290, 159] width 273 height 9
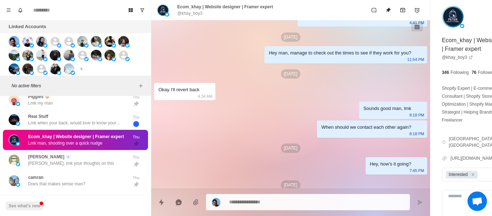
scroll to position [364, 0]
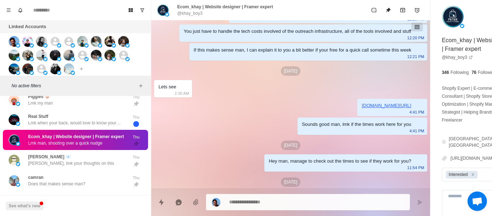
click at [193, 11] on p "@khay_boy3" at bounding box center [189, 13] width 25 height 6
drag, startPoint x: 40, startPoint y: 157, endPoint x: 41, endPoint y: 147, distance: 9.8
click at [40, 157] on p "[PERSON_NAME] 📧" at bounding box center [49, 156] width 43 height 6
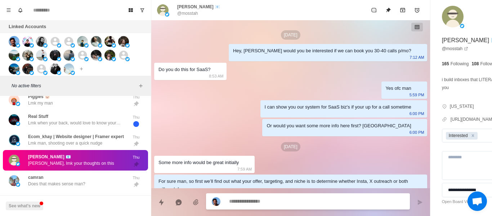
scroll to position [661, 0]
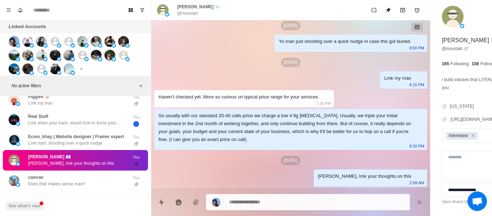
click at [185, 15] on p "@mosstah" at bounding box center [187, 13] width 21 height 6
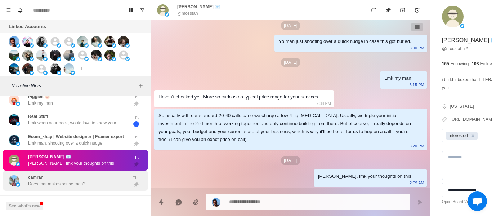
click at [49, 184] on p "Does that makes sense man?" at bounding box center [56, 183] width 57 height 6
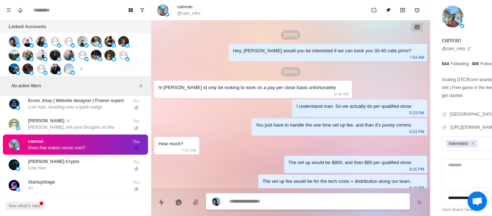
scroll to position [79, 0]
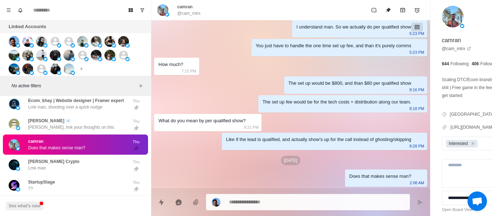
click at [186, 12] on p "@cam_mtrx" at bounding box center [188, 13] width 23 height 6
click at [248, 118] on div "What do you mean by per qualified show? 8:21 PM" at bounding box center [207, 122] width 107 height 17
click at [259, 201] on textarea at bounding box center [297, 201] width 136 height 10
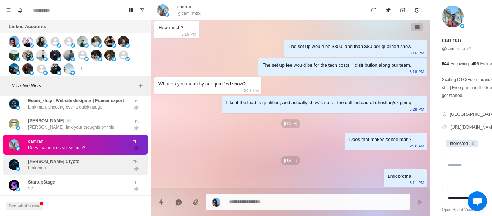
click at [84, 162] on div "[PERSON_NAME] Crypto Lmk man" at bounding box center [68, 164] width 118 height 15
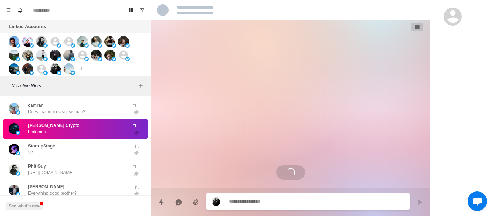
scroll to position [299, 0]
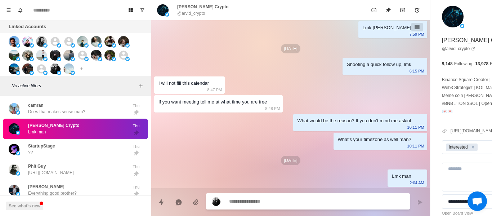
click at [254, 196] on textarea at bounding box center [297, 201] width 136 height 10
click at [254, 198] on textarea at bounding box center [297, 201] width 136 height 10
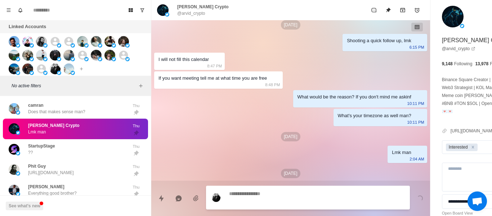
scroll to position [343, 0]
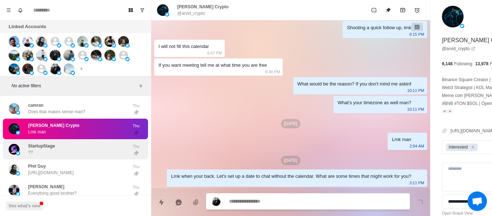
drag, startPoint x: 50, startPoint y: 154, endPoint x: 65, endPoint y: 149, distance: 15.7
click at [52, 154] on div "StartupStage ??" at bounding box center [41, 148] width 27 height 13
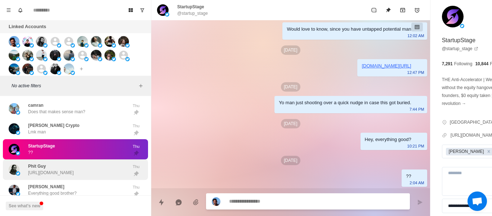
scroll to position [1606, 0]
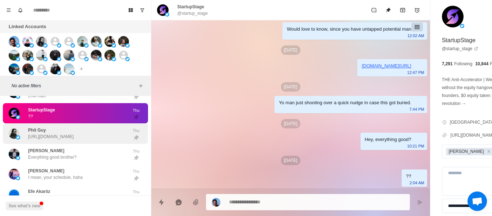
click at [69, 136] on p "[URL][DOMAIN_NAME]" at bounding box center [51, 136] width 46 height 6
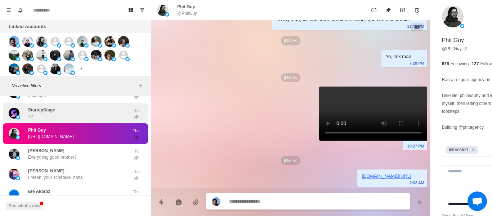
click at [56, 113] on div "StartupStage ??" at bounding box center [68, 113] width 118 height 15
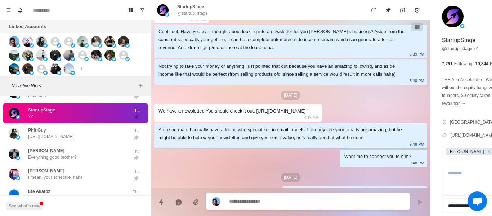
scroll to position [130, 0]
click at [197, 17] on div "StartupStage @startup_stage" at bounding box center [290, 10] width 279 height 20
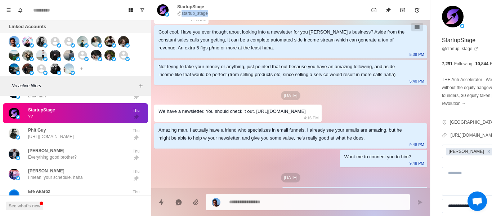
click at [197, 17] on div "StartupStage @startup_stage" at bounding box center [290, 10] width 279 height 20
click at [196, 16] on p "@startup_stage" at bounding box center [192, 13] width 31 height 6
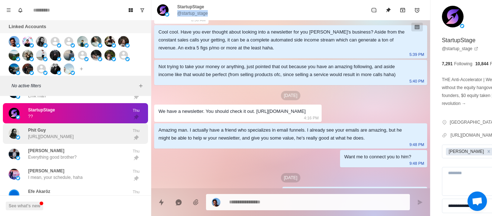
scroll to position [1570, 0]
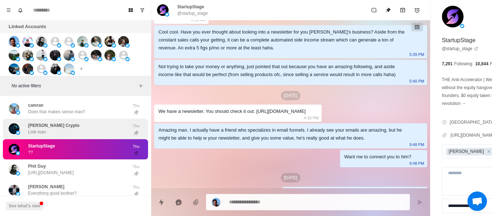
click at [52, 122] on div "[PERSON_NAME] Crypto Lmk man" at bounding box center [68, 128] width 118 height 15
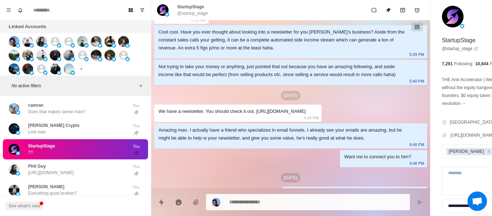
scroll to position [343, 0]
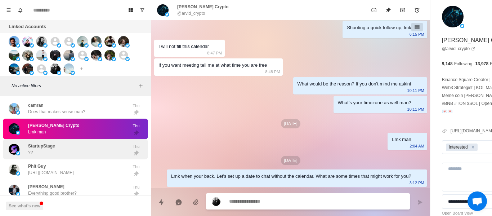
click at [89, 154] on div "StartupStage ??" at bounding box center [68, 149] width 118 height 15
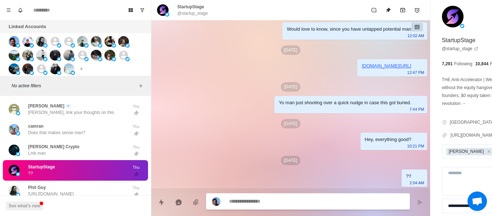
scroll to position [1591, 0]
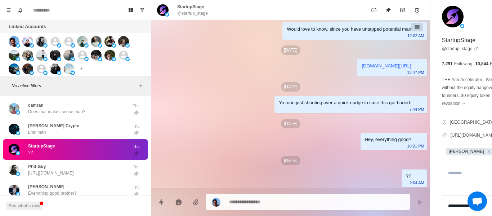
click at [187, 14] on p "@startup_stage" at bounding box center [192, 13] width 31 height 6
click at [188, 13] on p "@startup_stage" at bounding box center [192, 13] width 31 height 6
click at [189, 13] on p "@startup_stage" at bounding box center [192, 13] width 31 height 6
drag, startPoint x: 189, startPoint y: 13, endPoint x: 183, endPoint y: 13, distance: 5.4
click at [183, 14] on p "@startup_stage" at bounding box center [192, 13] width 31 height 6
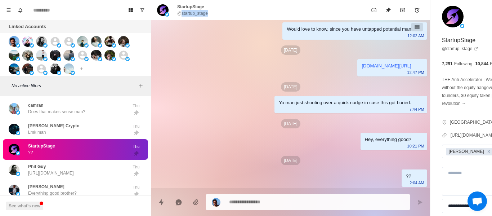
click at [183, 13] on p "@startup_stage" at bounding box center [192, 13] width 31 height 6
drag, startPoint x: 270, startPoint y: 127, endPoint x: 329, endPoint y: 195, distance: 90.6
click at [281, 127] on p "[DATE]" at bounding box center [290, 123] width 19 height 9
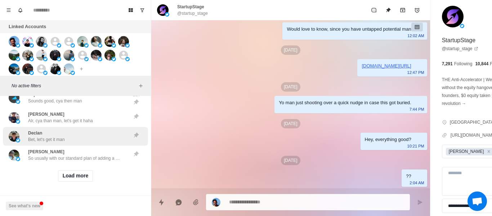
scroll to position [2217, 0]
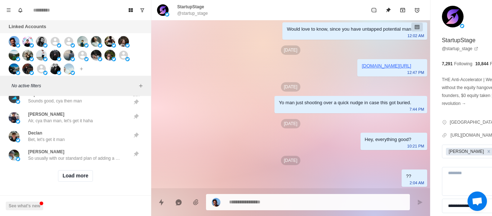
click at [81, 164] on div "Load more" at bounding box center [75, 175] width 145 height 23
click at [60, 164] on div "Load more" at bounding box center [75, 175] width 145 height 23
click at [66, 170] on button "Load more" at bounding box center [75, 176] width 35 height 12
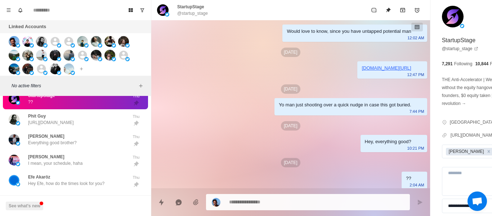
scroll to position [309, 0]
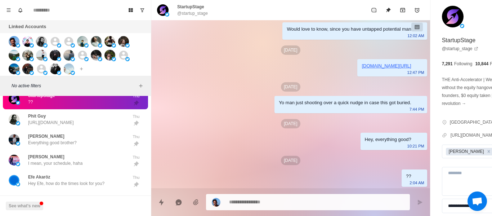
click at [269, 197] on textarea at bounding box center [297, 201] width 136 height 10
click at [269, 201] on textarea at bounding box center [297, 201] width 136 height 10
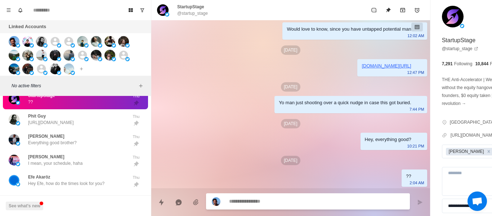
click at [269, 201] on textarea at bounding box center [297, 201] width 136 height 10
click at [251, 202] on textarea at bounding box center [297, 201] width 136 height 10
paste textarea "**********"
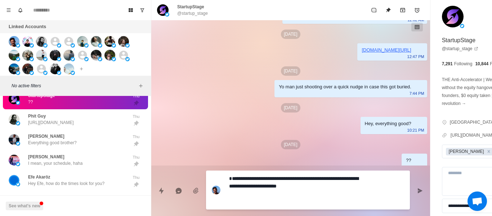
click at [380, 200] on div "**********" at bounding box center [290, 187] width 279 height 45
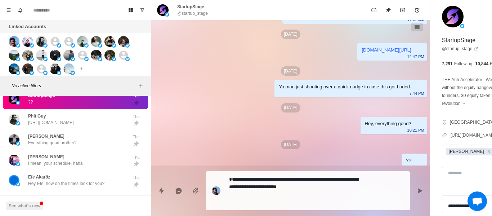
click at [412, 194] on button "Send message" at bounding box center [419, 190] width 14 height 14
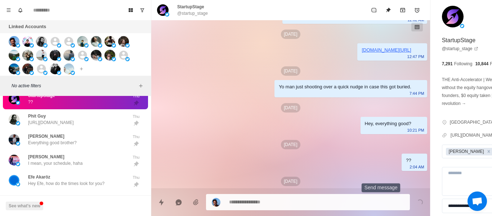
drag, startPoint x: 381, startPoint y: 193, endPoint x: 282, endPoint y: 185, distance: 98.9
click at [381, 192] on div "Loading..." at bounding box center [290, 199] width 279 height 22
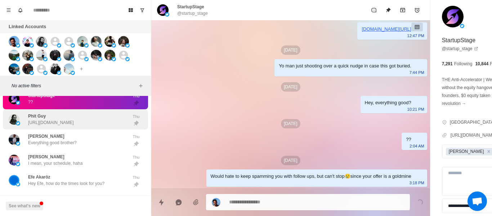
click at [74, 114] on div "Phit Guy [URL][DOMAIN_NAME]" at bounding box center [51, 119] width 46 height 13
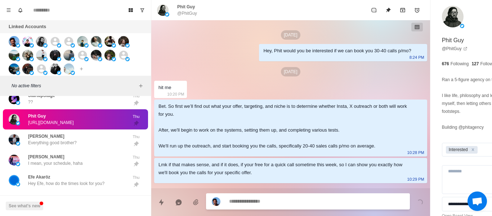
scroll to position [461, 0]
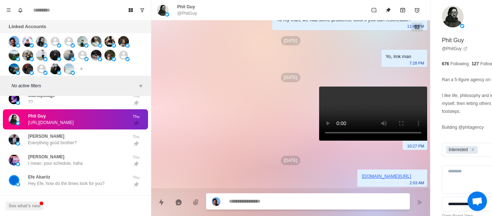
click at [190, 14] on p "@PhitGuy" at bounding box center [187, 13] width 20 height 6
drag, startPoint x: 235, startPoint y: 148, endPoint x: 272, endPoint y: 169, distance: 42.5
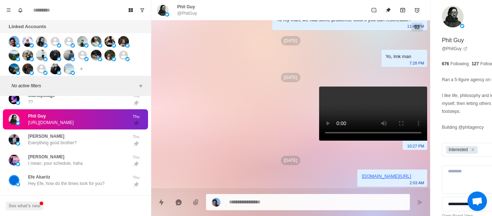
drag, startPoint x: 243, startPoint y: 195, endPoint x: 243, endPoint y: 202, distance: 7.2
paste textarea "**********"
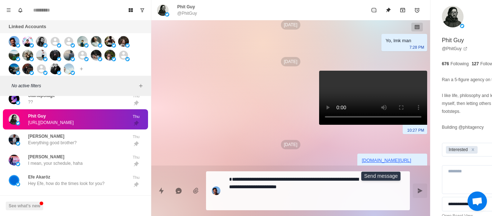
click at [417, 193] on icon "Send message" at bounding box center [420, 190] width 6 height 6
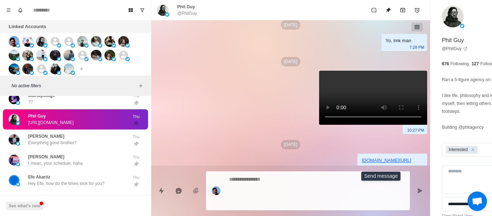
scroll to position [530, 0]
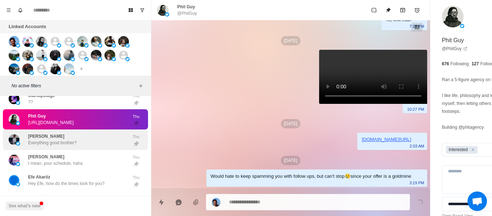
click at [92, 138] on div "[PERSON_NAME] Everything good brother?" at bounding box center [68, 139] width 118 height 15
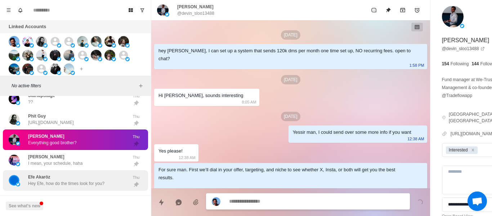
scroll to position [579, 0]
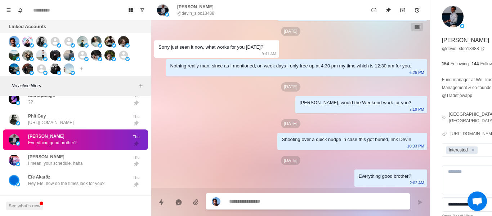
click at [187, 14] on p "@devin_sloo13488" at bounding box center [195, 13] width 37 height 6
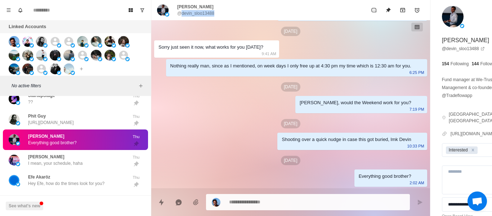
click at [187, 14] on p "@devin_sloo13488" at bounding box center [195, 13] width 37 height 6
drag, startPoint x: 241, startPoint y: 132, endPoint x: 263, endPoint y: 155, distance: 32.1
click at [277, 133] on div "Shooting over a quick nudge in case this got buried, lmk Devin 10:33 PM" at bounding box center [351, 140] width 149 height 17
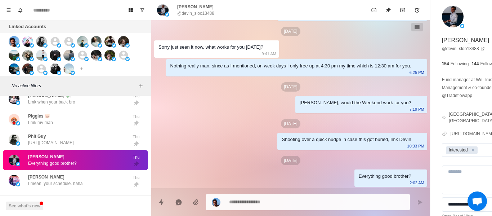
scroll to position [1662, 0]
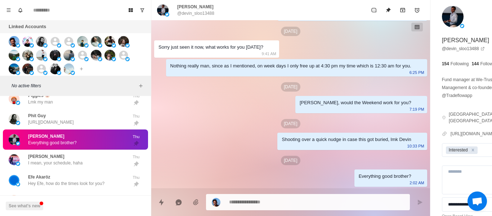
drag, startPoint x: 261, startPoint y: 193, endPoint x: 257, endPoint y: 202, distance: 9.7
paste textarea "**********"
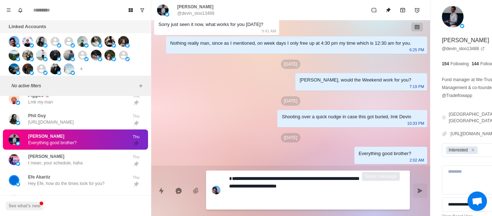
drag, startPoint x: 381, startPoint y: 186, endPoint x: 212, endPoint y: 200, distance: 169.3
click at [412, 186] on button "Send message" at bounding box center [419, 190] width 14 height 14
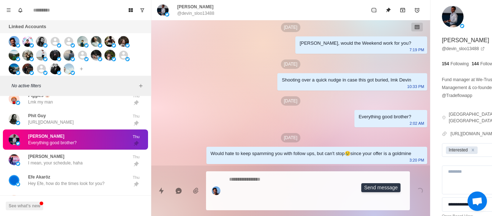
scroll to position [624, 0]
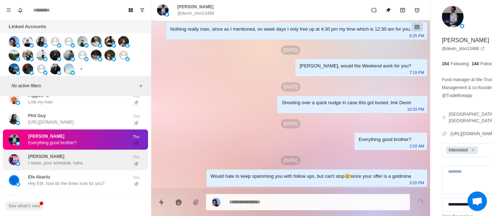
drag, startPoint x: 62, startPoint y: 163, endPoint x: 60, endPoint y: 157, distance: 6.0
click at [62, 163] on p "I mean, your schedule, haha" at bounding box center [55, 162] width 54 height 6
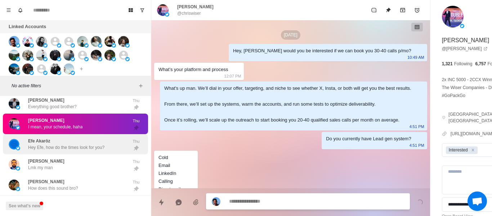
scroll to position [908, 0]
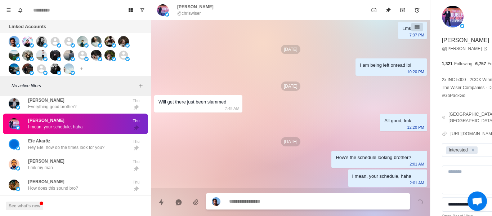
click at [188, 18] on div "[PERSON_NAME] @chriswiser" at bounding box center [290, 10] width 279 height 20
click at [188, 15] on p "@chriswiser" at bounding box center [189, 13] width 24 height 6
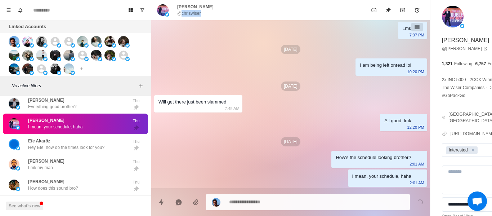
click at [188, 15] on p "@chriswiser" at bounding box center [189, 13] width 24 height 6
drag, startPoint x: 222, startPoint y: 113, endPoint x: 327, endPoint y: 211, distance: 143.3
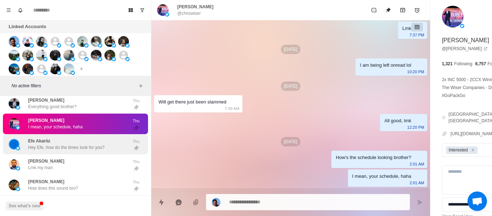
click at [59, 149] on p "Hey Efe, how do the times look for you?" at bounding box center [66, 147] width 76 height 6
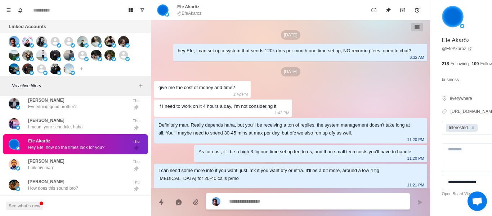
scroll to position [386, 0]
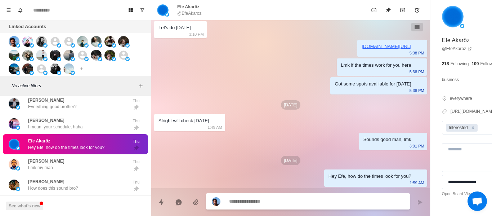
click at [190, 12] on p "@EfeAkaroz" at bounding box center [189, 13] width 24 height 6
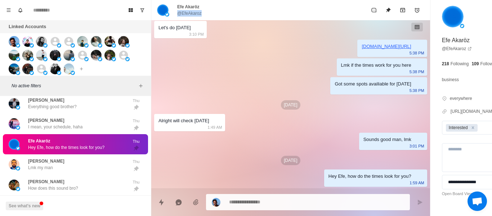
click at [190, 12] on p "@EfeAkaroz" at bounding box center [189, 13] width 24 height 6
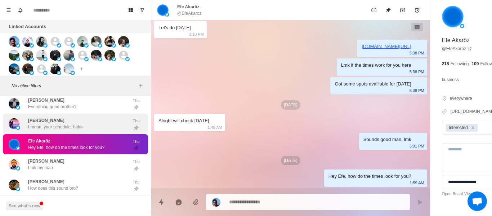
drag, startPoint x: 87, startPoint y: 160, endPoint x: 53, endPoint y: 113, distance: 58.2
click at [86, 160] on div "[PERSON_NAME] my man" at bounding box center [68, 164] width 118 height 15
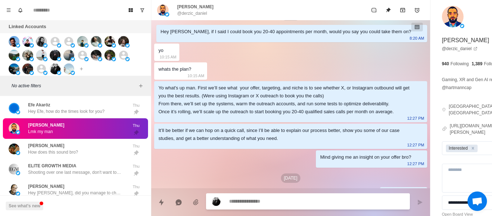
scroll to position [68, 0]
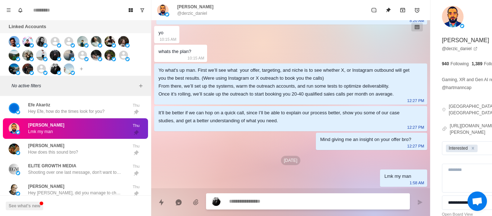
paste textarea "**********"
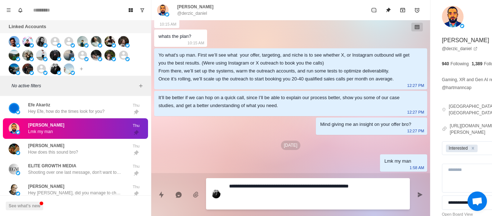
scroll to position [83, 0]
click at [230, 182] on textarea "**********" at bounding box center [297, 194] width 136 height 26
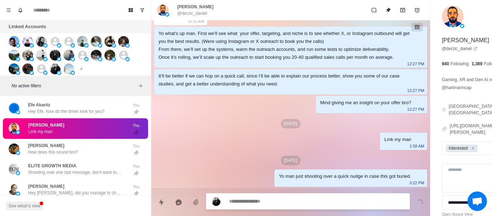
scroll to position [105, 0]
drag, startPoint x: 40, startPoint y: 154, endPoint x: 58, endPoint y: 138, distance: 23.7
click at [40, 154] on p "How does this sound bro?" at bounding box center [53, 152] width 50 height 6
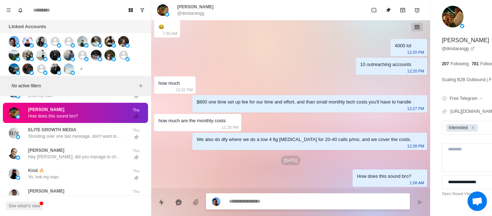
scroll to position [567, 0]
click at [185, 14] on p "@dimitarangg" at bounding box center [190, 13] width 27 height 6
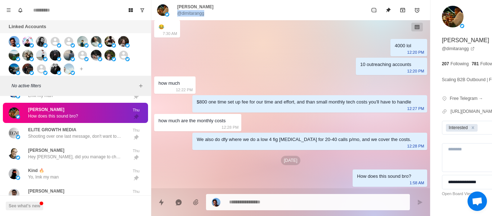
click at [185, 14] on p "@dimitarangg" at bounding box center [190, 13] width 27 height 6
drag, startPoint x: 275, startPoint y: 134, endPoint x: 312, endPoint y: 205, distance: 80.8
click at [276, 137] on div "We also do dfy where we do a low 4 fig [MEDICAL_DATA] for 20-40 calls p/mo, and…" at bounding box center [309, 140] width 234 height 17
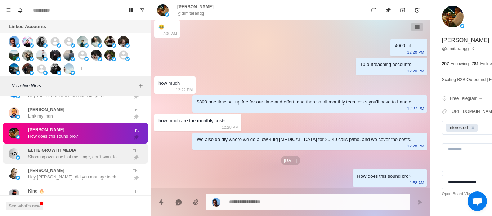
scroll to position [1790, 0]
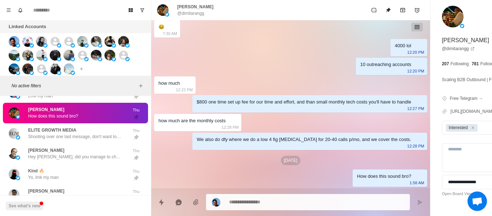
click at [24, 122] on div "[PERSON_NAME] How does this sound bro? Thu" at bounding box center [75, 113] width 145 height 21
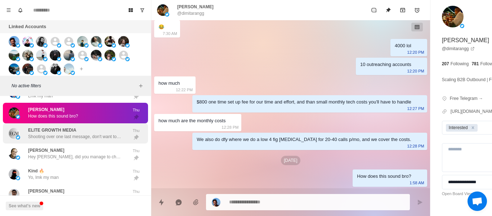
click at [46, 128] on p "ELITE GROWTH MEDIA" at bounding box center [52, 130] width 48 height 6
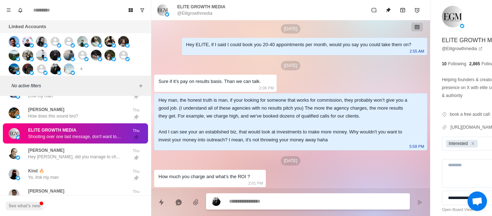
scroll to position [4, 0]
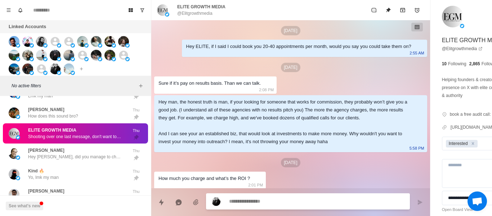
drag, startPoint x: 433, startPoint y: 149, endPoint x: 374, endPoint y: 21, distance: 141.0
click at [470, 146] on icon "Remove Interested" at bounding box center [472, 143] width 5 height 5
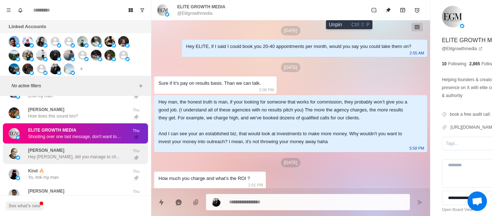
drag, startPoint x: 349, startPoint y: 5, endPoint x: 60, endPoint y: 154, distance: 324.9
click at [381, 5] on button "Unpin" at bounding box center [388, 10] width 14 height 14
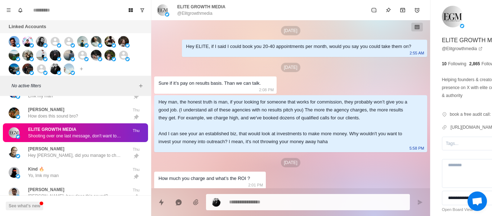
drag, startPoint x: 60, startPoint y: 154, endPoint x: 105, endPoint y: 95, distance: 74.3
click at [60, 154] on p "Hey [PERSON_NAME], did you manage to check out the times?" at bounding box center [75, 155] width 94 height 6
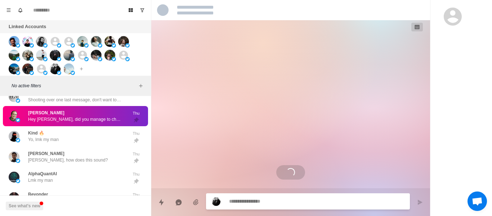
scroll to position [248, 0]
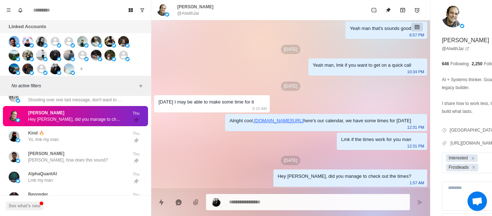
click at [188, 14] on p "@AIwithJai" at bounding box center [188, 13] width 22 height 6
click at [189, 14] on p "@AIwithJai" at bounding box center [188, 13] width 22 height 6
drag, startPoint x: 246, startPoint y: 194, endPoint x: 245, endPoint y: 203, distance: 9.8
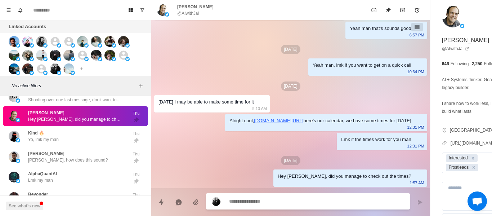
paste textarea "**********"
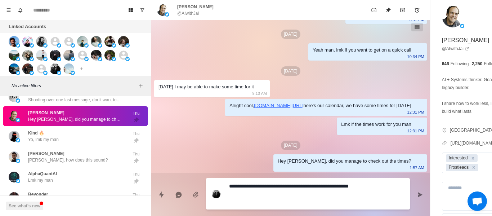
click at [262, 203] on textarea "**********" at bounding box center [297, 194] width 136 height 26
drag, startPoint x: 257, startPoint y: 186, endPoint x: 198, endPoint y: 186, distance: 59.4
click at [198, 186] on div "**********" at bounding box center [290, 191] width 279 height 37
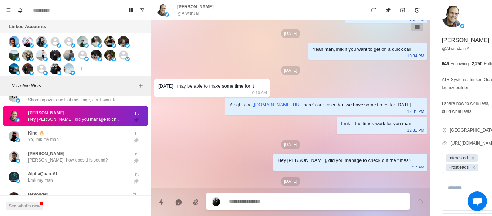
scroll to position [284, 0]
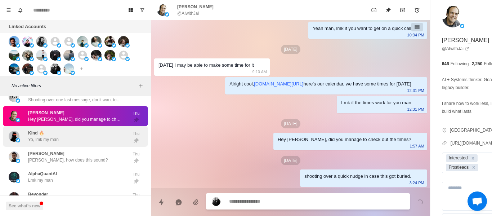
click at [72, 134] on div "Kind 🔥 Yo, lmk my man" at bounding box center [68, 136] width 118 height 15
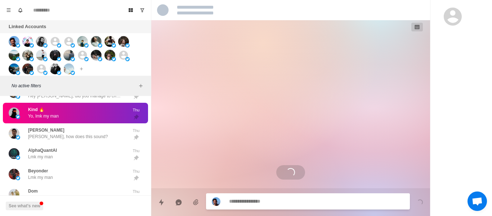
scroll to position [1862, 0]
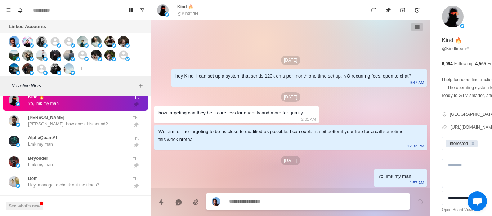
drag, startPoint x: 295, startPoint y: 203, endPoint x: 290, endPoint y: 204, distance: 4.5
click at [294, 203] on textarea at bounding box center [297, 201] width 136 height 10
paste textarea "**********"
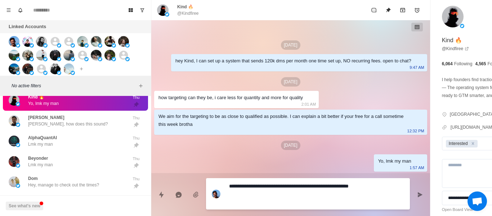
click at [232, 184] on textarea "**********" at bounding box center [297, 194] width 136 height 26
click at [234, 184] on textarea "**********" at bounding box center [297, 194] width 136 height 26
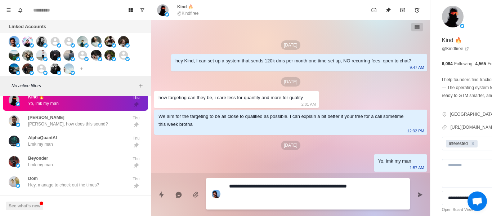
click at [234, 184] on textarea "**********" at bounding box center [297, 194] width 136 height 26
drag, startPoint x: 381, startPoint y: 195, endPoint x: 175, endPoint y: 173, distance: 207.4
click at [417, 195] on icon "Send message" at bounding box center [420, 194] width 6 height 6
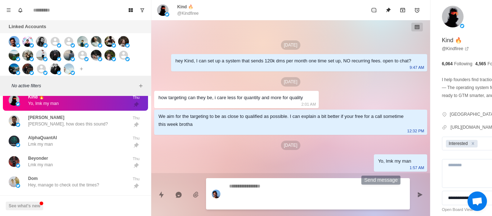
scroll to position [19, 0]
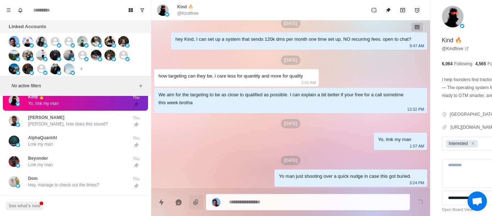
click at [72, 112] on div "[PERSON_NAME] Yo [PERSON_NAME], how does this sound? Thu" at bounding box center [75, 120] width 145 height 21
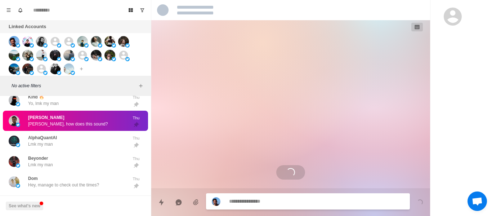
scroll to position [0, 0]
paste textarea "**********"
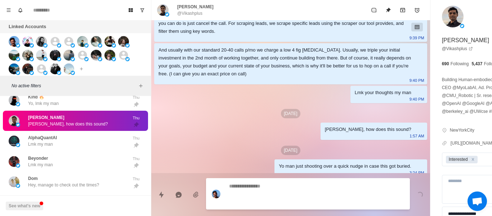
scroll to position [190, 0]
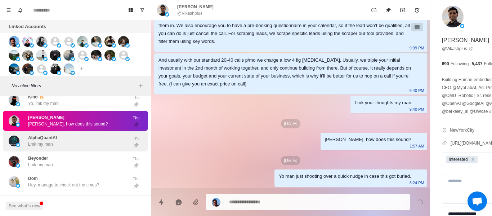
click at [65, 134] on div "AlphaQuantAI Lmk my man Thu" at bounding box center [75, 141] width 145 height 21
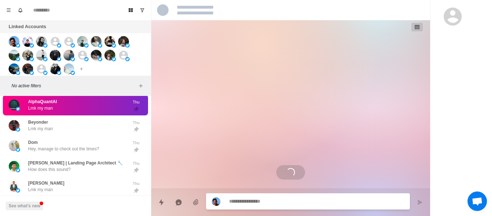
scroll to position [71, 0]
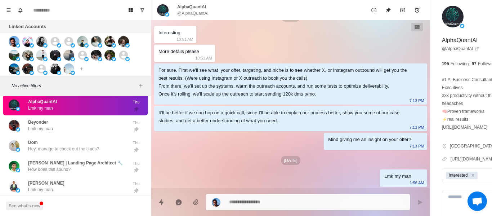
drag, startPoint x: 252, startPoint y: 195, endPoint x: 250, endPoint y: 199, distance: 4.2
paste textarea "**********"
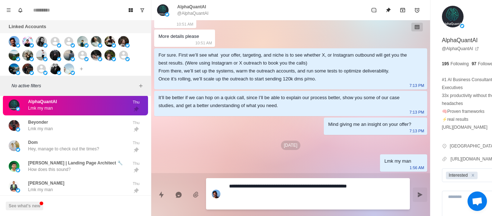
click at [417, 193] on icon "Send message" at bounding box center [419, 193] width 5 height 5
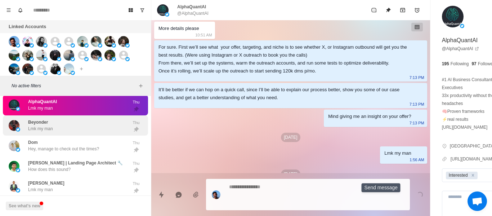
scroll to position [107, 0]
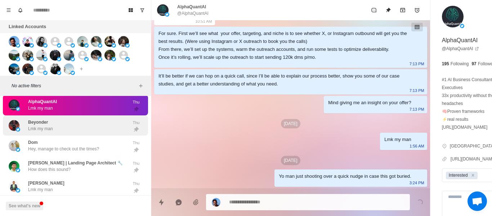
click at [53, 127] on div "Beyonder Lmk my man" at bounding box center [68, 125] width 118 height 15
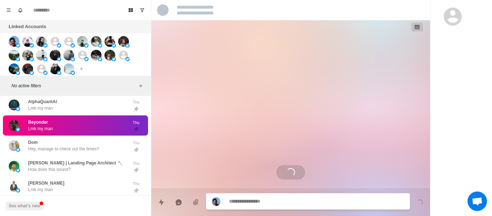
scroll to position [0, 0]
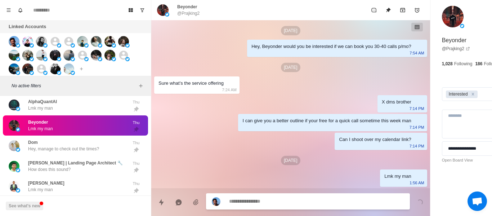
paste textarea "**********"
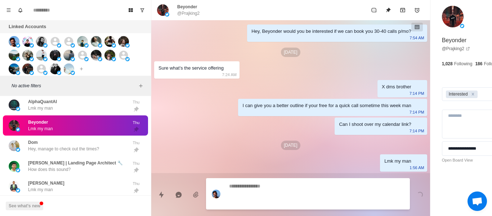
scroll to position [41, 0]
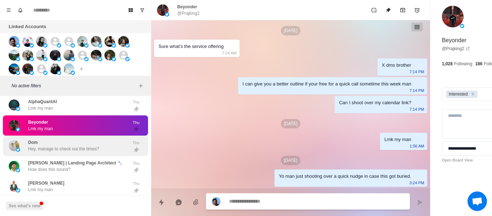
click at [39, 149] on p "Hey, manage to check out the times?" at bounding box center [63, 148] width 71 height 6
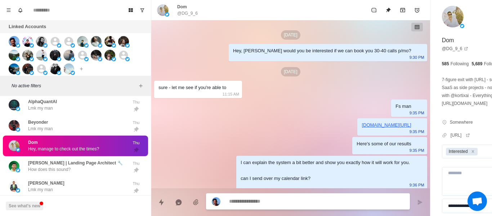
scroll to position [113, 0]
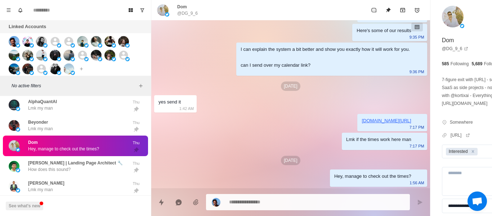
drag, startPoint x: 285, startPoint y: 205, endPoint x: 277, endPoint y: 201, distance: 9.0
paste textarea "**********"
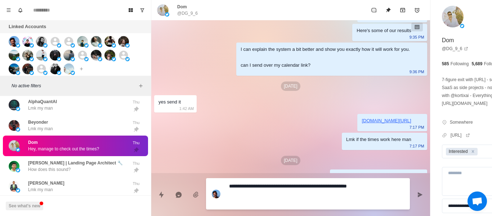
click at [240, 187] on textarea "**********" at bounding box center [297, 194] width 136 height 26
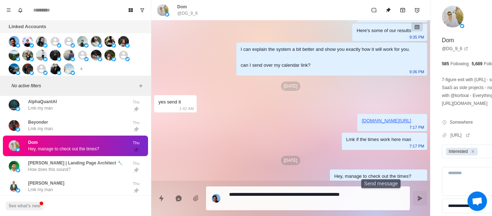
click at [417, 200] on icon "Send message" at bounding box center [420, 198] width 6 height 6
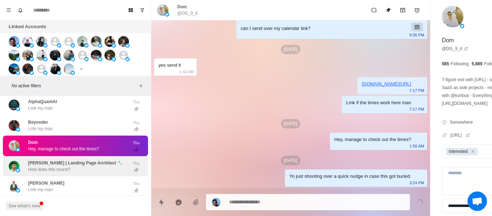
click at [91, 165] on p "[PERSON_NAME] | Landing Page Architect 🔧" at bounding box center [75, 162] width 95 height 6
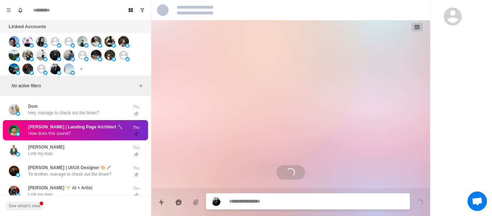
scroll to position [725, 0]
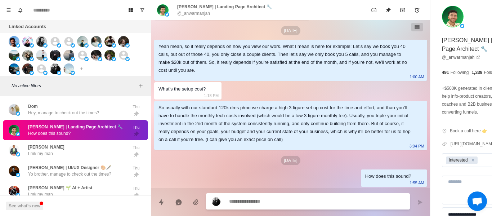
click at [195, 14] on p "@_anwarmanjah" at bounding box center [193, 13] width 33 height 6
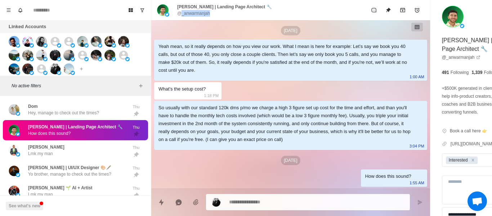
click at [195, 14] on p "@_anwarmanjah" at bounding box center [193, 13] width 33 height 6
click at [243, 137] on div "So usually with our standard 120k dms p/mo we charge a high 3 figure set up cos…" at bounding box center [284, 124] width 253 height 40
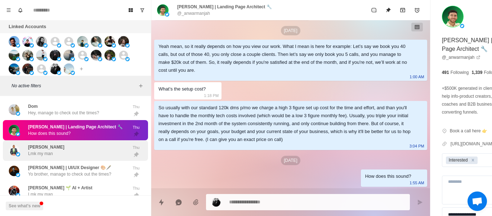
click at [46, 149] on p "[PERSON_NAME]" at bounding box center [46, 147] width 36 height 6
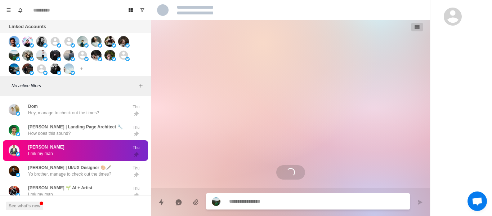
scroll to position [0, 0]
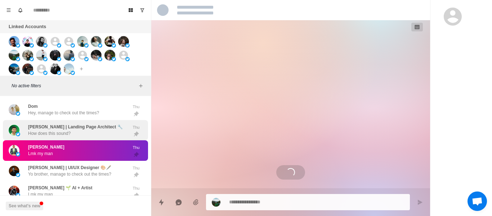
click at [56, 128] on p "[PERSON_NAME] | Landing Page Architect 🔧" at bounding box center [75, 126] width 95 height 6
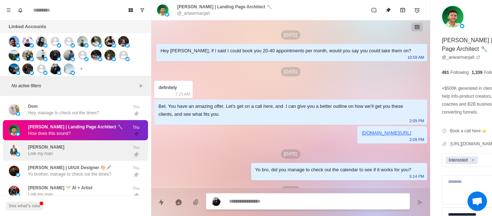
scroll to position [725, 0]
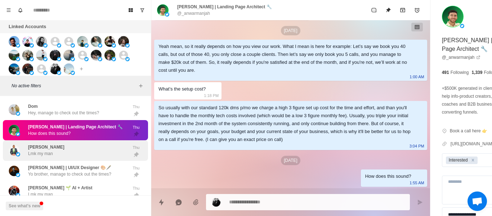
click at [83, 149] on div "[PERSON_NAME] Lmk my man" at bounding box center [68, 150] width 118 height 15
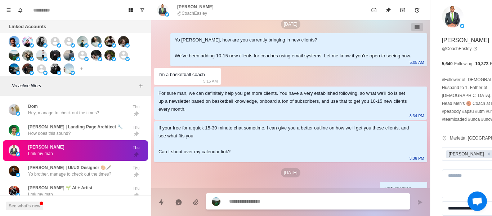
scroll to position [0, 0]
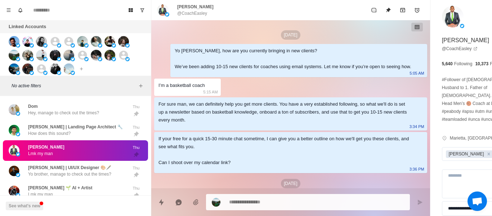
click at [186, 15] on p "@CoachEasley" at bounding box center [192, 13] width 30 height 6
click at [211, 44] on div "[DATE][DEMOGRAPHIC_DATA] [PERSON_NAME], how are you currently bringing in new c…" at bounding box center [290, 115] width 279 height 191
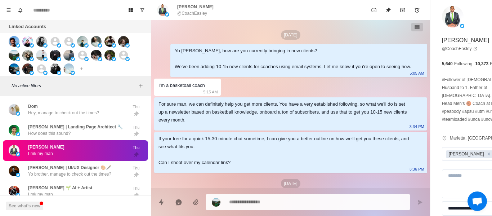
click at [198, 19] on div "[PERSON_NAME] @CoachEasley" at bounding box center [290, 10] width 279 height 20
click at [193, 14] on p "@CoachEasley" at bounding box center [192, 13] width 30 height 6
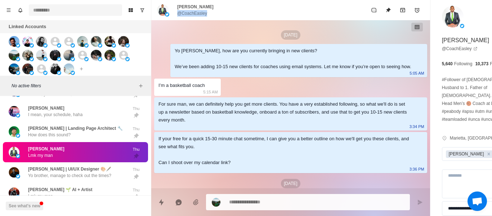
scroll to position [1936, 0]
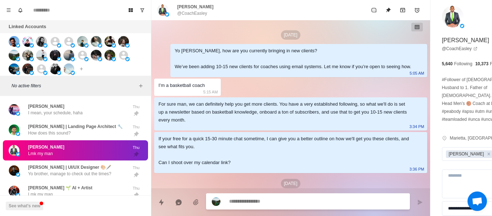
paste textarea "**********"
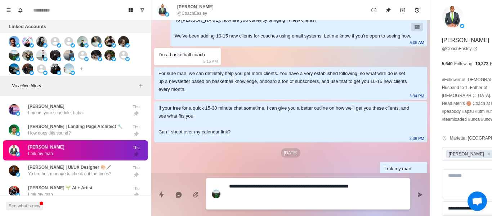
scroll to position [46, 0]
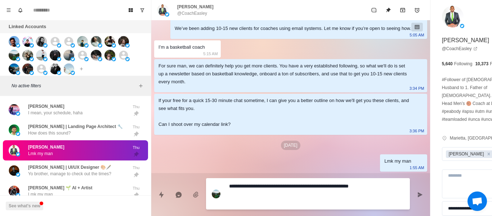
drag, startPoint x: 239, startPoint y: 186, endPoint x: 218, endPoint y: 185, distance: 20.5
click at [218, 185] on div "**********" at bounding box center [308, 193] width 204 height 31
click at [238, 186] on textarea "**********" at bounding box center [297, 194] width 136 height 26
drag, startPoint x: 376, startPoint y: 191, endPoint x: 358, endPoint y: 191, distance: 18.0
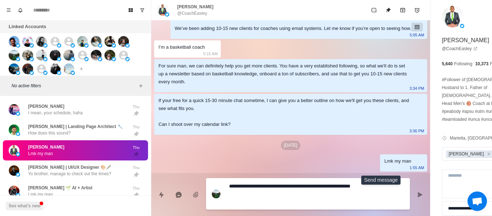
click at [412, 192] on button "Send message" at bounding box center [419, 194] width 14 height 14
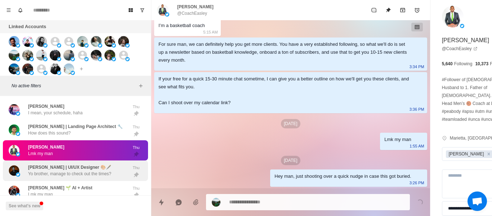
click at [69, 162] on div "[PERSON_NAME] | UI/UX Designer 🎨🖋️ Yo brother, manage to check out the times? T…" at bounding box center [75, 170] width 145 height 21
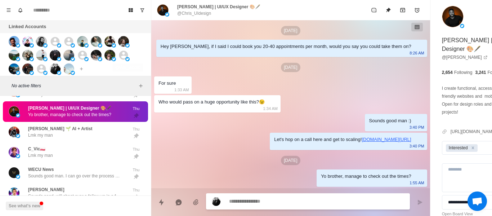
scroll to position [2008, 0]
